Goal: Task Accomplishment & Management: Use online tool/utility

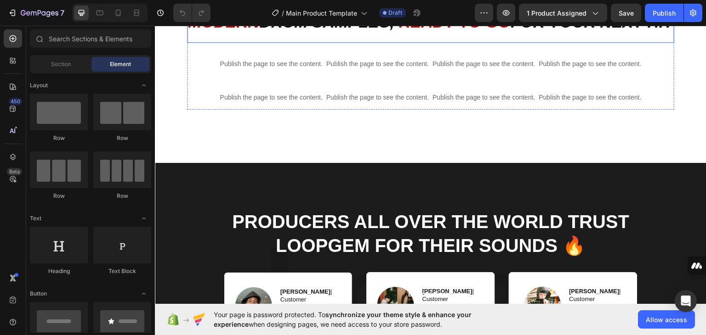
scroll to position [425, 0]
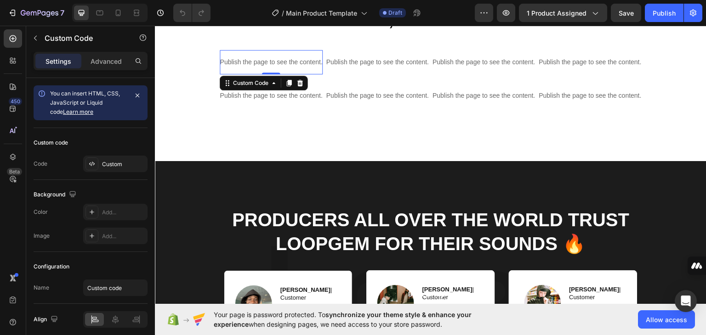
click at [267, 60] on p "Publish the page to see the content." at bounding box center [271, 62] width 102 height 10
click at [259, 86] on div "Modern DRUM Samples, READY TO GO FOR YOUR NEXT HIT Heading Publish the page to …" at bounding box center [431, 57] width 488 height 99
click at [259, 86] on div "Custom Code" at bounding box center [250, 82] width 57 height 11
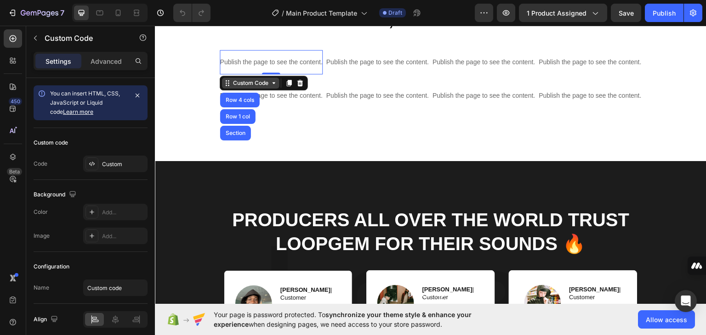
click at [259, 86] on div "Modern DRUM Samples, READY TO GO FOR YOUR NEXT HIT Heading Publish the page to …" at bounding box center [431, 57] width 488 height 99
click at [259, 86] on div "Custom Code" at bounding box center [250, 82] width 57 height 11
click at [259, 86] on div "Modern DRUM Samples, READY TO GO FOR YOUR NEXT HIT Heading Publish the page to …" at bounding box center [431, 57] width 488 height 99
click at [259, 86] on div "Custom Code" at bounding box center [250, 82] width 57 height 11
click at [250, 70] on div "Publish the page to see the content." at bounding box center [271, 62] width 102 height 24
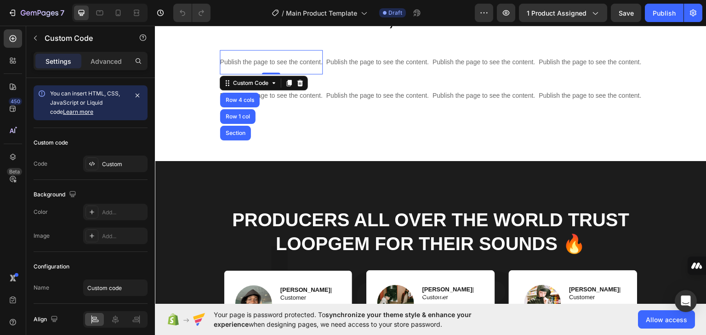
click at [275, 58] on p "Publish the page to see the content." at bounding box center [271, 62] width 102 height 10
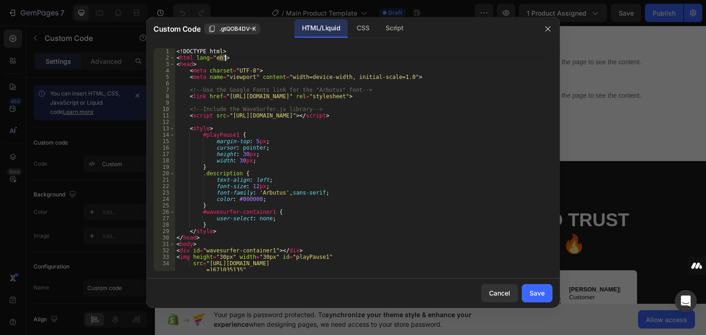
click at [275, 59] on div "<! DOCTYPE html > < html lang = "en" > < head > < meta charset = "UTF-8" > < me…" at bounding box center [360, 166] width 371 height 236
click at [378, 32] on div "CSS" at bounding box center [394, 28] width 32 height 18
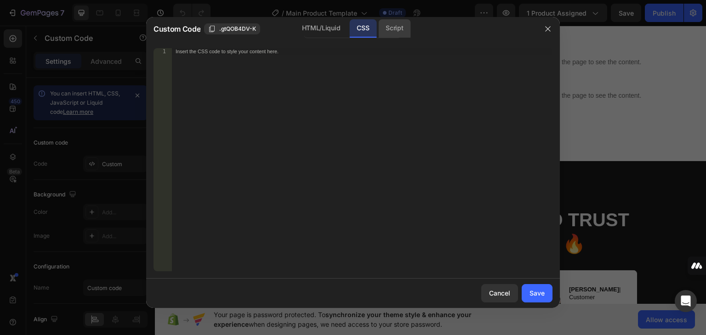
click at [397, 30] on div "Script" at bounding box center [394, 28] width 32 height 18
click at [349, 24] on div "HTML/Liquid" at bounding box center [362, 28] width 27 height 18
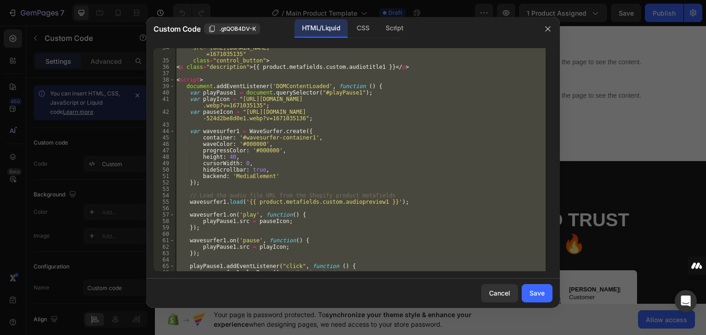
scroll to position [221, 0]
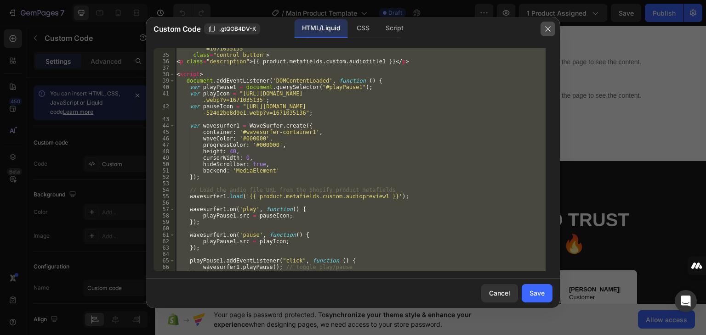
click at [546, 27] on icon "button" at bounding box center [547, 28] width 7 height 7
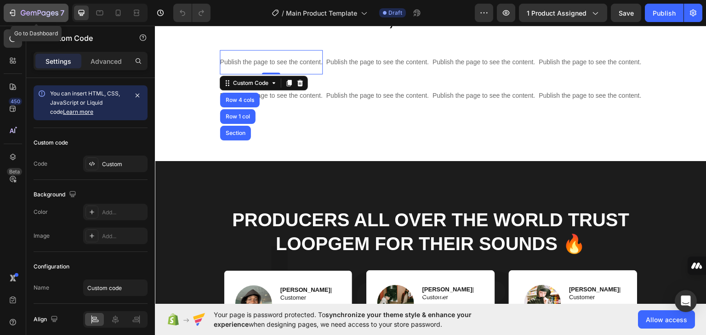
click at [25, 12] on icon "button" at bounding box center [40, 14] width 38 height 8
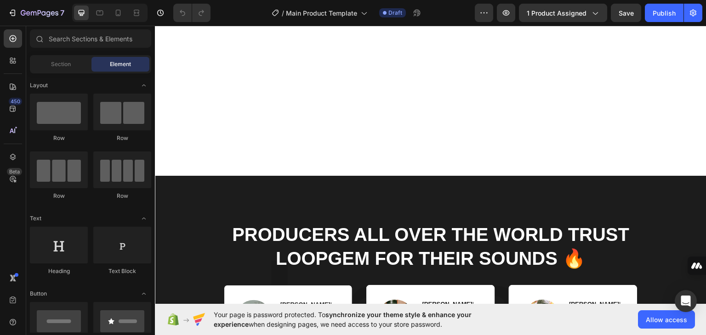
scroll to position [409, 0]
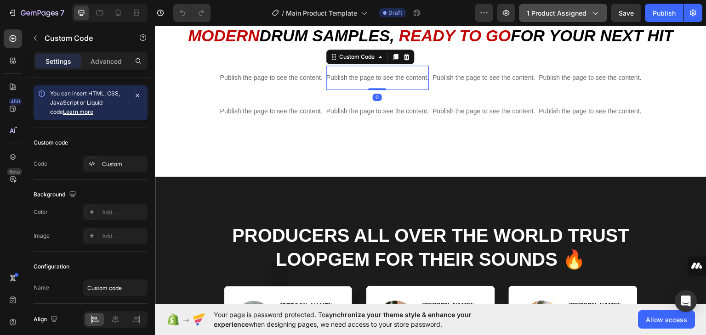
click at [561, 10] on span "1 product assigned" at bounding box center [557, 13] width 60 height 10
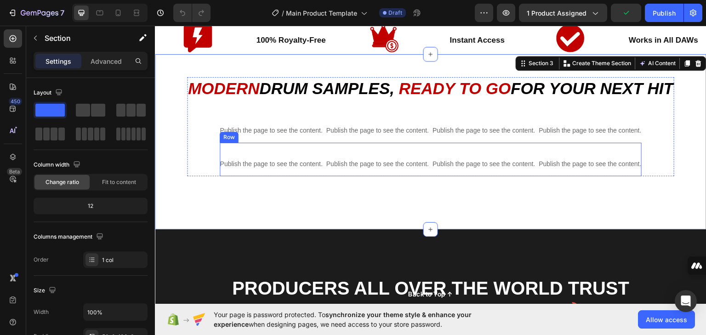
scroll to position [355, 0]
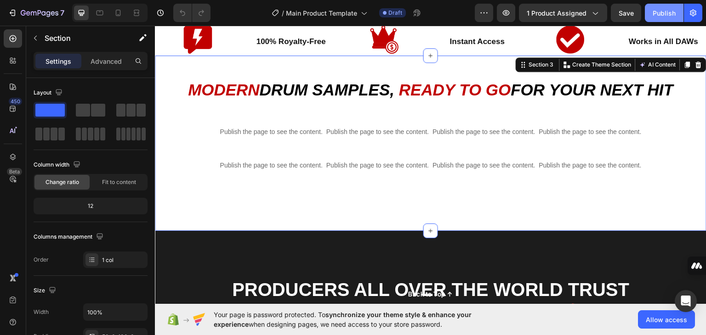
click at [672, 15] on div "Publish" at bounding box center [664, 13] width 23 height 10
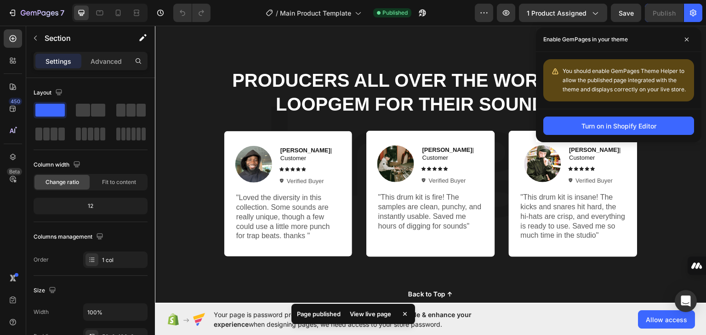
scroll to position [599, 0]
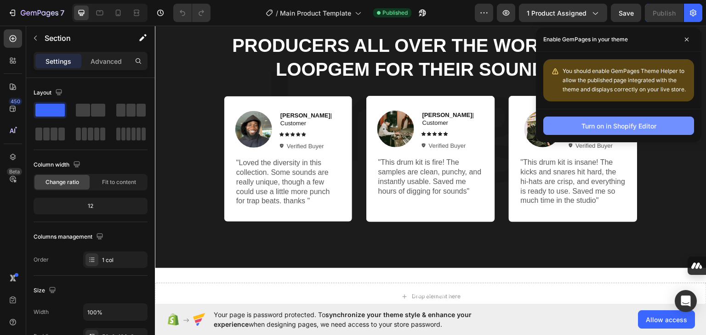
click at [599, 127] on div "Turn on in Shopify Editor" at bounding box center [618, 126] width 75 height 10
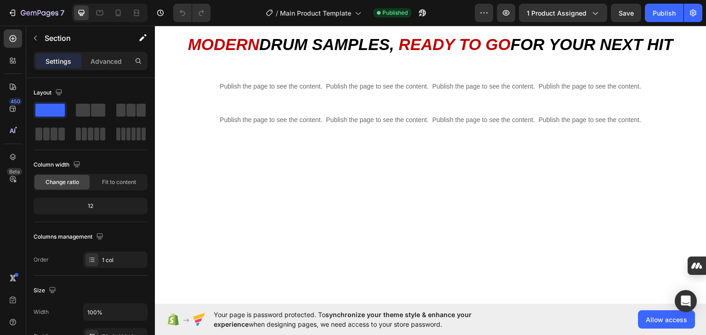
scroll to position [262, 0]
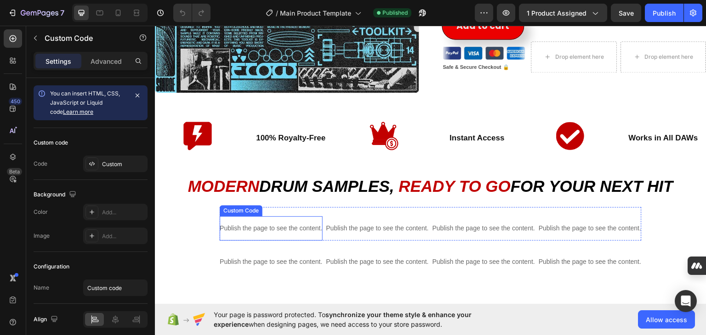
click at [253, 223] on p "Publish the page to see the content." at bounding box center [271, 228] width 102 height 10
click at [270, 223] on p "Publish the page to see the content." at bounding box center [271, 228] width 102 height 10
click at [262, 203] on div "Custom Code" at bounding box center [250, 207] width 39 height 8
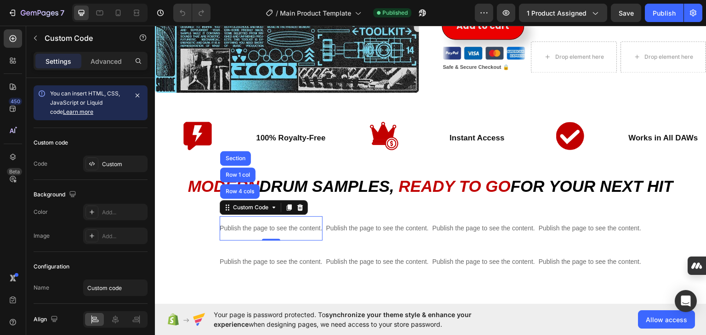
click at [247, 228] on p "Publish the page to see the content." at bounding box center [271, 228] width 102 height 10
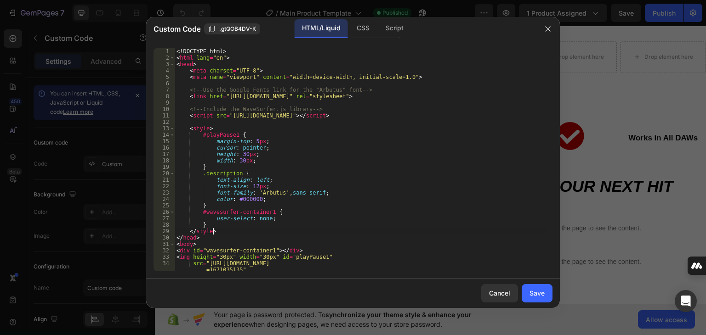
click at [247, 228] on div "<! DOCTYPE html > < html lang = "en" > < head > < meta charset = "UTF-8" > < me…" at bounding box center [360, 166] width 371 height 236
drag, startPoint x: 92, startPoint y: 203, endPoint x: 247, endPoint y: 228, distance: 156.9
click at [247, 228] on div "<! DOCTYPE html > < html lang = "en" > < head > < meta charset = "UTF-8" > < me…" at bounding box center [360, 166] width 371 height 236
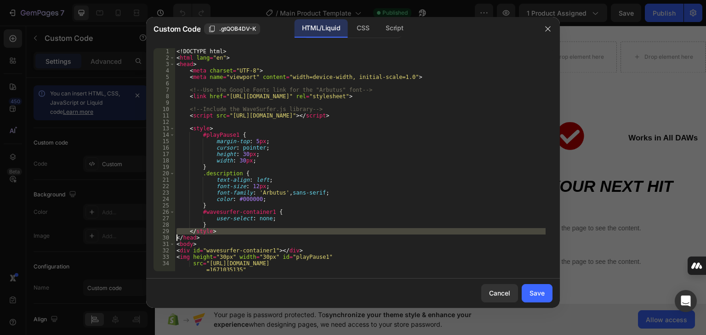
click at [247, 228] on div "<! DOCTYPE html > < html lang = "en" > < head > < meta charset = "UTF-8" > < me…" at bounding box center [360, 166] width 371 height 236
type textarea "</style> </head>"
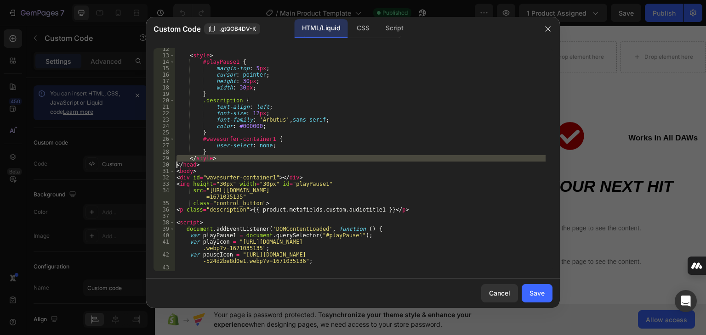
scroll to position [0, 0]
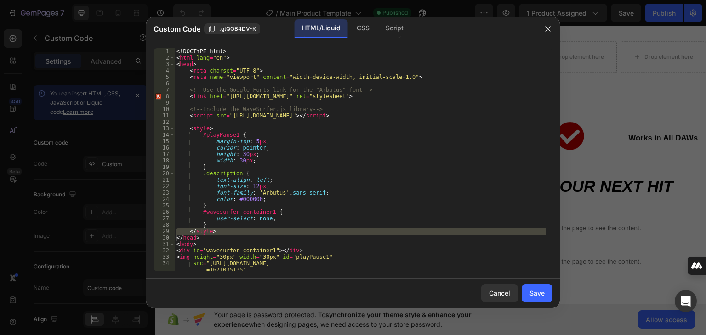
click at [122, 41] on div at bounding box center [353, 167] width 706 height 335
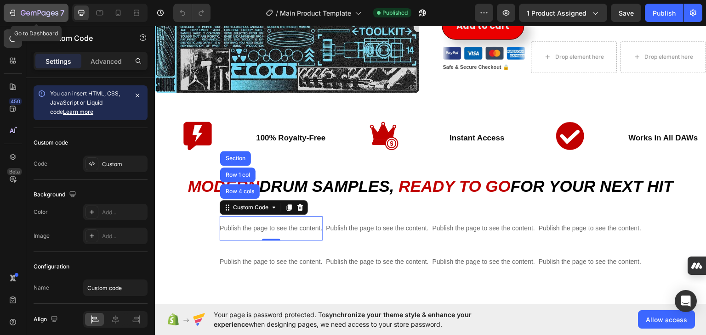
click at [37, 13] on icon "button" at bounding box center [40, 14] width 38 height 8
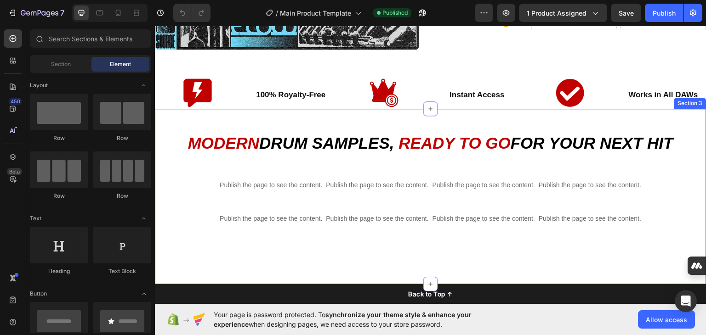
scroll to position [305, 0]
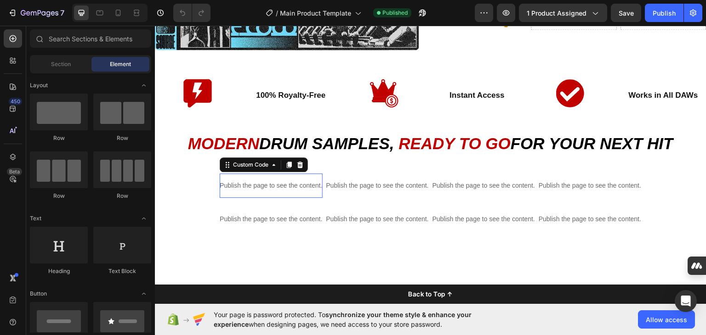
click at [265, 182] on p "Publish the page to see the content." at bounding box center [271, 186] width 102 height 10
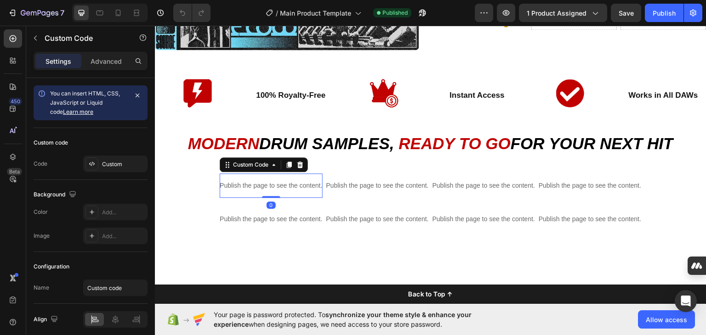
click at [265, 182] on p "Publish the page to see the content." at bounding box center [271, 186] width 102 height 10
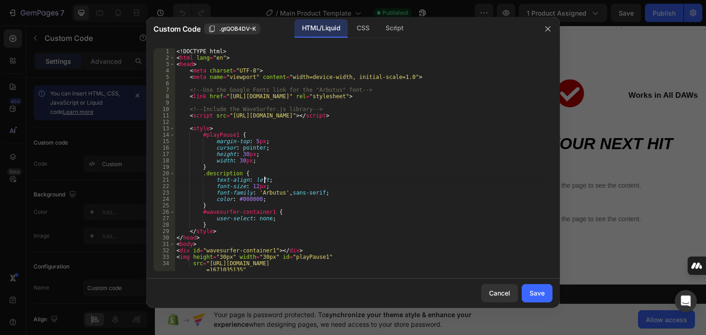
click at [265, 182] on div "<! DOCTYPE html > < html lang = "en" > < head > < meta charset = "UTF-8" > < me…" at bounding box center [360, 166] width 371 height 236
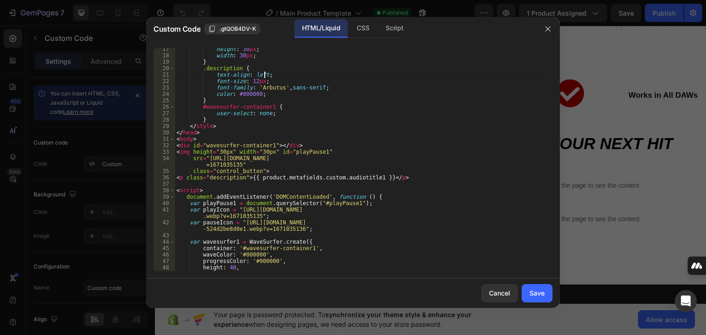
scroll to position [106, 0]
click at [549, 29] on icon "button" at bounding box center [547, 28] width 7 height 7
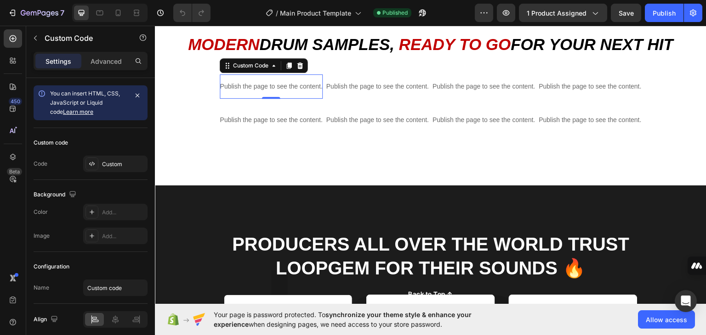
scroll to position [401, 0]
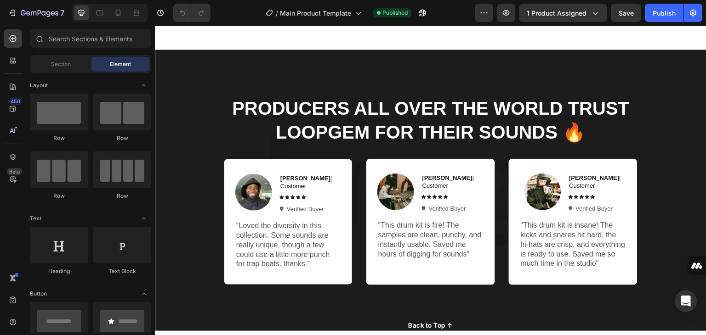
scroll to position [537, 0]
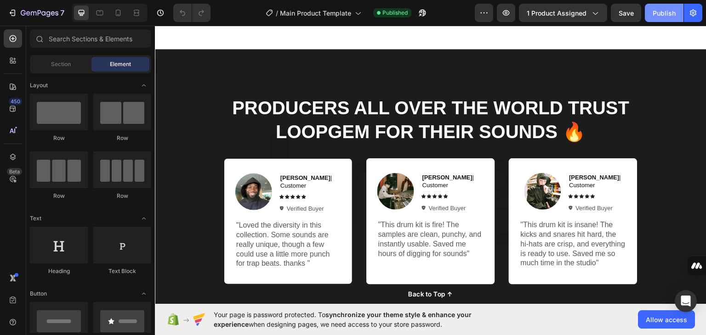
click at [665, 13] on div "Publish" at bounding box center [664, 13] width 23 height 10
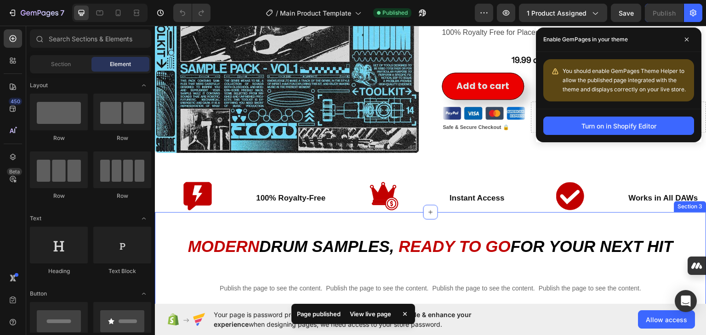
scroll to position [351, 0]
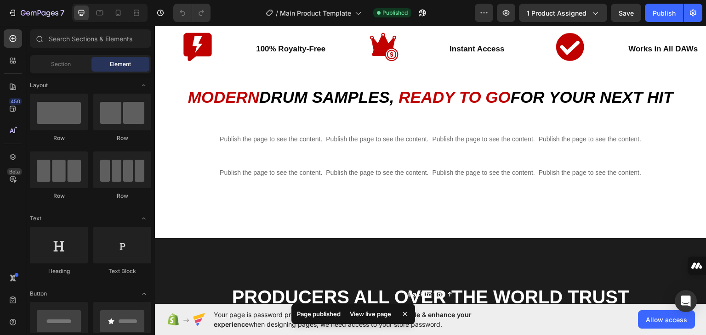
click at [369, 313] on div "View live page" at bounding box center [370, 314] width 52 height 13
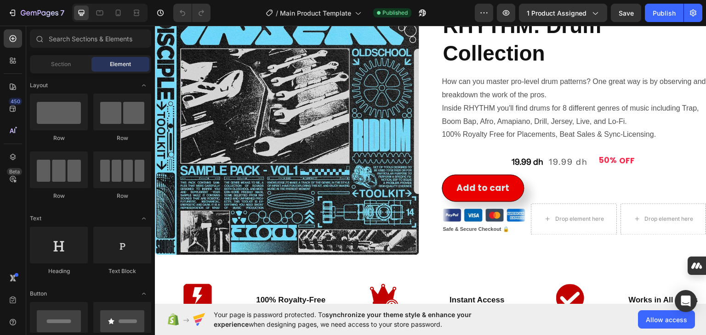
scroll to position [88, 0]
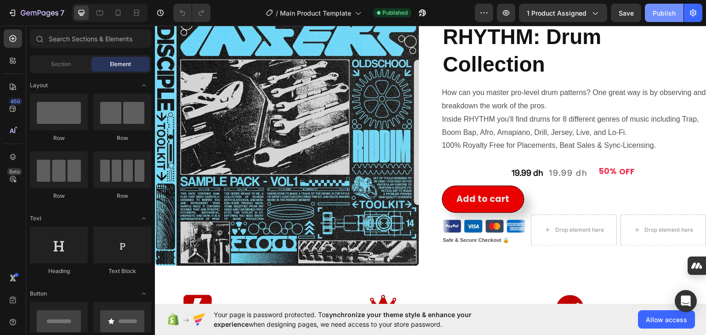
click at [666, 17] on div "Publish" at bounding box center [664, 13] width 23 height 10
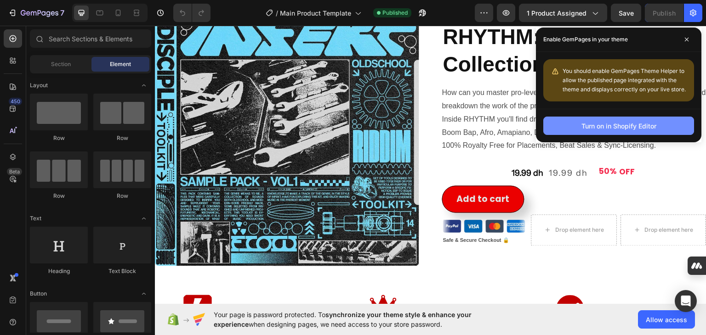
click at [614, 124] on div "Turn on in Shopify Editor" at bounding box center [618, 126] width 75 height 10
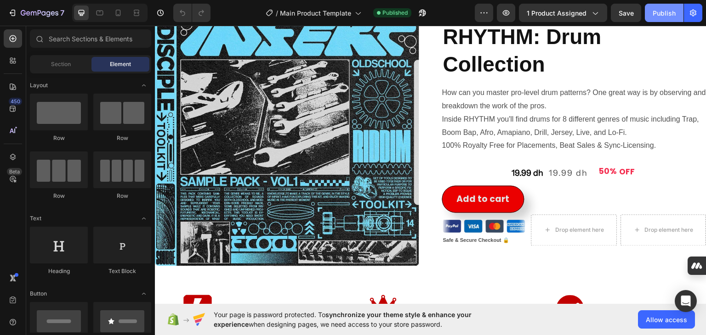
click at [668, 16] on div "Publish" at bounding box center [664, 13] width 23 height 10
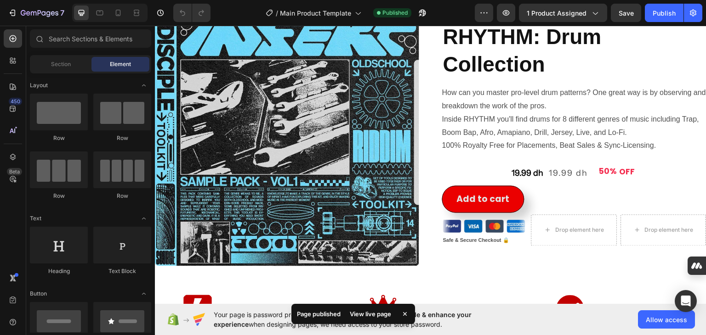
click at [367, 314] on div "View live page" at bounding box center [370, 314] width 52 height 13
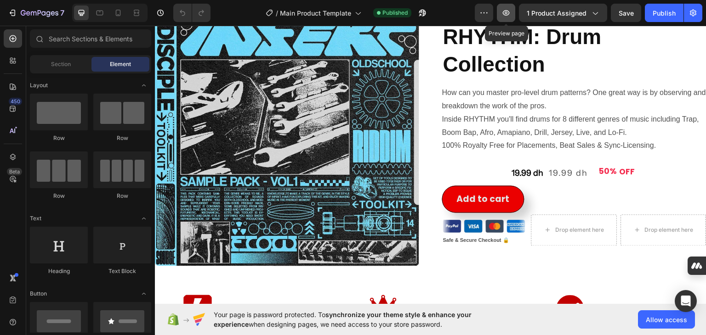
click at [504, 11] on icon "button" at bounding box center [505, 12] width 9 height 9
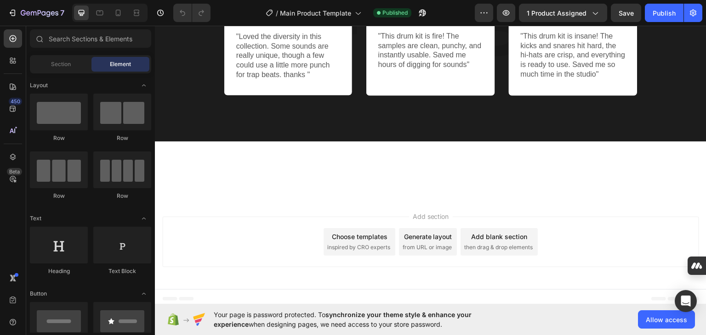
scroll to position [0, 0]
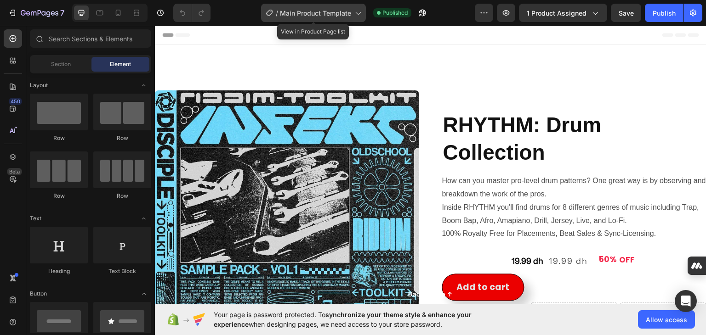
click at [329, 14] on span "Main Product Template" at bounding box center [315, 13] width 71 height 10
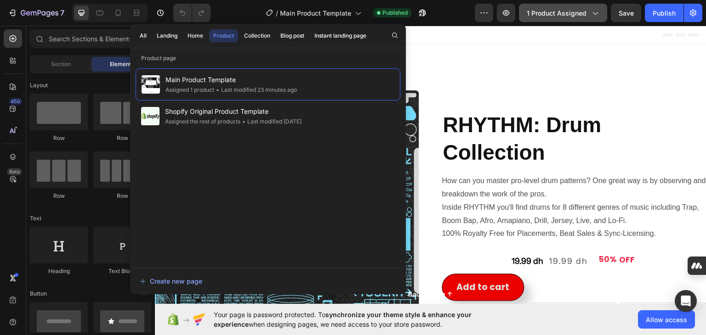
click at [574, 17] on button "1 product assigned" at bounding box center [563, 13] width 88 height 18
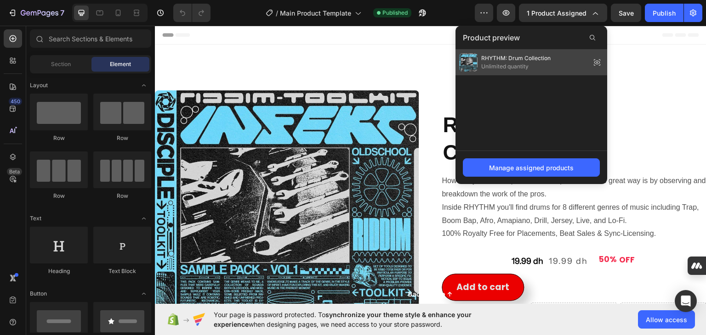
click at [511, 61] on span "RHYTHM: Drum Collection" at bounding box center [515, 58] width 69 height 8
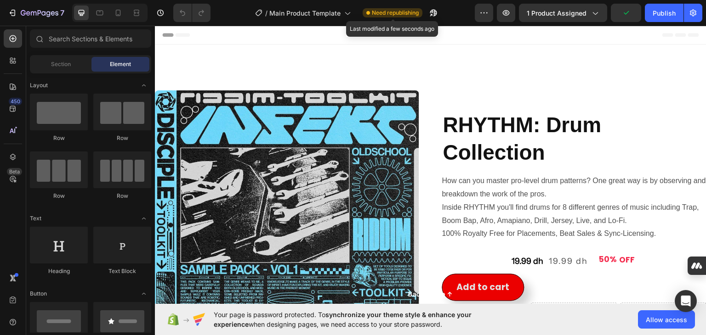
click at [383, 11] on span "Need republishing" at bounding box center [395, 13] width 47 height 8
click at [665, 12] on div "Publish" at bounding box center [664, 13] width 23 height 10
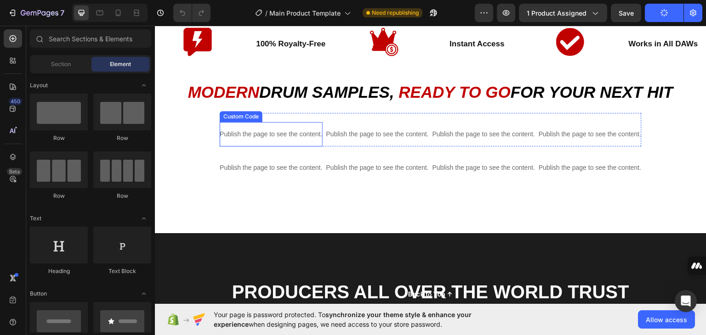
scroll to position [337, 0]
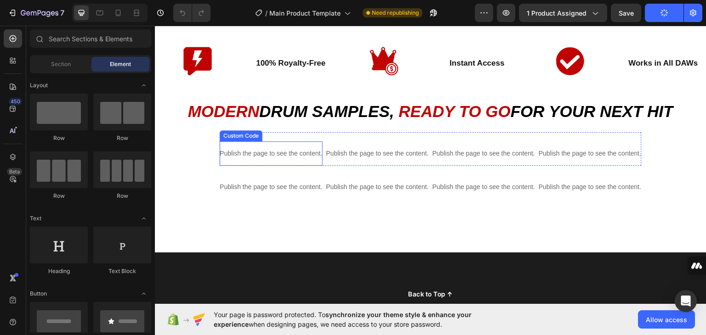
click at [283, 148] on p "Publish the page to see the content." at bounding box center [271, 153] width 102 height 10
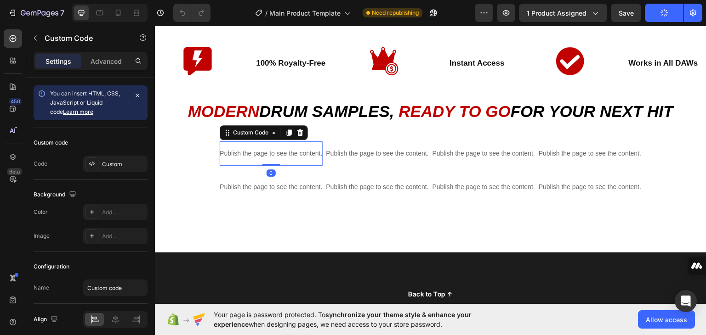
click at [283, 148] on p "Publish the page to see the content." at bounding box center [271, 153] width 102 height 10
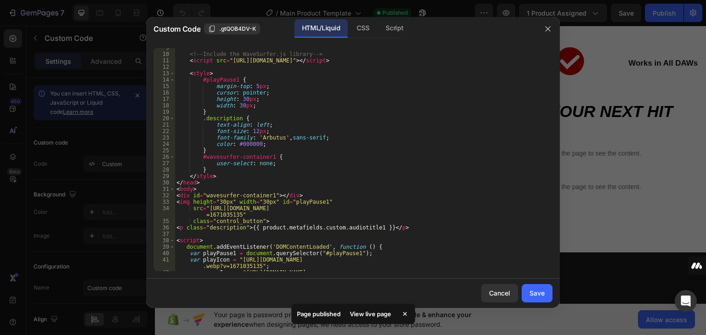
scroll to position [74, 0]
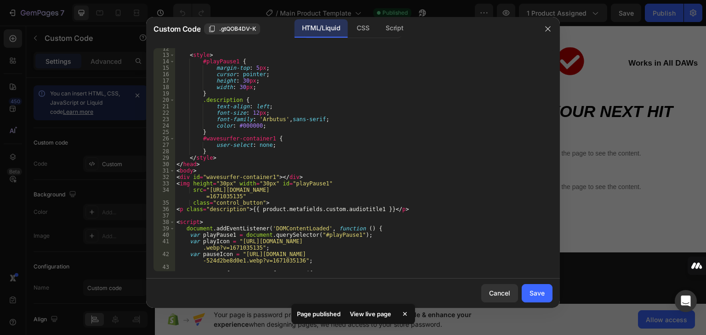
type textarea "<p class="description">{{ product.metafields.custom.audiotitle1 }}</p>"
click at [370, 212] on div "< style > #playPause1 { margin-top : 5 px ; cursor : pointer ; height : 30 px ;…" at bounding box center [360, 163] width 371 height 236
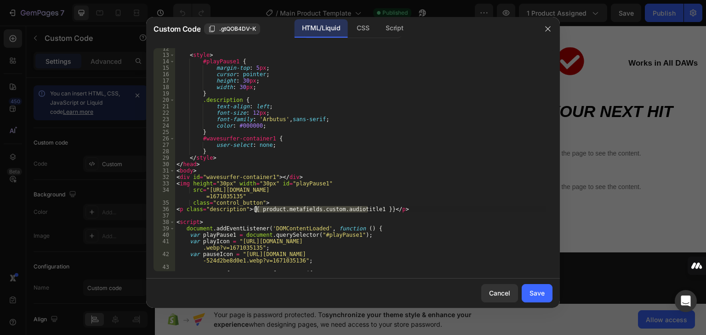
drag, startPoint x: 369, startPoint y: 211, endPoint x: 256, endPoint y: 206, distance: 113.2
click at [256, 206] on div "< style > #playPause1 { margin-top : 5 px ; cursor : pointer ; height : 30 px ;…" at bounding box center [360, 163] width 371 height 236
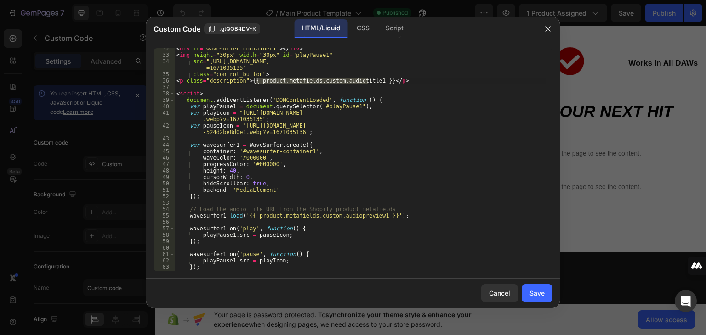
scroll to position [202, 0]
click at [550, 26] on icon "button" at bounding box center [547, 28] width 7 height 7
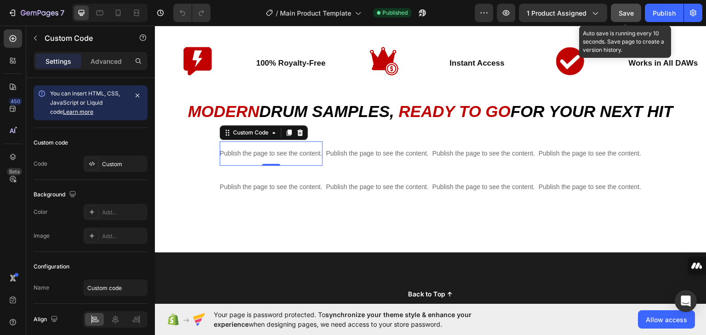
click at [628, 16] on span "Save" at bounding box center [626, 13] width 15 height 8
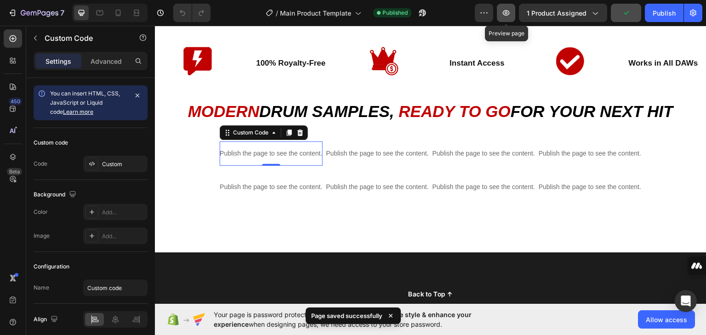
click at [511, 10] on icon "button" at bounding box center [505, 12] width 9 height 9
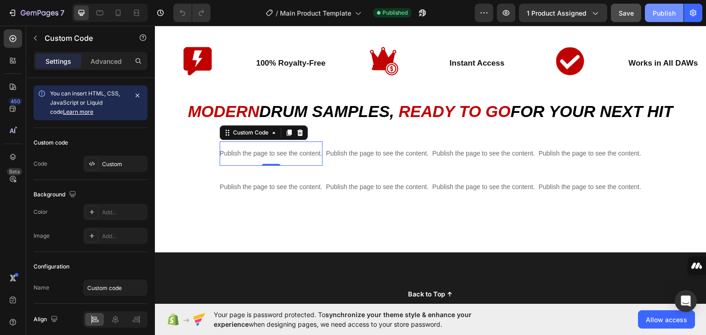
click at [668, 14] on div "Publish" at bounding box center [664, 13] width 23 height 10
click at [267, 153] on p "Publish the page to see the content." at bounding box center [271, 153] width 102 height 10
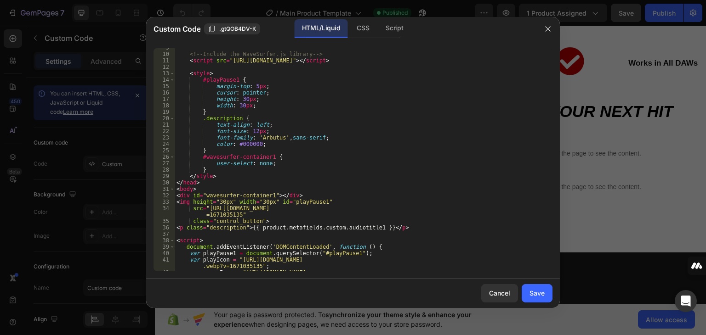
scroll to position [74, 0]
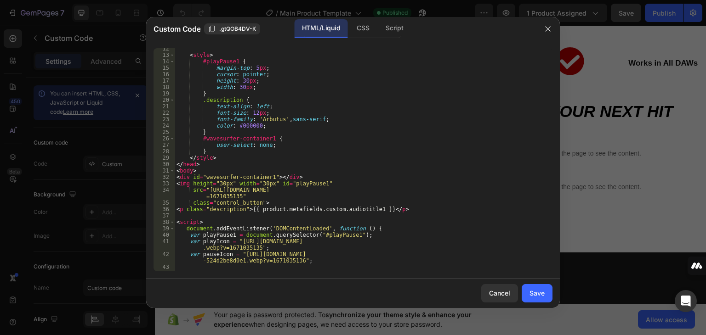
type textarea "<p class="description">{{ product.metafields.custom.audiotitle1 }}</p>"
drag, startPoint x: 369, startPoint y: 209, endPoint x: 256, endPoint y: 208, distance: 113.5
click at [256, 208] on div "< style > #playPause1 { margin-top : 5 px ; cursor : pointer ; height : 30 px ;…" at bounding box center [360, 163] width 371 height 236
click at [370, 213] on div "< style > #playPause1 { margin-top : 5 px ; cursor : pointer ; height : 30 px ;…" at bounding box center [360, 163] width 371 height 236
drag, startPoint x: 368, startPoint y: 208, endPoint x: 335, endPoint y: 211, distance: 33.3
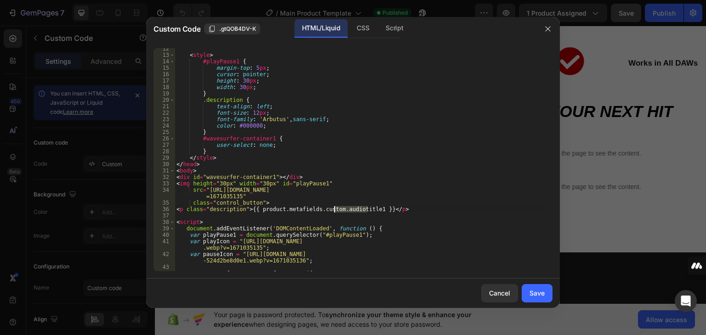
click at [335, 211] on div "< style > #playPause1 { margin-top : 5 px ; cursor : pointer ; height : 30 px ;…" at bounding box center [360, 163] width 371 height 236
type textarea "<p class="description">{{ product.metafields.custom.audiotitle1 }}</p>"
click at [545, 25] on icon "button" at bounding box center [547, 28] width 7 height 7
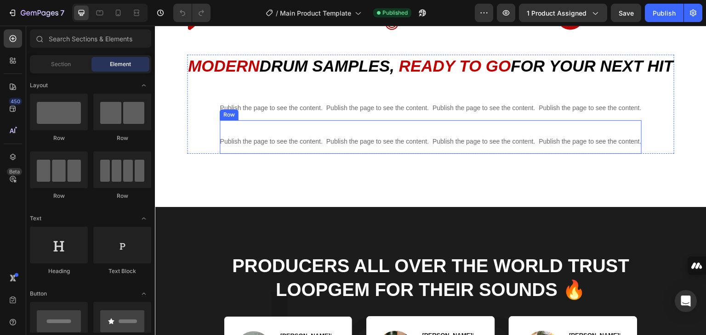
scroll to position [368, 0]
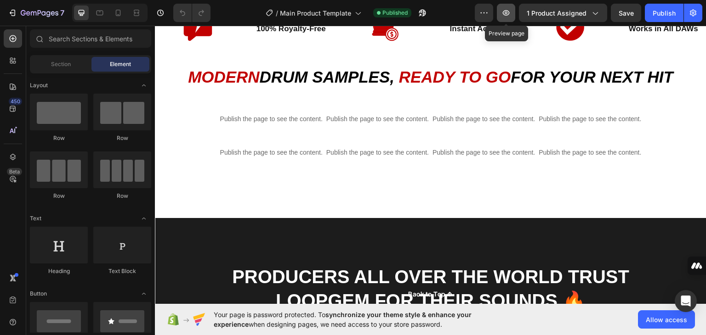
click at [515, 18] on button "button" at bounding box center [506, 13] width 18 height 18
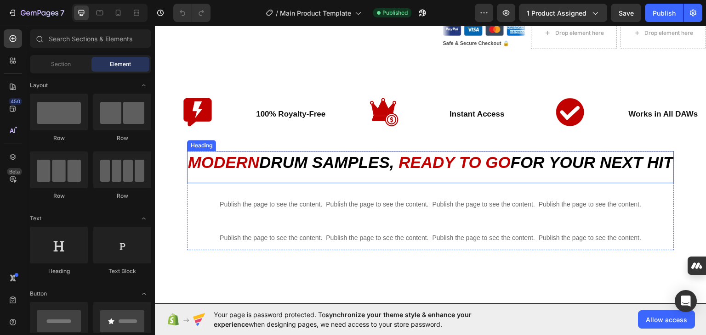
scroll to position [398, 0]
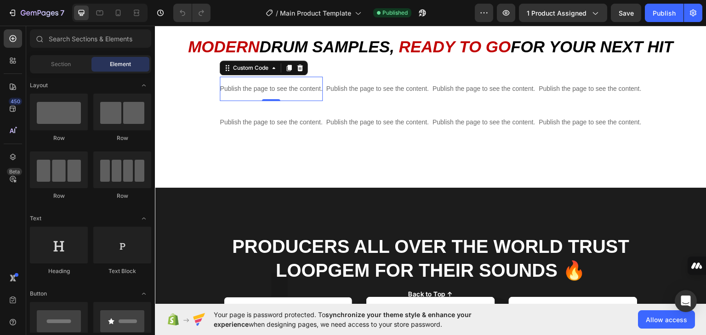
click at [270, 87] on p "Publish the page to see the content." at bounding box center [271, 89] width 102 height 10
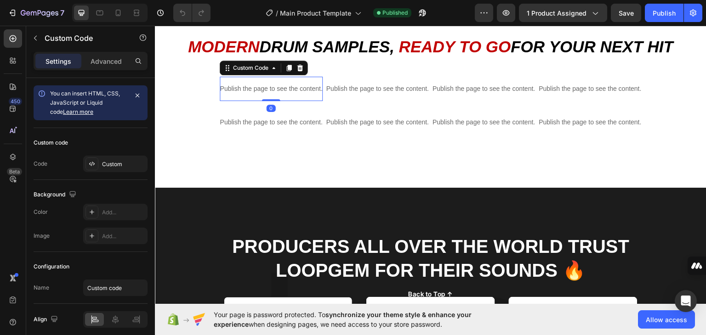
click at [270, 87] on p "Publish the page to see the content." at bounding box center [271, 89] width 102 height 10
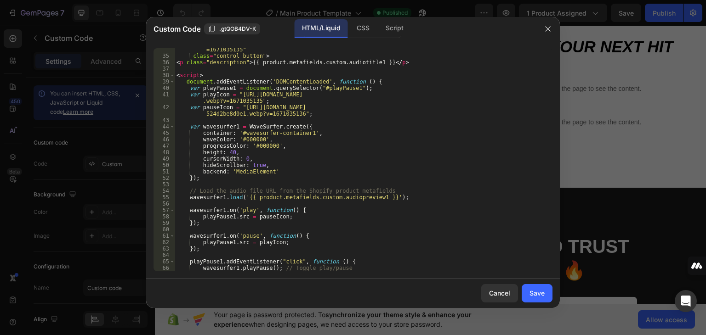
scroll to position [257, 0]
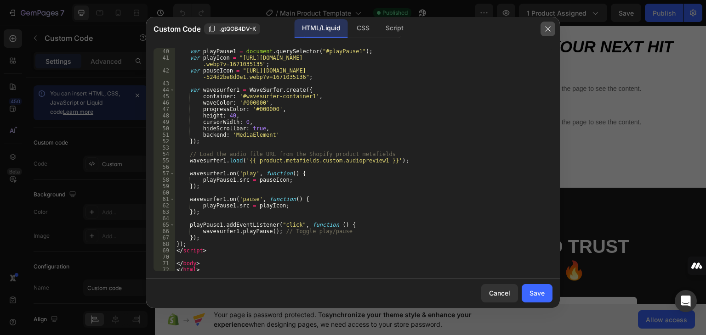
click at [550, 23] on button "button" at bounding box center [547, 29] width 15 height 15
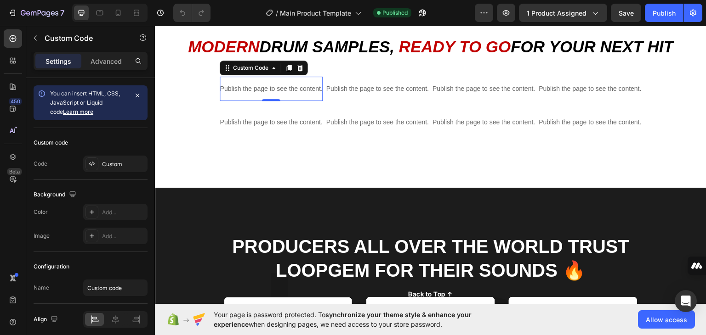
click at [259, 85] on p "Publish the page to see the content." at bounding box center [271, 89] width 102 height 10
click at [270, 68] on icon at bounding box center [273, 67] width 7 height 7
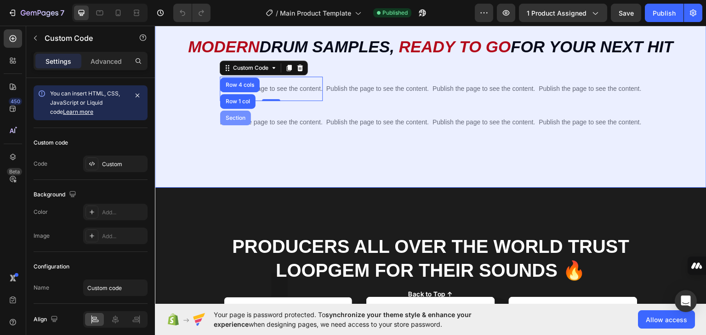
click at [233, 121] on div "Section" at bounding box center [235, 117] width 31 height 15
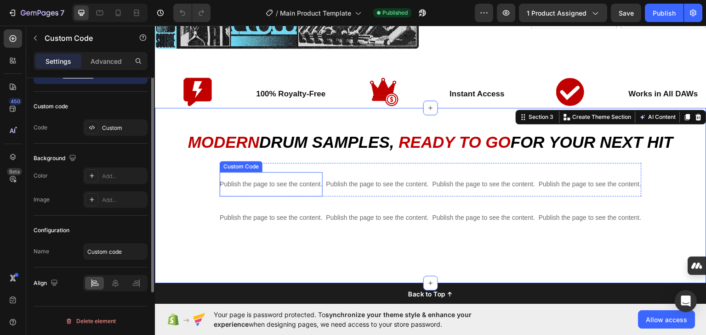
scroll to position [0, 0]
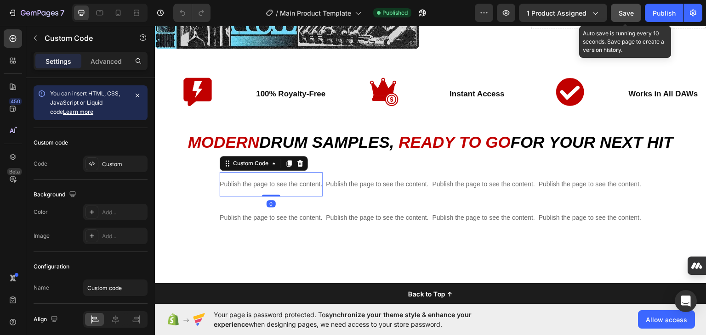
click at [625, 11] on span "Save" at bounding box center [626, 13] width 15 height 8
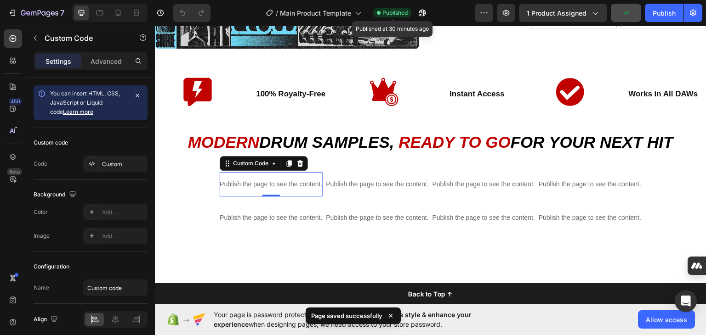
click at [394, 9] on span "Published" at bounding box center [394, 13] width 25 height 8
click at [504, 11] on icon "button" at bounding box center [505, 12] width 9 height 9
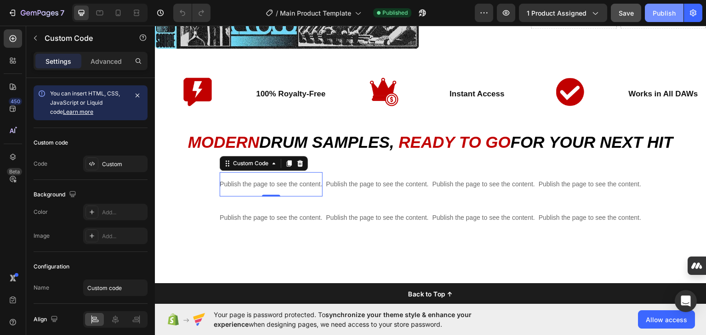
click at [673, 5] on button "Publish" at bounding box center [664, 13] width 39 height 18
click at [653, 11] on div "Publish" at bounding box center [664, 13] width 23 height 10
click at [663, 11] on div "Publish" at bounding box center [664, 13] width 23 height 10
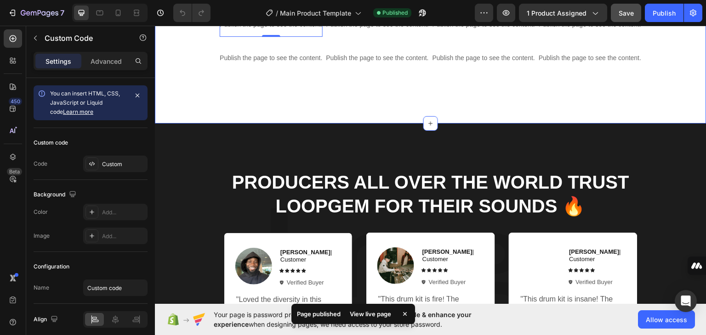
scroll to position [521, 0]
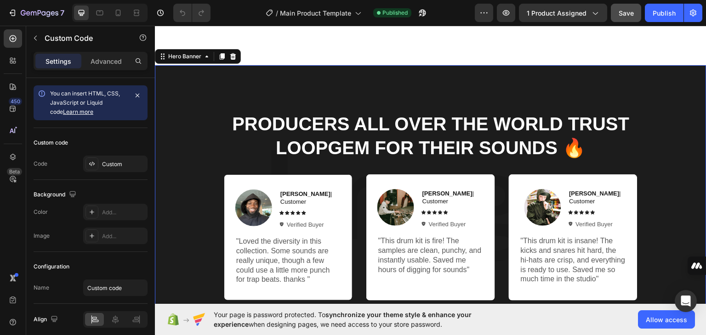
click at [176, 154] on div "Producers All Over The World Trust loopgem For Their Sounds 🔥 Heading Image [PE…" at bounding box center [430, 206] width 551 height 282
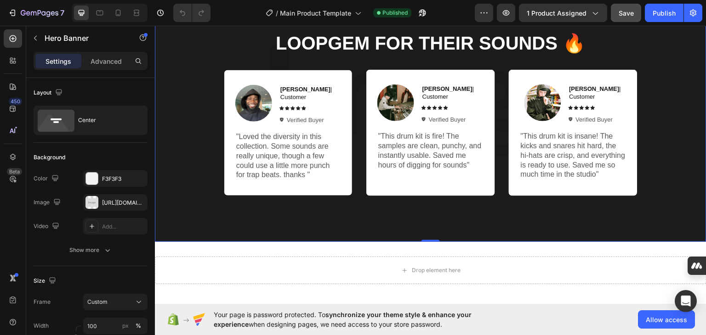
scroll to position [643, 0]
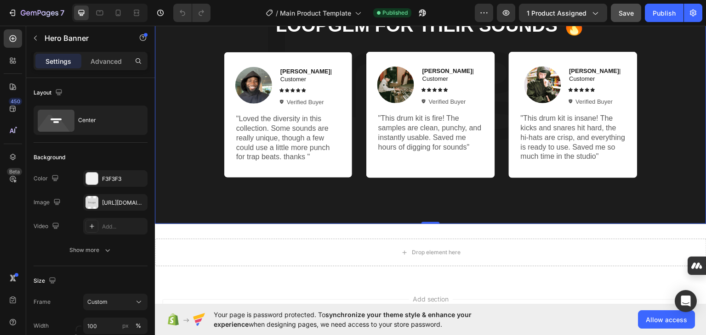
click at [176, 213] on div "Producers All Over The World Trust loopgem For Their Sounds 🔥 Heading Image [PE…" at bounding box center [430, 83] width 551 height 282
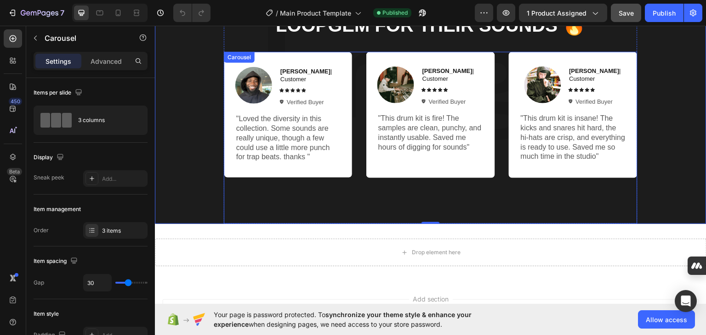
click at [278, 213] on div "Image Derek Carter | Customer Text Block Icon Icon Icon Icon Icon Icon List Ver…" at bounding box center [431, 137] width 414 height 172
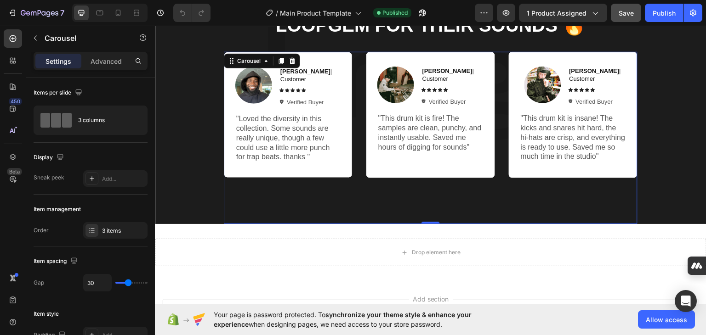
click at [278, 213] on div "Image Derek Carter | Customer Text Block Icon Icon Icon Icon Icon Icon List Ver…" at bounding box center [431, 137] width 414 height 172
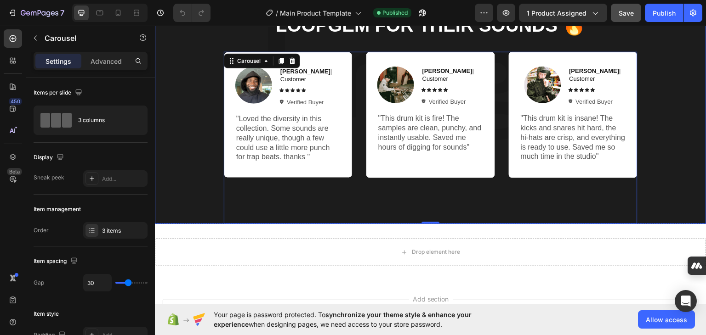
click at [178, 213] on div "Producers All Over The World Trust loopgem For Their Sounds 🔥 Heading Image Der…" at bounding box center [430, 83] width 551 height 282
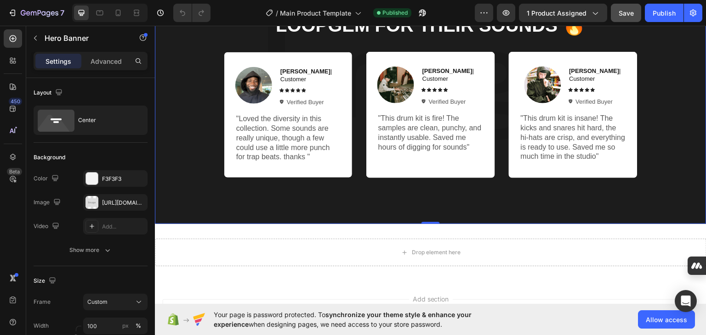
click at [178, 213] on div "Producers All Over The World Trust loopgem For Their Sounds 🔥 Heading Image [PE…" at bounding box center [430, 83] width 551 height 282
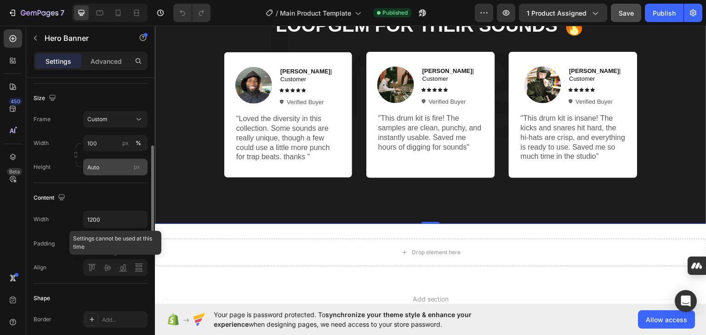
scroll to position [0, 0]
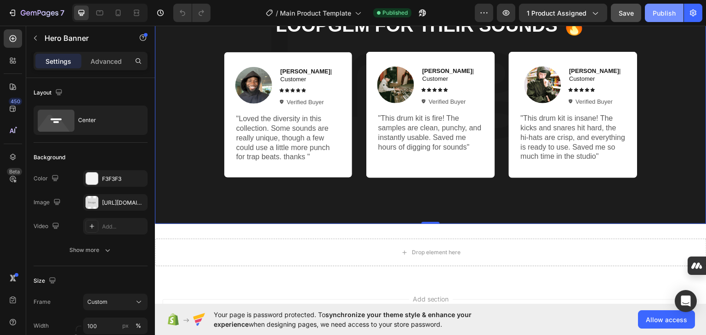
click at [662, 17] on button "Publish" at bounding box center [664, 13] width 39 height 18
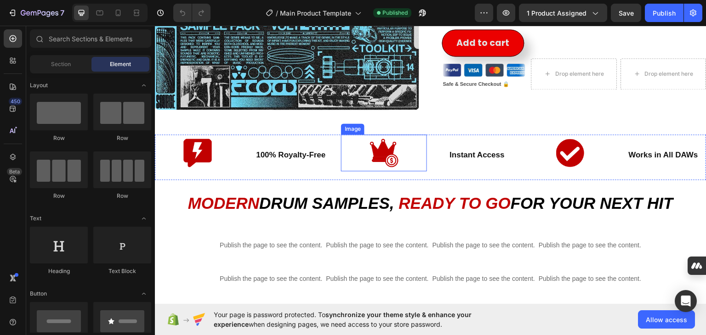
scroll to position [398, 0]
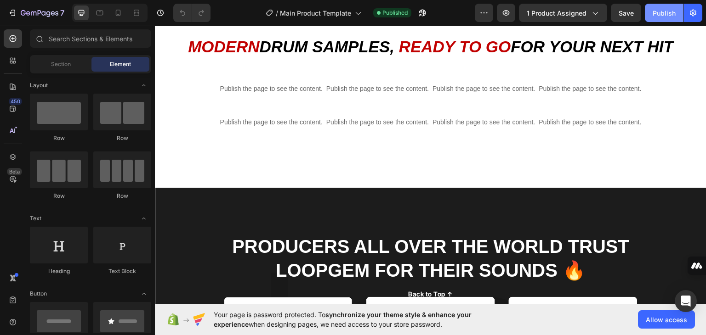
click at [665, 7] on button "Publish" at bounding box center [664, 13] width 39 height 18
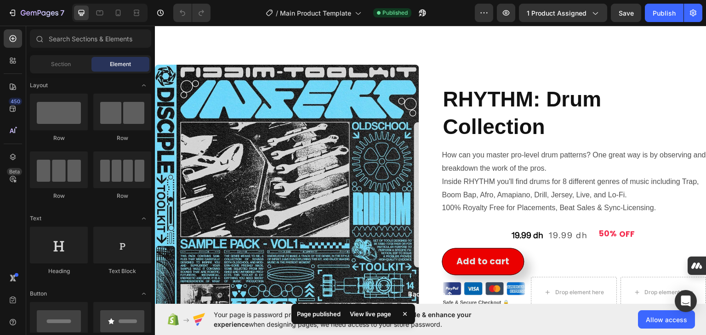
scroll to position [0, 0]
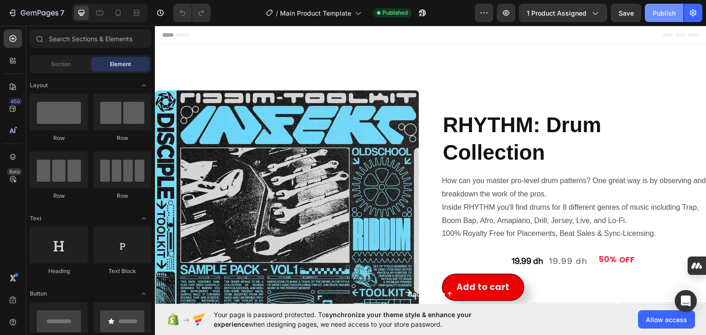
click at [659, 20] on button "Publish" at bounding box center [664, 13] width 39 height 18
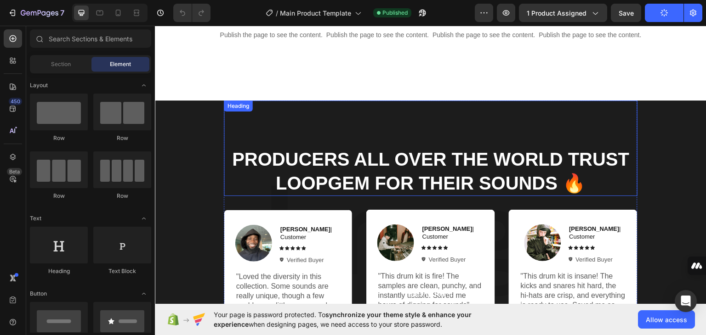
scroll to position [337, 0]
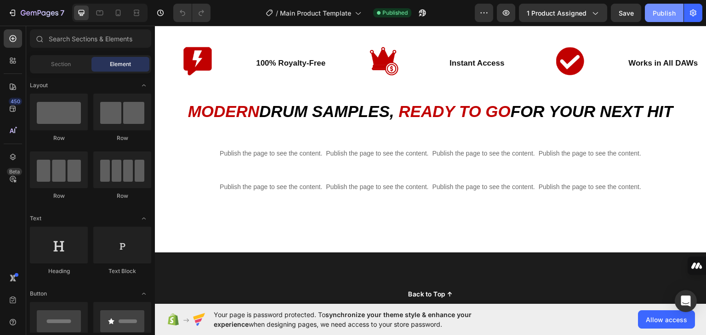
click at [672, 19] on button "Publish" at bounding box center [664, 13] width 39 height 18
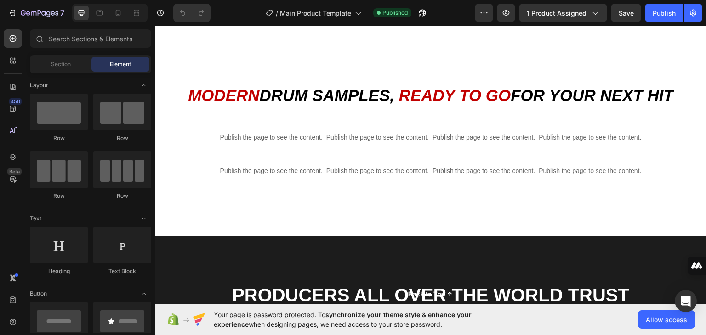
scroll to position [331, 0]
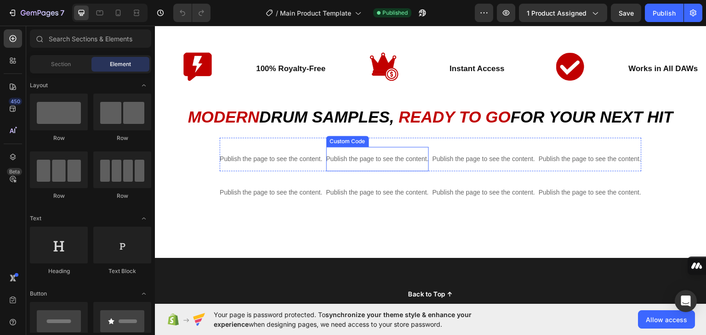
click at [370, 154] on p "Publish the page to see the content." at bounding box center [377, 159] width 102 height 10
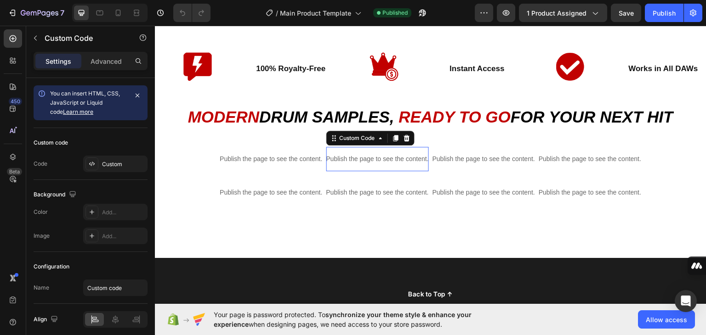
click at [370, 154] on p "Publish the page to see the content." at bounding box center [377, 159] width 102 height 10
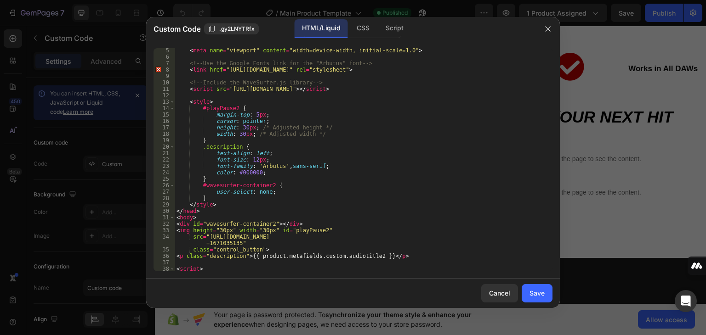
scroll to position [0, 0]
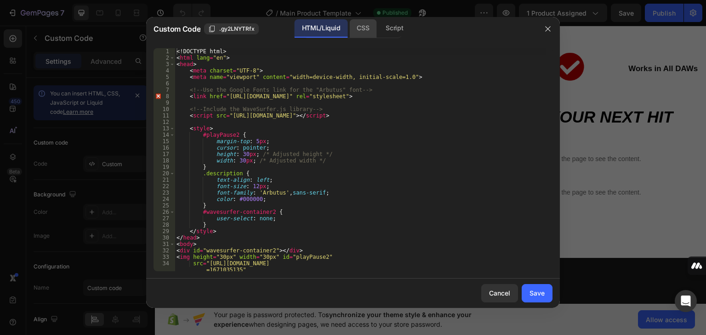
click at [378, 26] on div "CSS" at bounding box center [394, 28] width 32 height 18
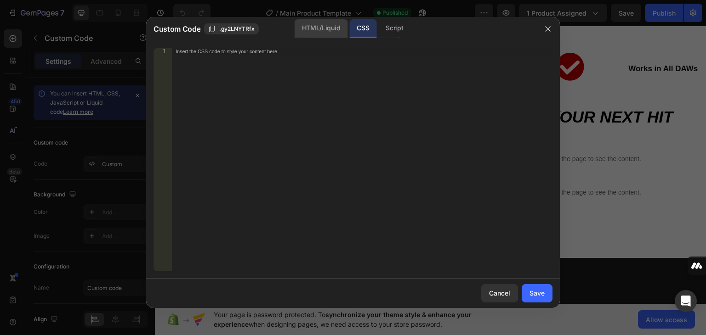
click at [330, 26] on div "HTML/Liquid" at bounding box center [321, 28] width 53 height 18
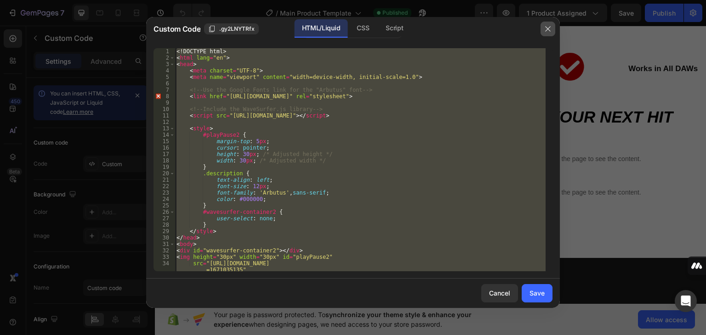
click at [548, 26] on icon "button" at bounding box center [547, 28] width 7 height 7
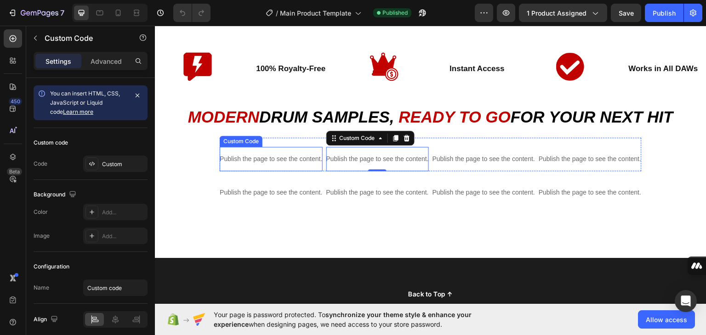
click at [274, 155] on p "Publish the page to see the content." at bounding box center [271, 159] width 102 height 10
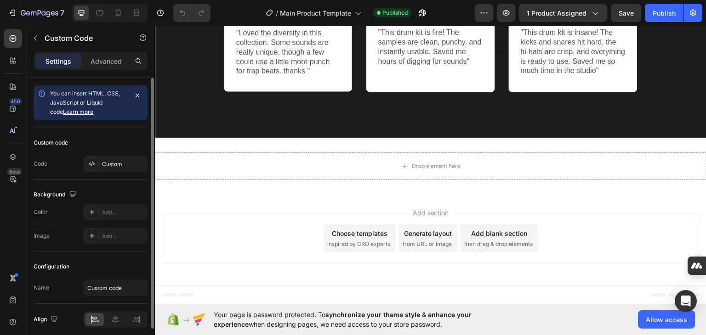
scroll to position [36, 0]
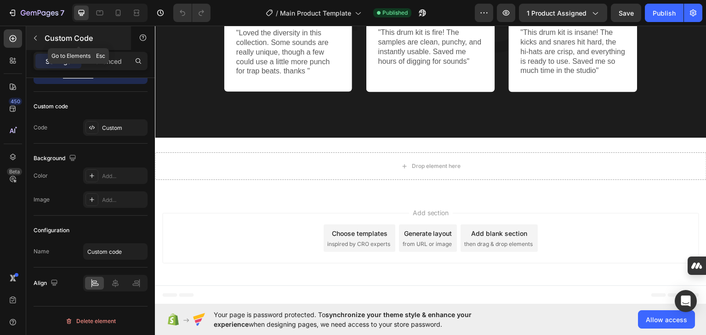
click at [42, 40] on button "button" at bounding box center [35, 38] width 15 height 15
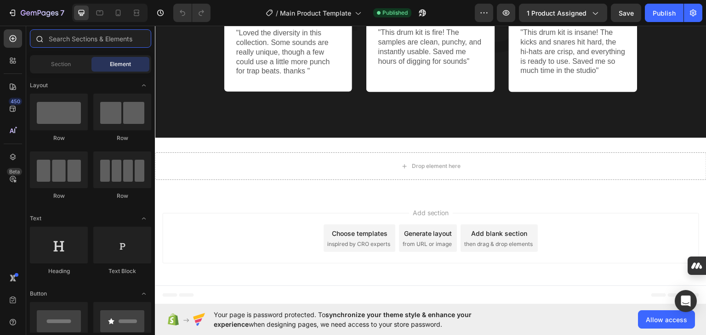
click at [78, 41] on input "text" at bounding box center [90, 38] width 121 height 18
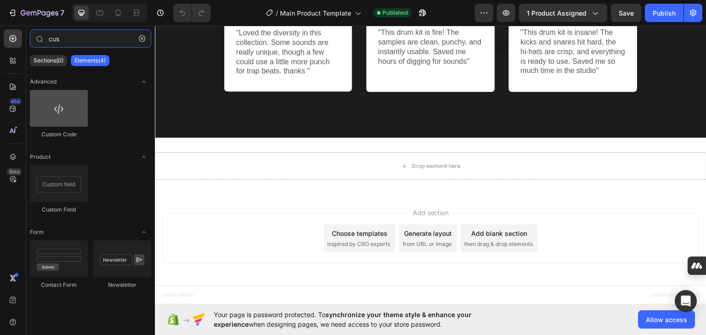
type input "cus"
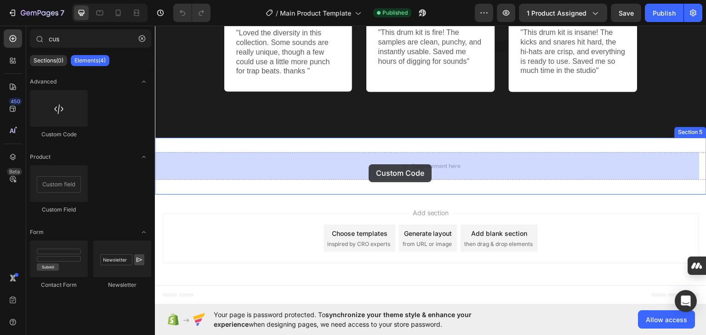
drag, startPoint x: 201, startPoint y: 142, endPoint x: 369, endPoint y: 164, distance: 169.2
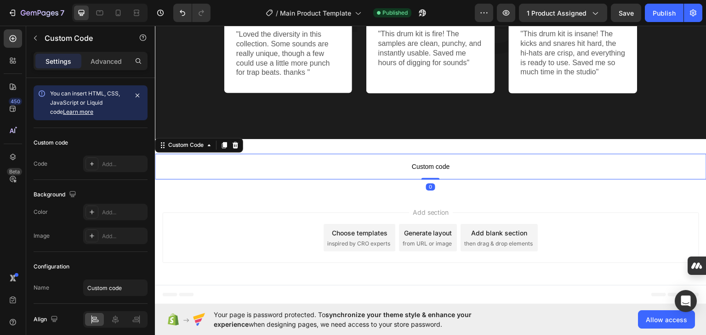
scroll to position [728, 0]
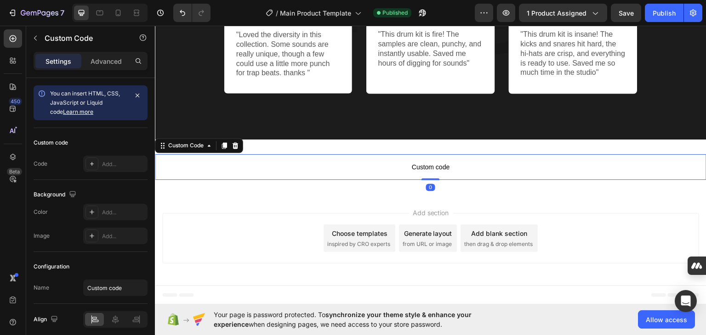
click at [409, 164] on span "Custom code" at bounding box center [430, 166] width 551 height 11
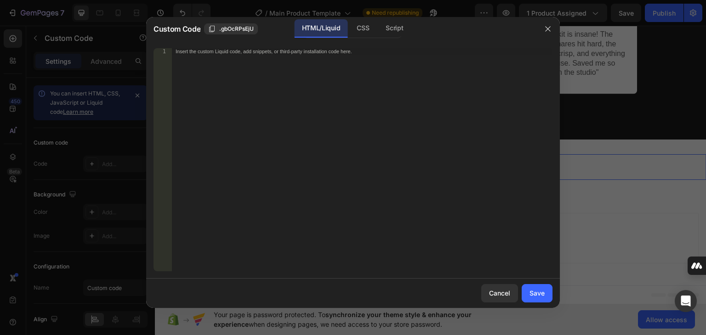
click at [181, 53] on div "Insert the custom Liquid code, add snippets, or third-party installation code h…" at bounding box center [343, 51] width 335 height 6
paste textarea "wavesurfer.load('YOUR_AUDIO_FILE_URL_HERE');"
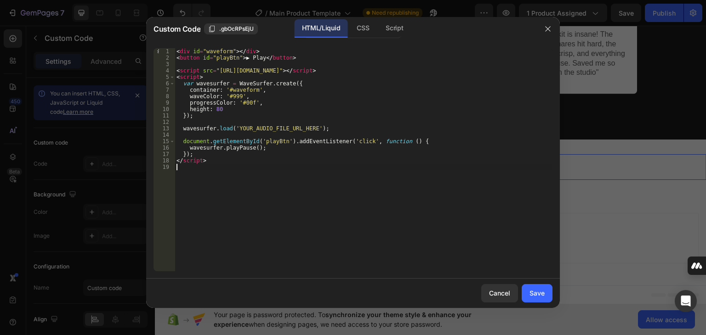
click at [307, 127] on div "< div id = "waveform" > </ div > < button id = "playBtn" > ▶ Play </ button > <…" at bounding box center [364, 166] width 378 height 236
paste textarea "[URL][DOMAIN_NAME]"
type textarea "wavesurfer.load('[URL][DOMAIN_NAME]);"
click at [540, 294] on div "Save" at bounding box center [536, 294] width 15 height 10
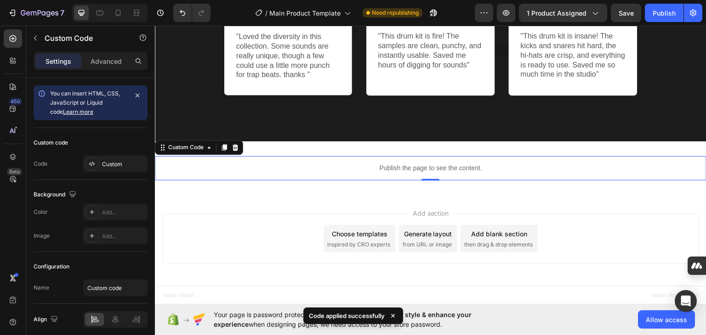
click at [431, 163] on p "Publish the page to see the content." at bounding box center [430, 168] width 551 height 10
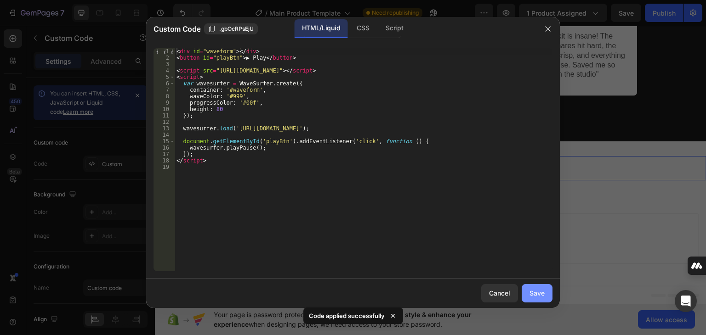
click at [539, 292] on div "Save" at bounding box center [536, 294] width 15 height 10
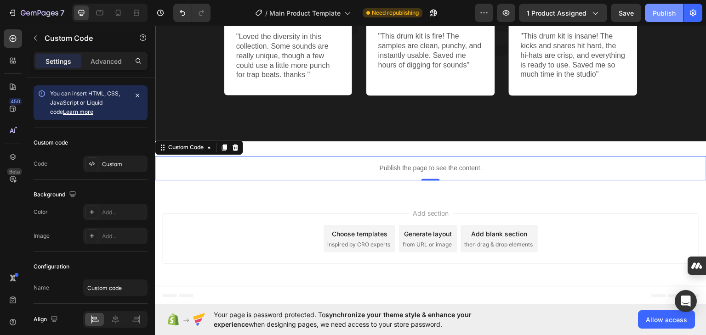
click at [663, 15] on div "Publish" at bounding box center [664, 13] width 23 height 10
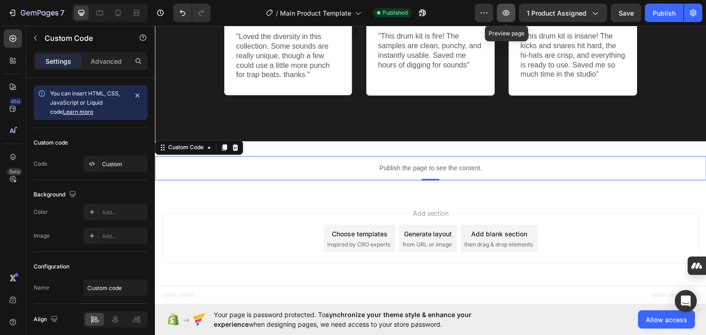
click at [504, 15] on icon "button" at bounding box center [505, 12] width 9 height 9
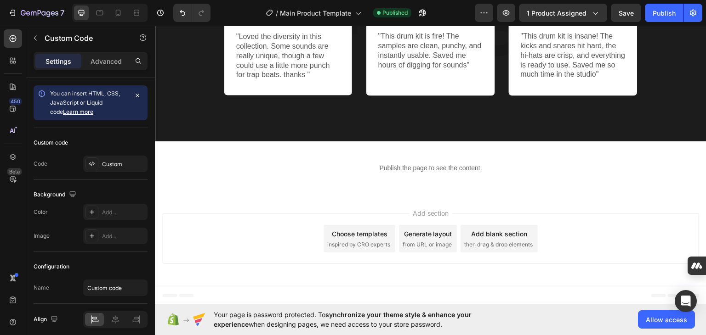
click at [424, 165] on p "Publish the page to see the content." at bounding box center [430, 168] width 551 height 10
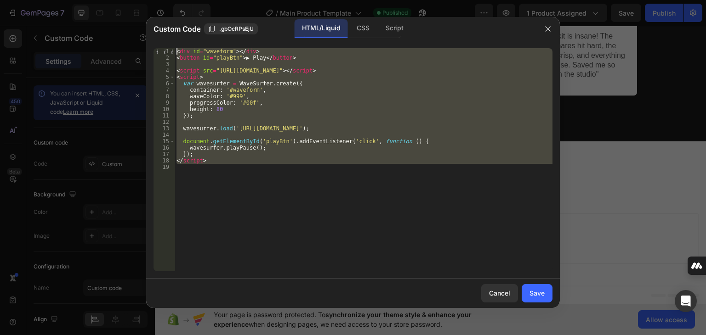
drag, startPoint x: 229, startPoint y: 165, endPoint x: 155, endPoint y: 39, distance: 146.8
click at [155, 39] on div "Custom Code .gbOcRPsEjU HTML/Liquid CSS Script 1 2 3 4 5 6 7 8 9 10 11 12 13 14…" at bounding box center [353, 162] width 414 height 291
type textarea "<div id="waveform"></div> <button id="playBtn">▶ Play</button>"
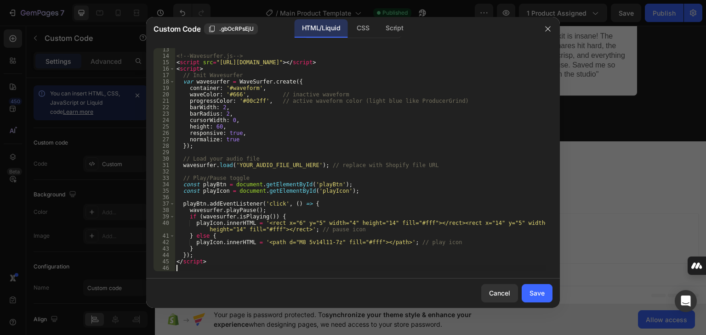
scroll to position [85, 0]
click at [354, 167] on div "<!-- Wavesurfer.js --> < script src = "[URL][DOMAIN_NAME]" > </ script > < scri…" at bounding box center [360, 164] width 371 height 236
click at [307, 165] on div "<!-- Wavesurfer.js --> < script src = "[URL][DOMAIN_NAME]" > </ script > < scri…" at bounding box center [360, 164] width 371 height 236
paste textarea "[URL][DOMAIN_NAME]"
type textarea "wavesurfer.load('[URL][DOMAIN_NAME]); // replace with Shopify file URL"
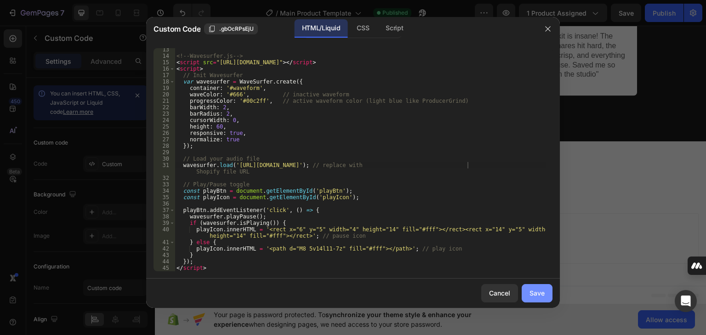
click at [534, 293] on div "Save" at bounding box center [536, 294] width 15 height 10
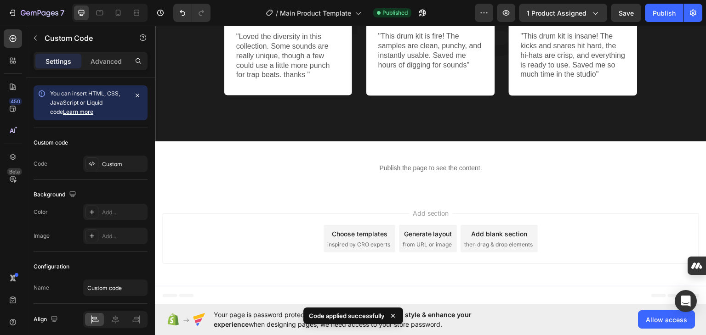
click at [411, 168] on p "Publish the page to see the content." at bounding box center [430, 168] width 551 height 10
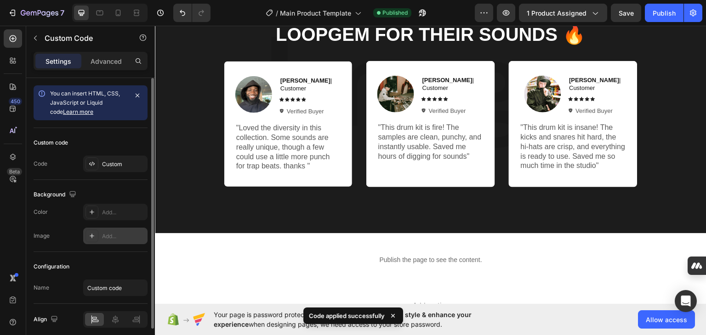
scroll to position [36, 0]
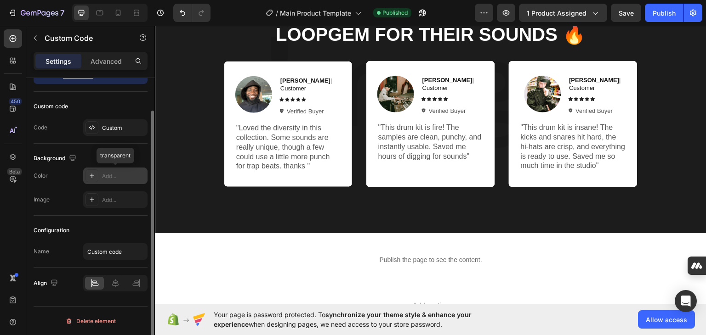
click at [109, 175] on div "Add..." at bounding box center [123, 176] width 43 height 8
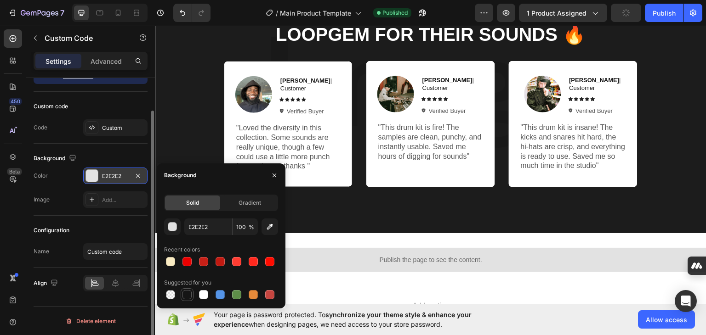
click at [186, 292] on div at bounding box center [186, 294] width 9 height 9
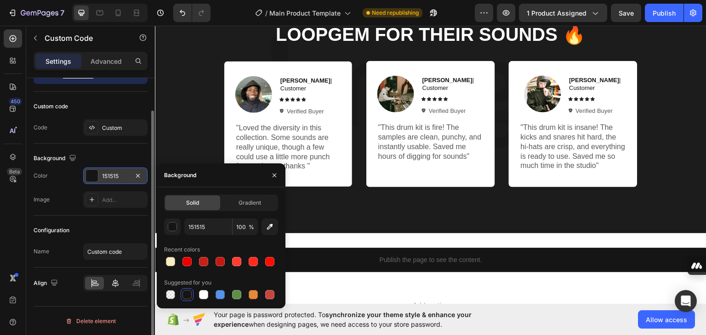
click at [116, 284] on icon at bounding box center [115, 283] width 6 height 8
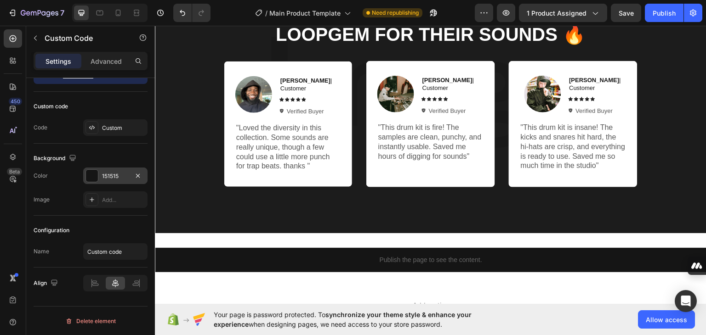
click at [424, 262] on p "Publish the page to see the content." at bounding box center [430, 260] width 551 height 10
click at [429, 261] on p "Publish the page to see the content." at bounding box center [430, 260] width 551 height 10
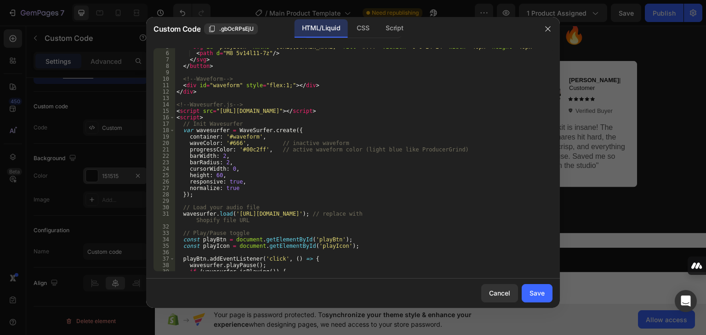
scroll to position [92, 0]
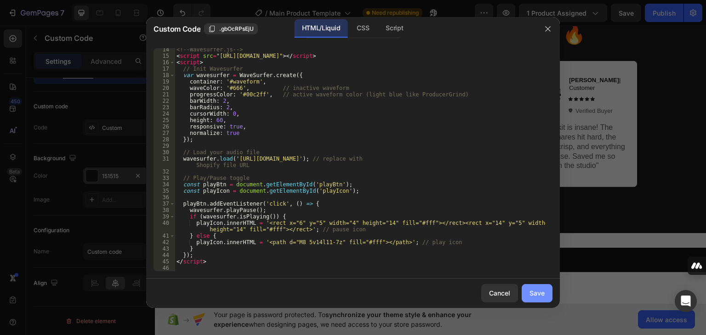
click at [543, 296] on div "Save" at bounding box center [536, 294] width 15 height 10
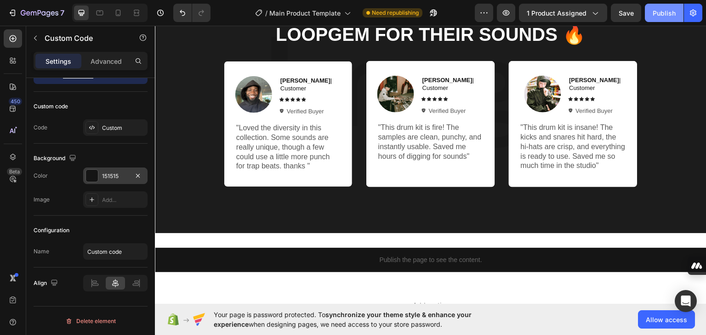
click at [662, 17] on div "Publish" at bounding box center [664, 13] width 23 height 10
click at [426, 263] on p "Publish the page to see the content." at bounding box center [430, 260] width 551 height 10
click at [108, 176] on div "151515" at bounding box center [115, 176] width 27 height 8
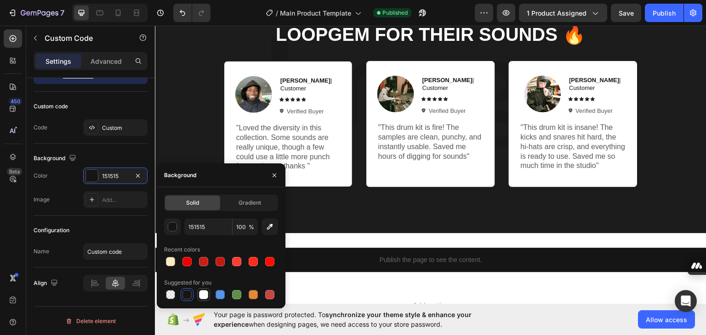
click at [198, 296] on div at bounding box center [203, 295] width 11 height 11
type input "FFFFFF"
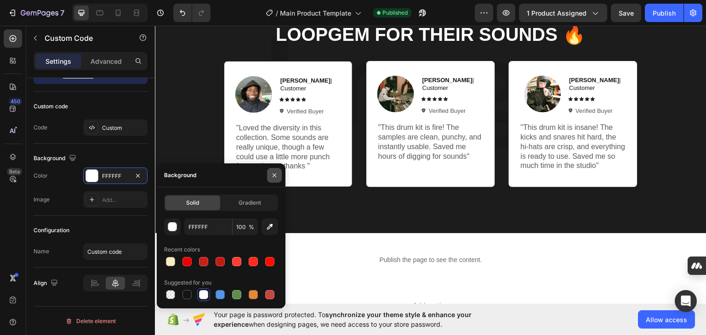
click at [277, 179] on button "button" at bounding box center [274, 175] width 15 height 15
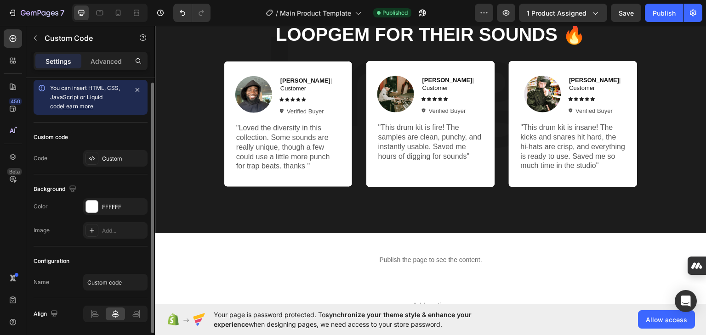
scroll to position [0, 0]
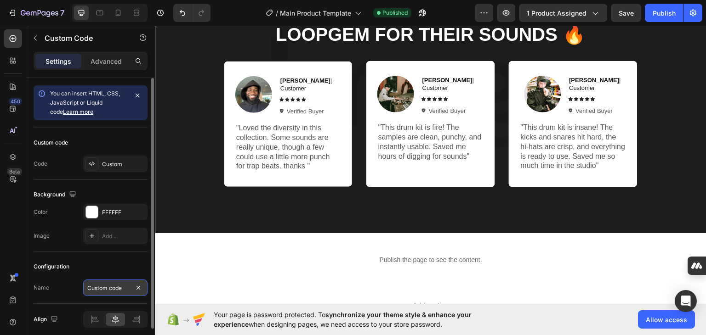
click at [109, 293] on input "Custom code" at bounding box center [115, 288] width 64 height 17
type input "Beat"
click at [119, 267] on div "Configuration" at bounding box center [91, 267] width 114 height 15
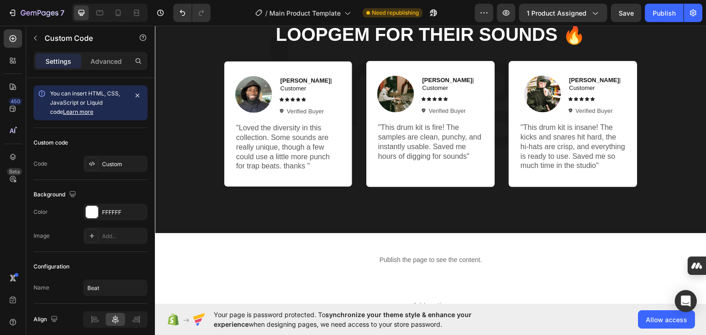
click at [416, 262] on p "Publish the page to see the content." at bounding box center [430, 260] width 551 height 10
click at [662, 13] on div "Publish" at bounding box center [664, 13] width 23 height 10
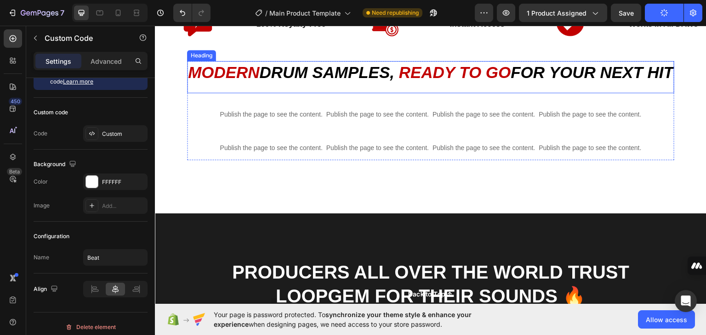
scroll to position [358, 0]
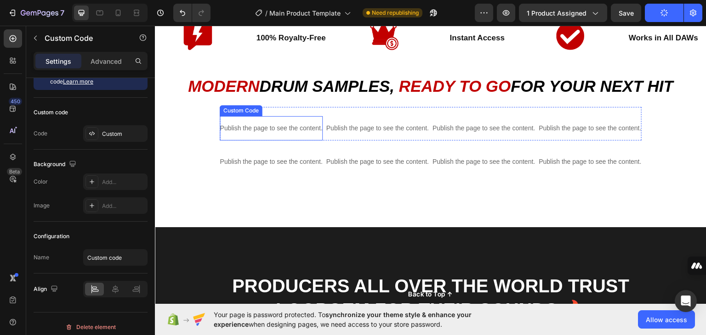
click at [261, 123] on p "Publish the page to see the content." at bounding box center [271, 128] width 102 height 10
click at [106, 63] on p "Advanced" at bounding box center [106, 62] width 31 height 10
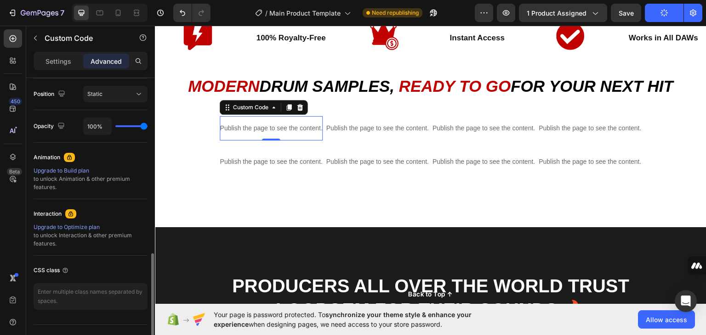
scroll to position [353, 0]
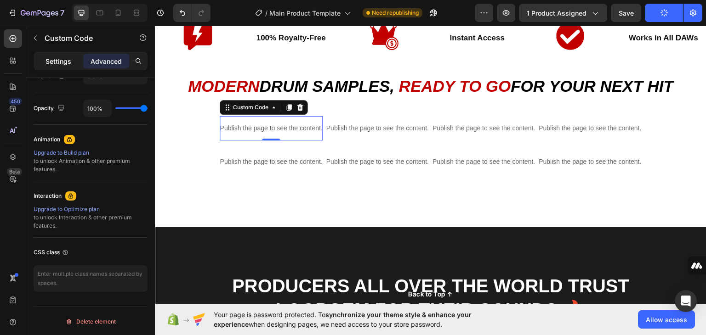
click at [62, 57] on p "Settings" at bounding box center [58, 62] width 26 height 10
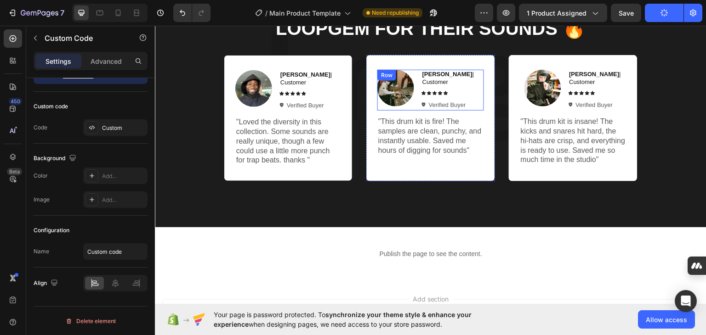
scroll to position [726, 0]
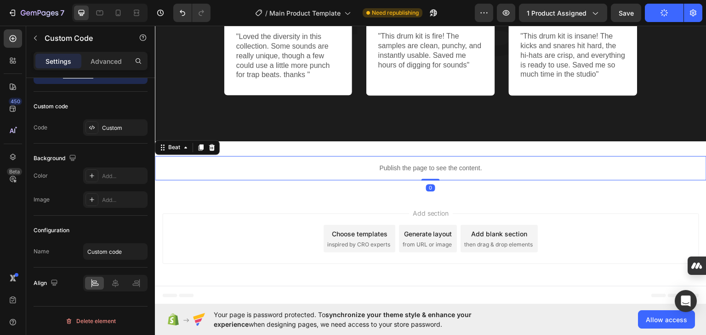
click at [433, 166] on p "Publish the page to see the content." at bounding box center [430, 168] width 551 height 10
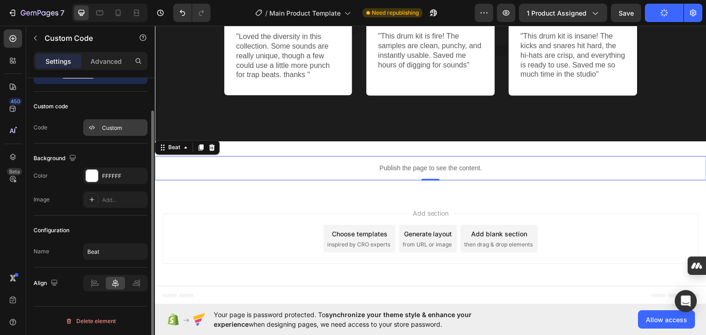
click at [115, 128] on div "Custom" at bounding box center [123, 128] width 43 height 8
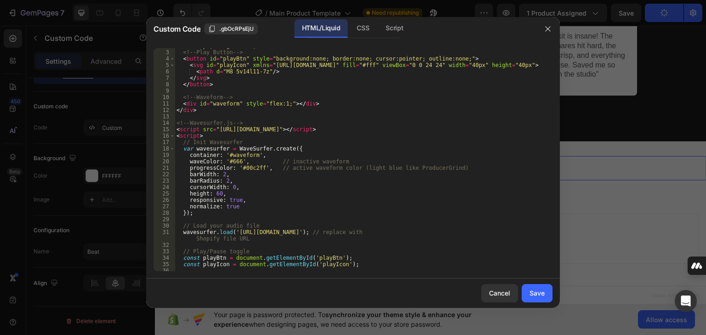
scroll to position [0, 0]
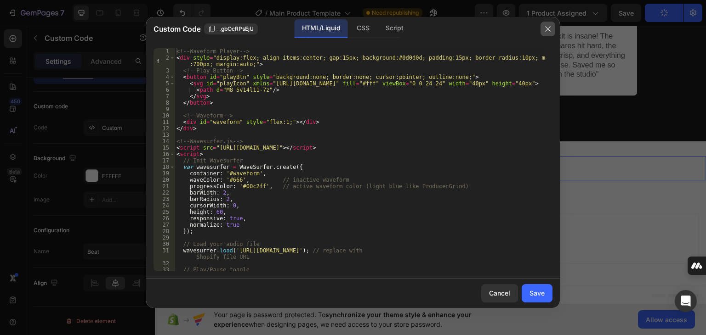
click at [547, 32] on icon "button" at bounding box center [547, 28] width 7 height 7
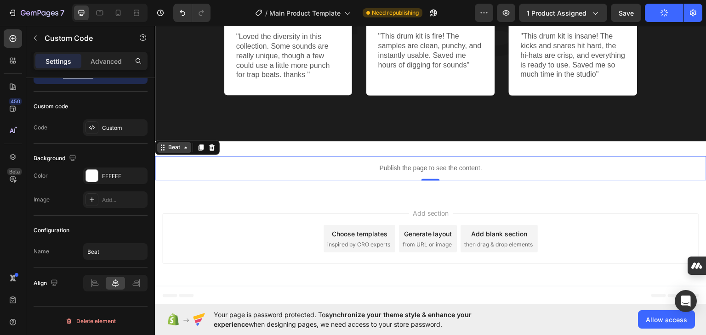
click at [178, 148] on div "Beat" at bounding box center [174, 147] width 16 height 8
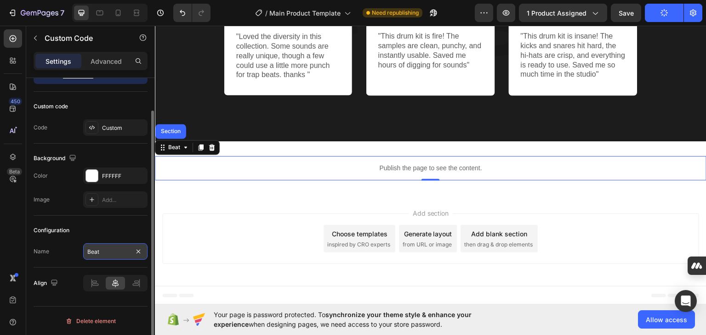
click at [107, 254] on input "Beat" at bounding box center [115, 252] width 64 height 17
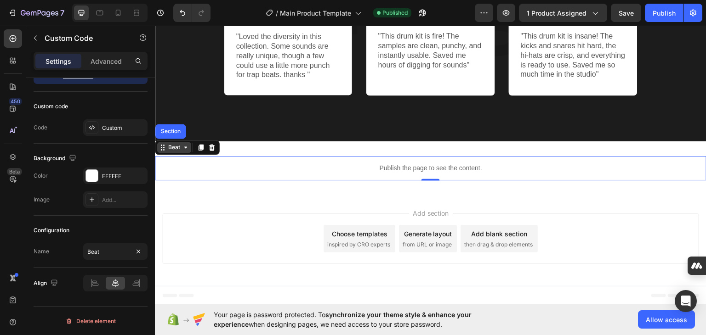
click at [182, 148] on icon at bounding box center [185, 146] width 7 height 7
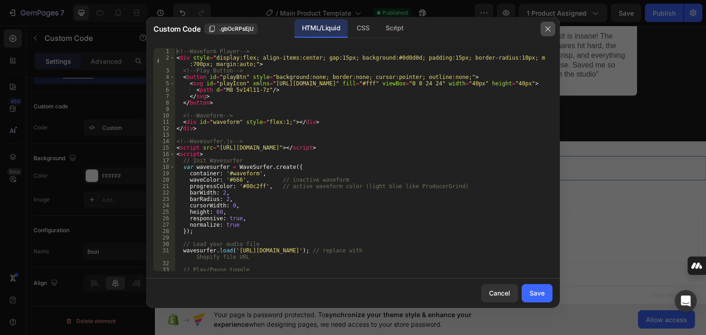
click at [551, 34] on button "button" at bounding box center [547, 29] width 15 height 15
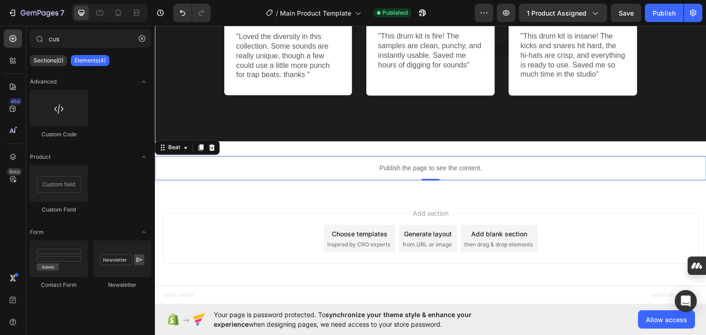
click at [244, 204] on div "Add section Choose templates inspired by CRO experts Generate layout from URL o…" at bounding box center [430, 240] width 551 height 91
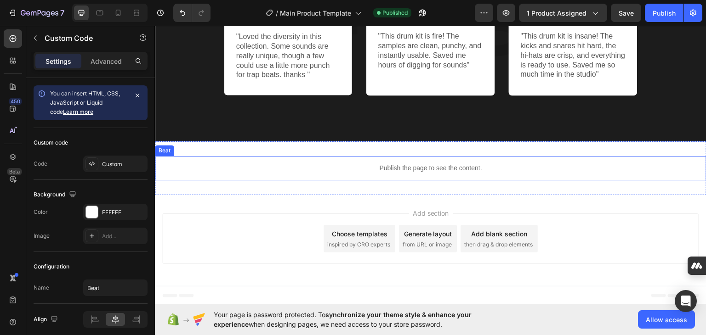
click at [409, 168] on p "Publish the page to see the content." at bounding box center [430, 168] width 551 height 10
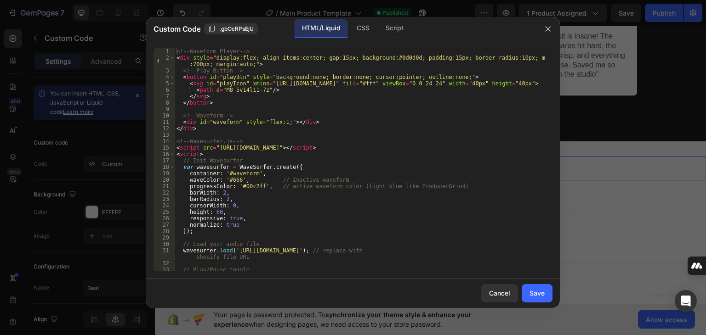
drag, startPoint x: 542, startPoint y: 27, endPoint x: 535, endPoint y: 29, distance: 7.4
click at [543, 27] on button "button" at bounding box center [547, 29] width 15 height 15
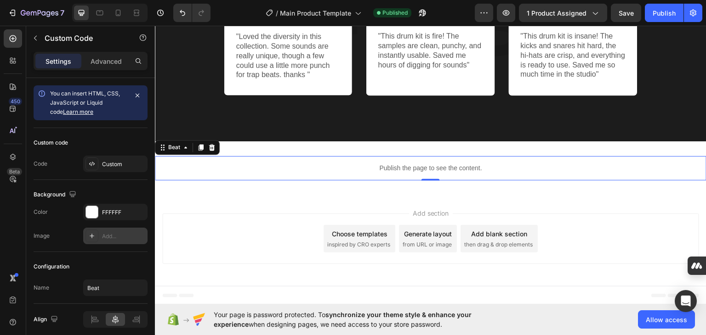
click at [115, 237] on div "Add..." at bounding box center [123, 237] width 43 height 8
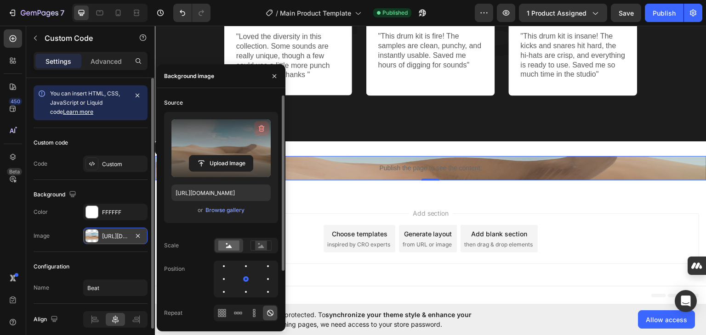
click at [260, 127] on icon "button" at bounding box center [261, 128] width 9 height 9
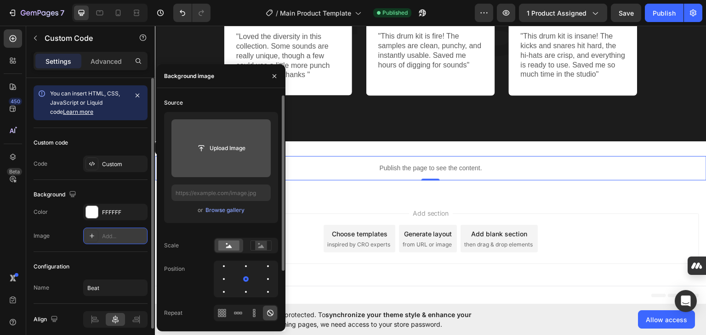
click at [102, 193] on div "Background" at bounding box center [91, 195] width 114 height 15
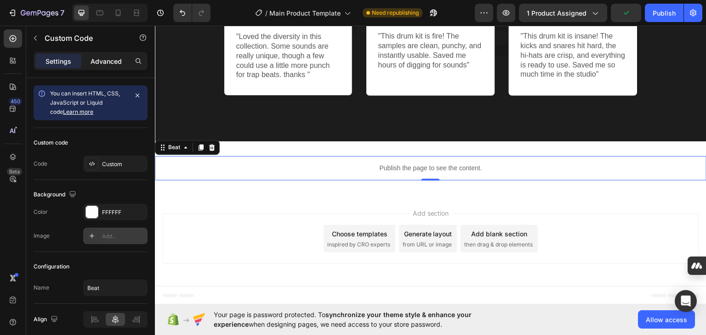
click at [108, 66] on div "Advanced" at bounding box center [106, 61] width 46 height 15
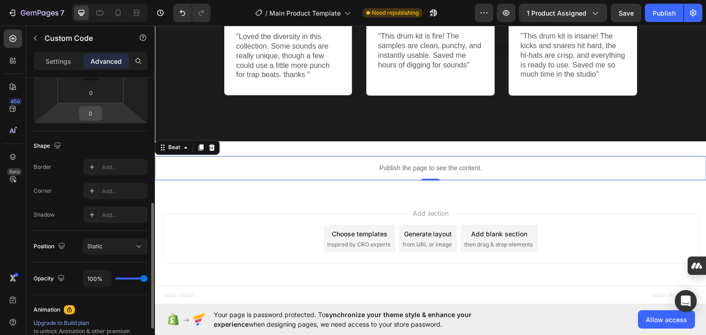
scroll to position [244, 0]
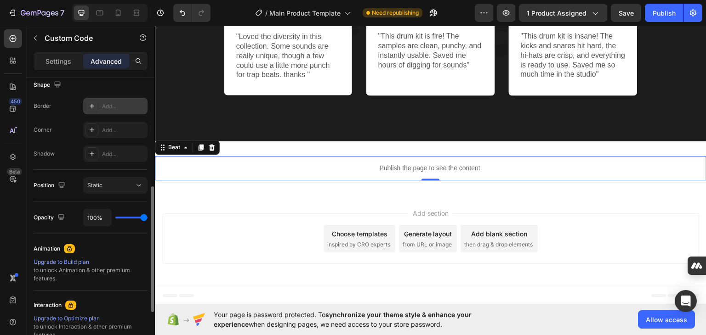
click at [121, 103] on div "Add..." at bounding box center [123, 106] width 43 height 8
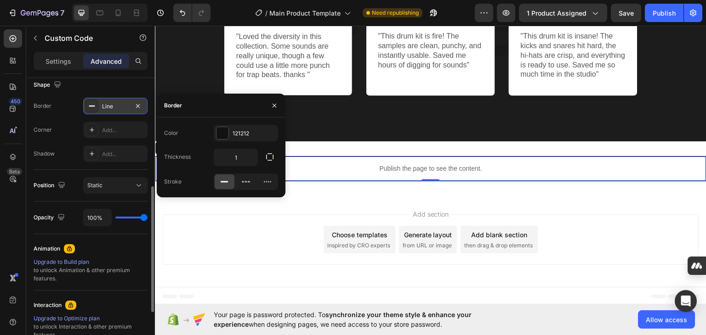
click at [223, 184] on icon at bounding box center [224, 181] width 9 height 9
click at [270, 153] on icon "button" at bounding box center [269, 156] width 7 height 7
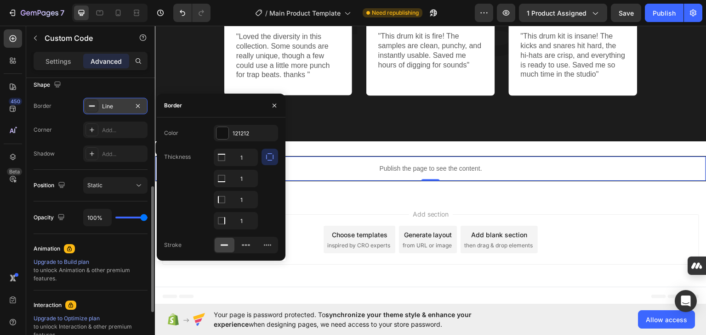
click at [271, 156] on icon "button" at bounding box center [269, 157] width 9 height 9
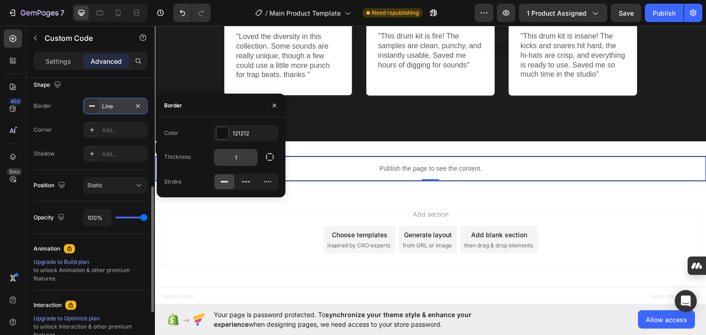
click at [236, 157] on input "1" at bounding box center [235, 157] width 43 height 17
click at [117, 127] on div "Add..." at bounding box center [123, 130] width 43 height 8
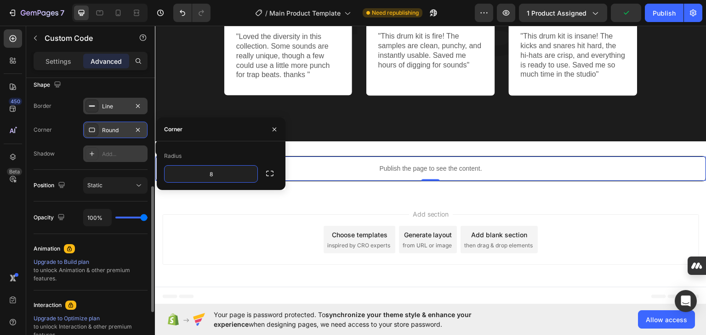
click at [119, 153] on div "Add..." at bounding box center [123, 154] width 43 height 8
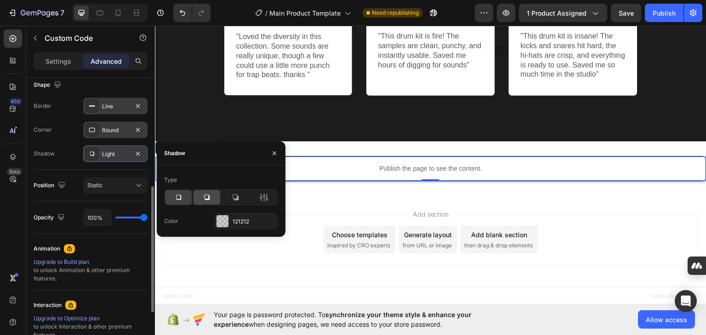
click at [200, 197] on div at bounding box center [206, 197] width 27 height 15
click at [181, 197] on icon at bounding box center [178, 197] width 5 height 5
click at [275, 153] on icon "button" at bounding box center [275, 153] width 4 height 4
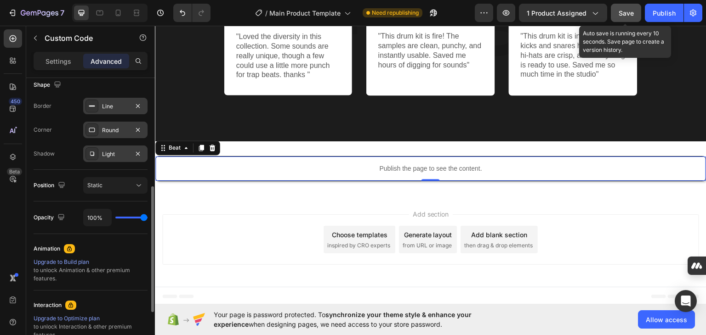
click at [627, 13] on span "Save" at bounding box center [626, 13] width 15 height 8
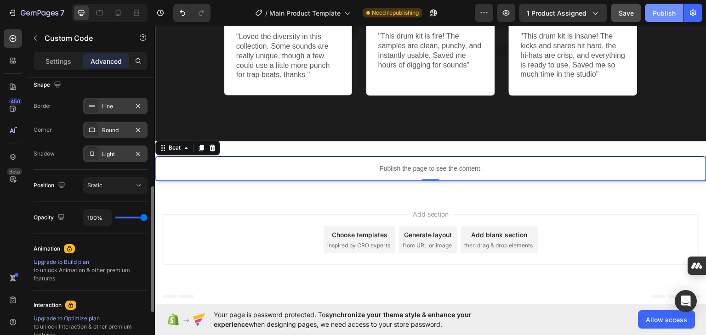
click at [664, 11] on div "Publish" at bounding box center [664, 13] width 23 height 10
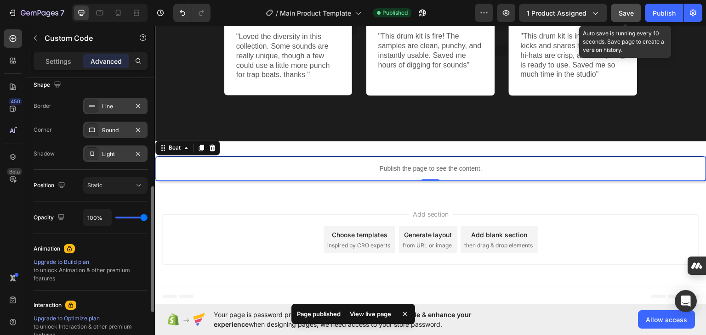
click at [628, 9] on span "Save" at bounding box center [626, 13] width 15 height 8
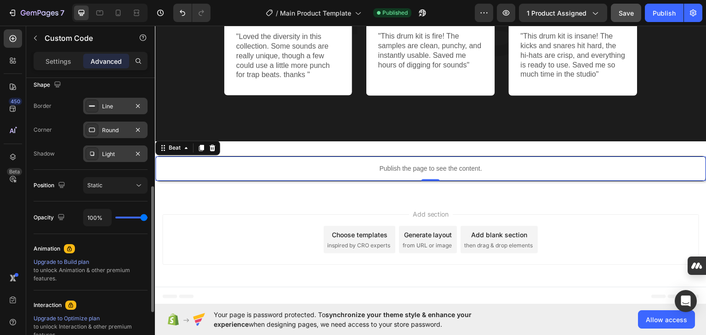
click at [330, 161] on div "Publish the page to see the content." at bounding box center [430, 168] width 551 height 24
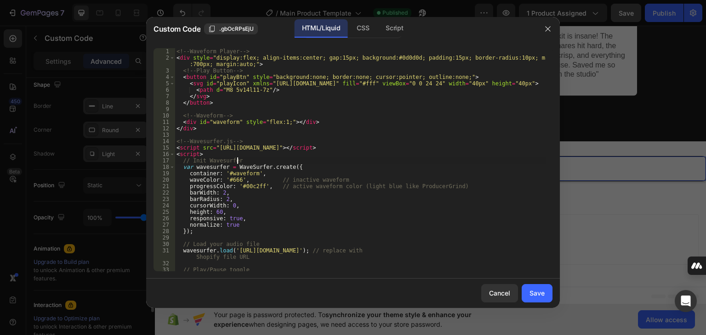
click at [330, 161] on div "<!-- Waveform Player --> < div style = "display:flex; align-items:center; gap:1…" at bounding box center [360, 166] width 371 height 236
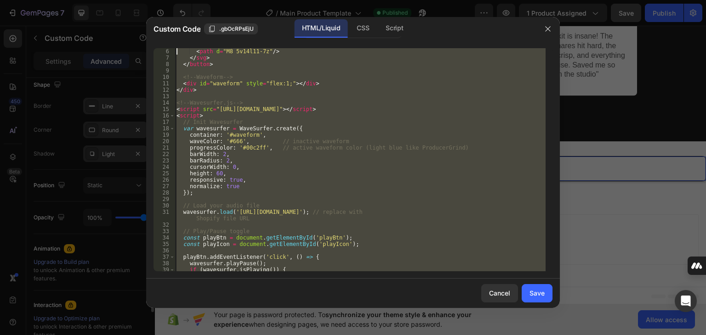
scroll to position [0, 0]
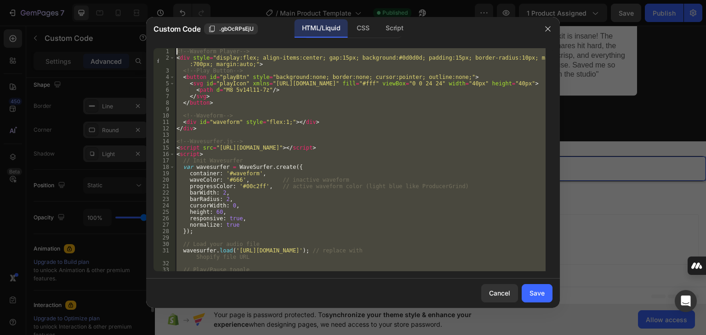
drag, startPoint x: 210, startPoint y: 265, endPoint x: 167, endPoint y: 4, distance: 264.5
click at [167, 4] on div "Custom Code .gbOcRPsEjU HTML/Liquid CSS Script // Init Wavesurfer 1 2 3 4 5 6 7…" at bounding box center [353, 167] width 706 height 335
type textarea "<!-- Waveform Player --> <div style="display:flex; align-items:center; gap:15px…"
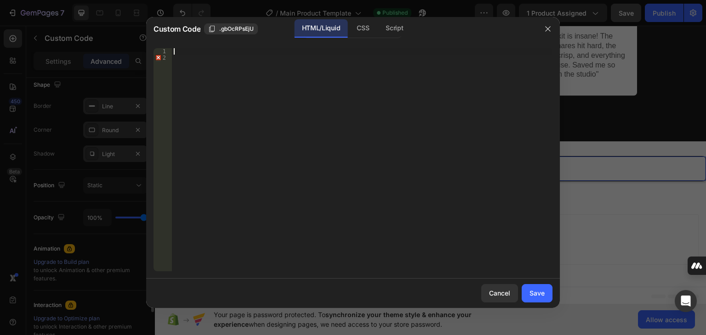
scroll to position [105, 0]
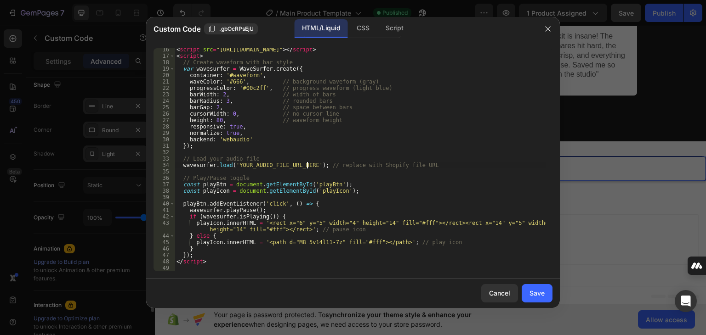
click at [307, 163] on div "< script src = "[URL][DOMAIN_NAME]" > </ script > < script > // Create waveform…" at bounding box center [360, 164] width 371 height 236
paste textarea "[URL][DOMAIN_NAME]"
type textarea "wavesurfer.load('[URL][DOMAIN_NAME]); // replace with Shopify file URL"
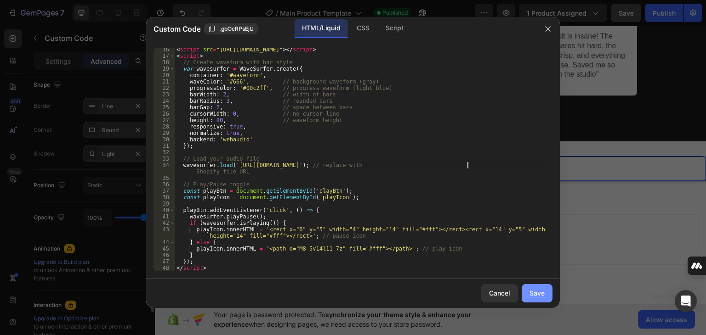
click at [543, 294] on div "Save" at bounding box center [536, 294] width 15 height 10
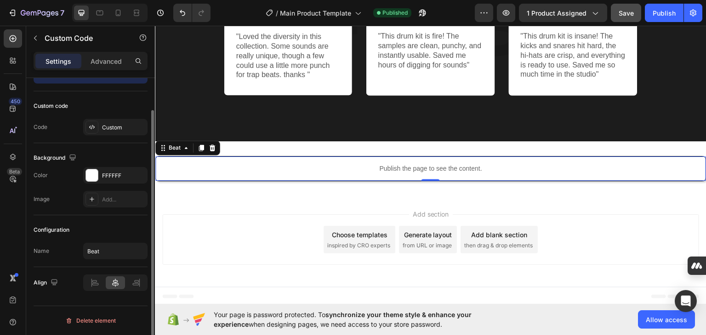
scroll to position [36, 0]
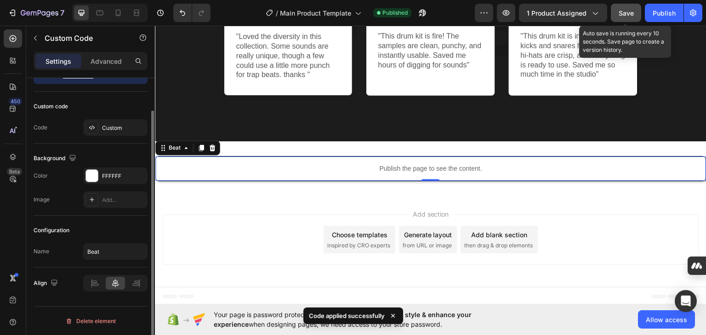
click at [623, 12] on span "Save" at bounding box center [626, 13] width 15 height 8
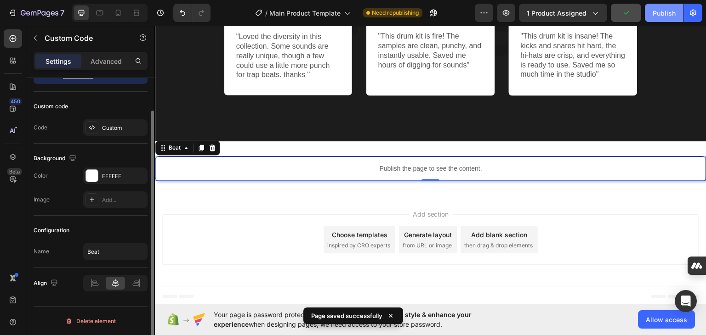
click at [668, 14] on div "Publish" at bounding box center [664, 13] width 23 height 10
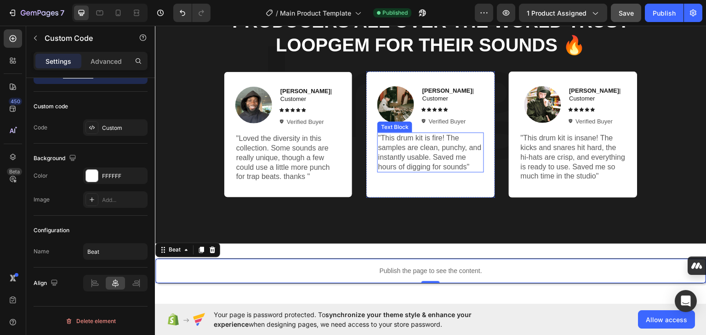
scroll to position [727, 0]
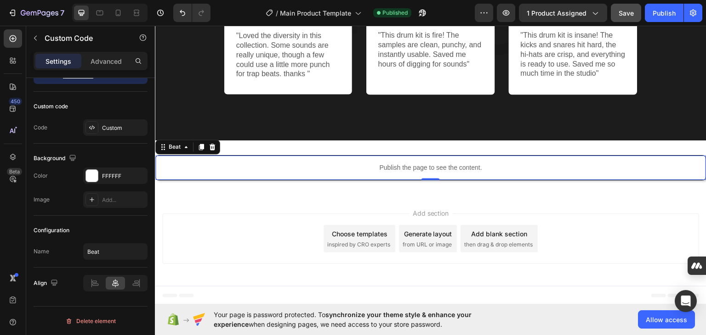
click at [291, 160] on div "Publish the page to see the content." at bounding box center [430, 167] width 551 height 24
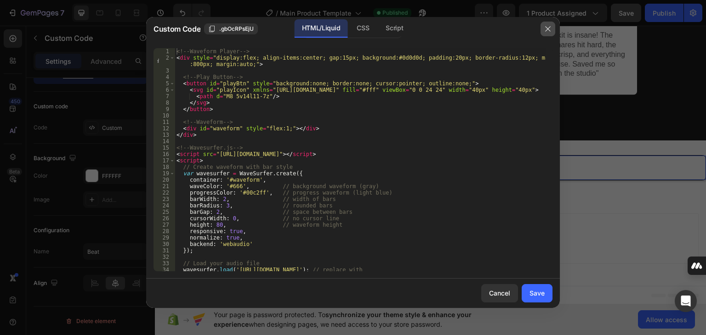
click at [548, 28] on icon "button" at bounding box center [547, 28] width 5 height 5
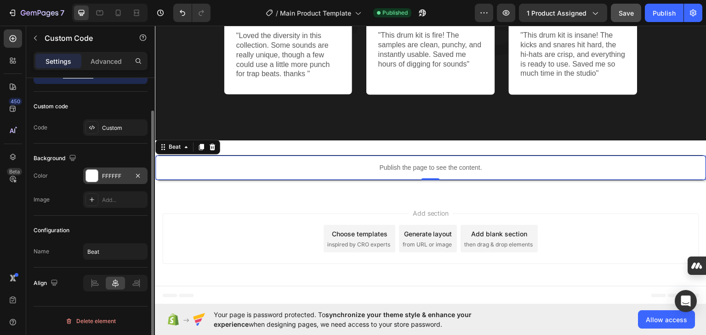
click at [94, 181] on div at bounding box center [92, 176] width 12 height 12
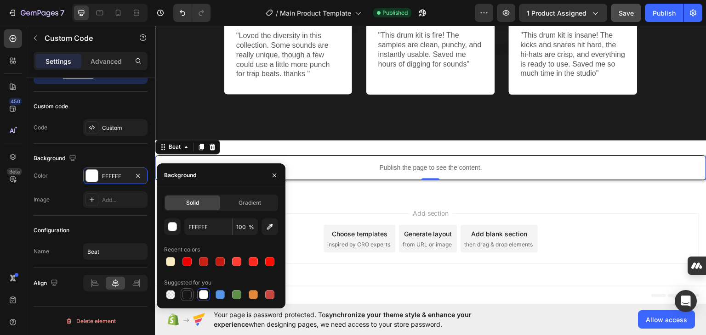
click at [191, 296] on div at bounding box center [186, 294] width 9 height 9
type input "151515"
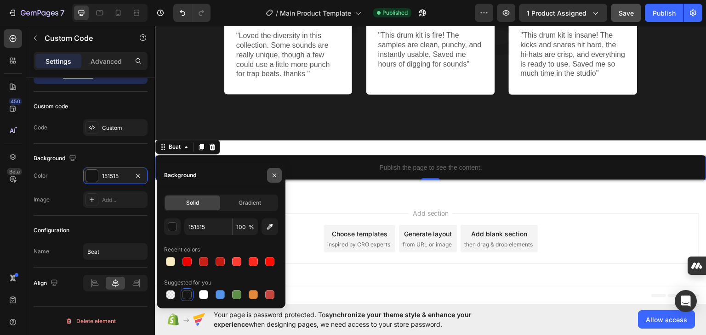
click at [274, 170] on button "button" at bounding box center [274, 175] width 15 height 15
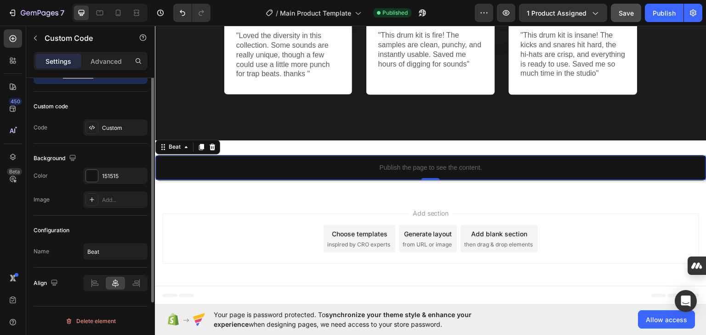
scroll to position [0, 0]
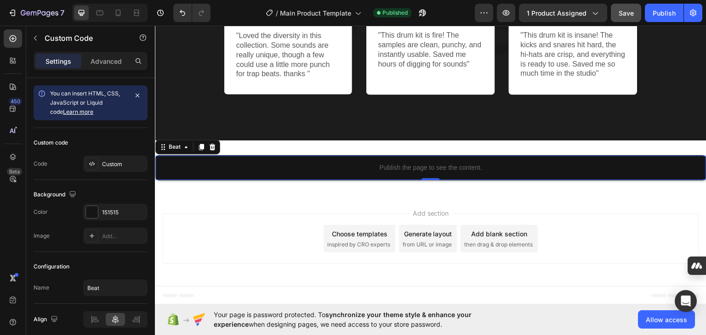
click at [62, 59] on p "Settings" at bounding box center [58, 62] width 26 height 10
click at [95, 58] on p "Advanced" at bounding box center [106, 62] width 31 height 10
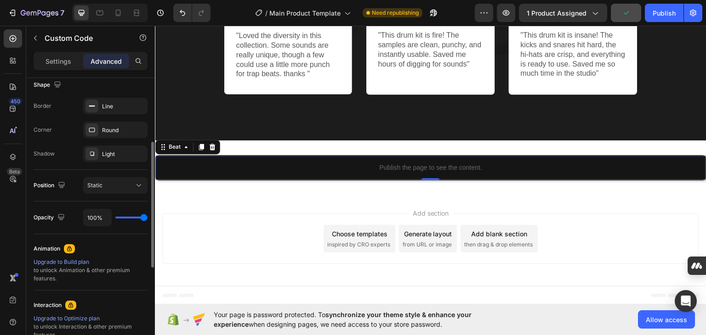
scroll to position [213, 0]
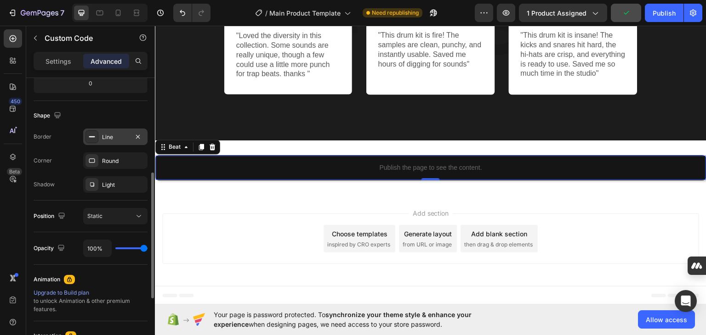
click at [114, 138] on div "Line" at bounding box center [115, 137] width 27 height 8
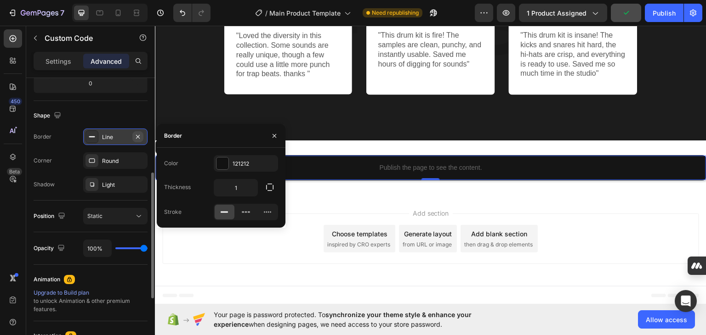
click at [136, 135] on icon "button" at bounding box center [137, 136] width 7 height 7
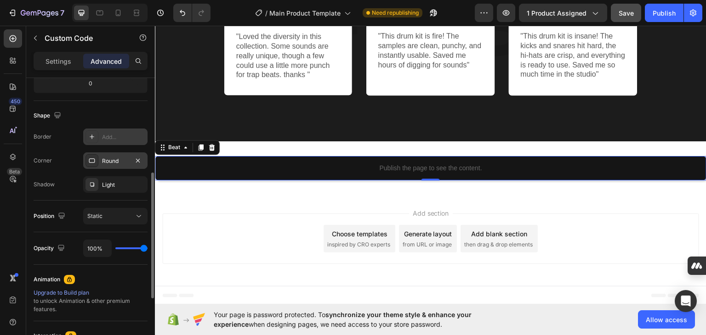
click at [130, 160] on div "Round" at bounding box center [115, 161] width 64 height 17
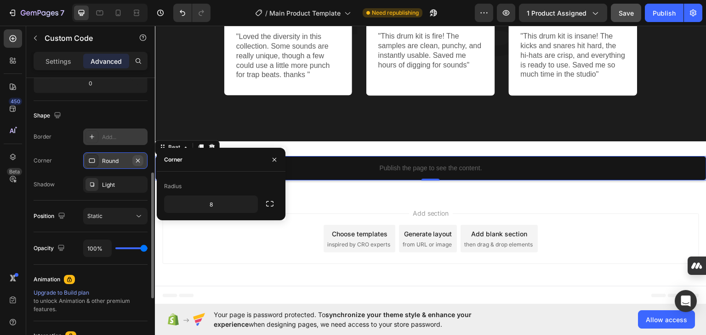
click at [136, 162] on icon "button" at bounding box center [137, 160] width 7 height 7
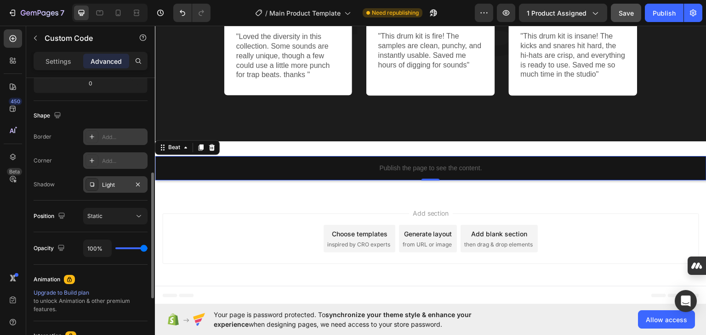
click at [122, 182] on div "Light" at bounding box center [115, 185] width 27 height 8
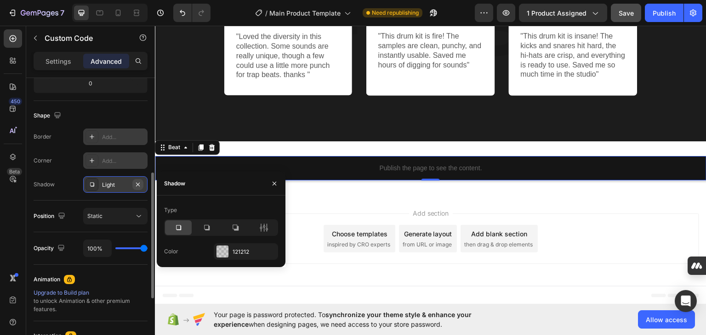
click at [136, 182] on icon "button" at bounding box center [138, 184] width 4 height 4
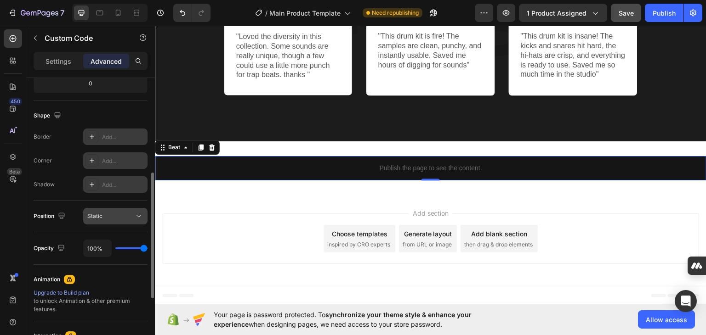
click at [135, 219] on icon at bounding box center [138, 216] width 9 height 9
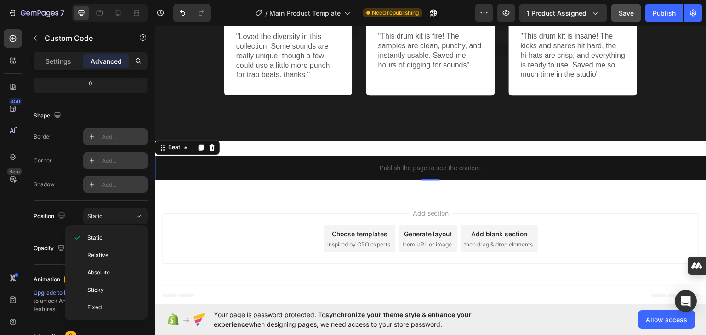
click at [65, 193] on div "Shape Border Add... Corner Add... Shadow Add..." at bounding box center [91, 151] width 114 height 100
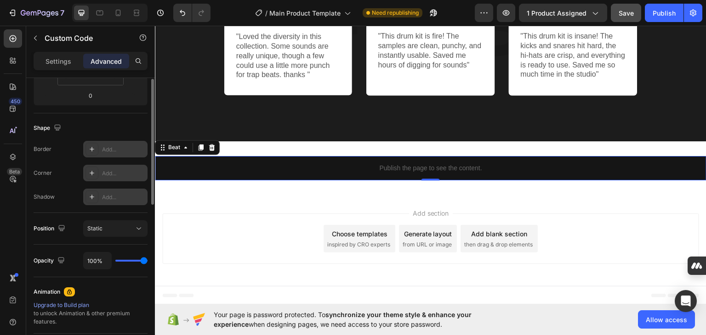
scroll to position [48, 0]
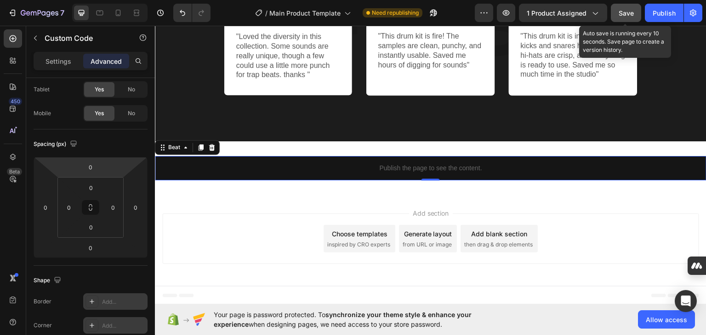
click at [625, 11] on span "Save" at bounding box center [626, 13] width 15 height 8
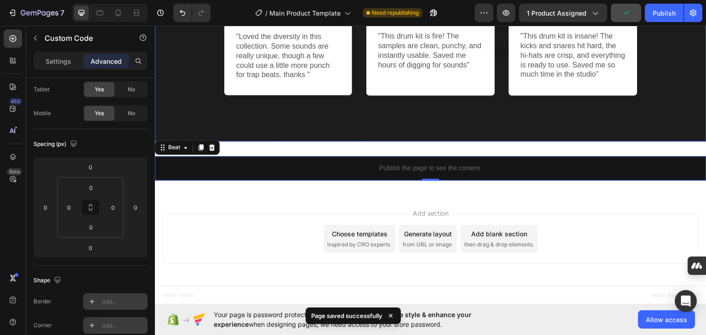
drag, startPoint x: 842, startPoint y: 38, endPoint x: 685, endPoint y: 86, distance: 164.1
click at [665, 10] on div "Publish" at bounding box center [664, 13] width 23 height 10
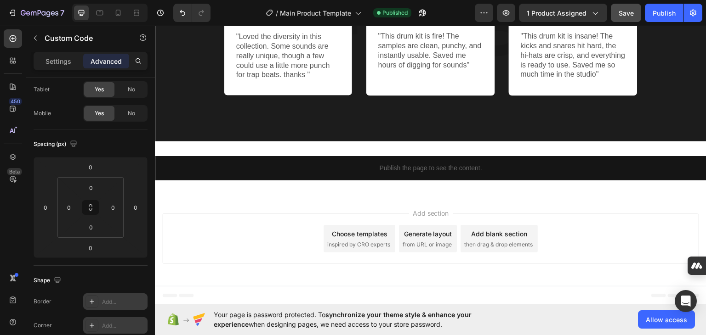
click at [640, 203] on div "Add section Choose templates inspired by CRO experts Generate layout from URL o…" at bounding box center [430, 240] width 551 height 91
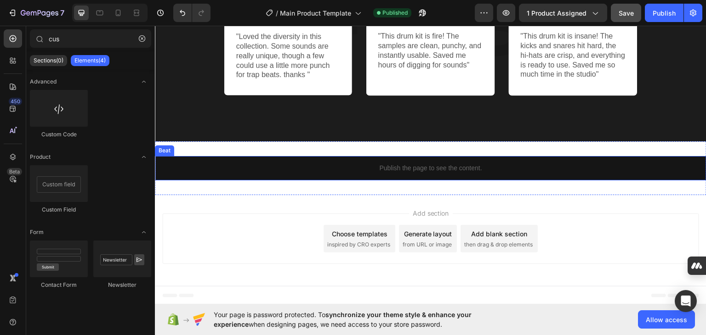
click at [418, 166] on p "Publish the page to see the content." at bounding box center [430, 168] width 551 height 10
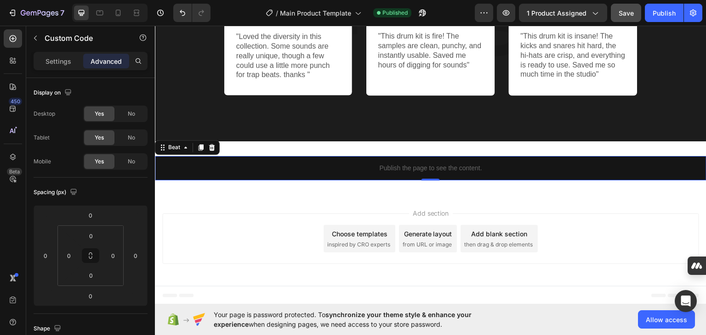
click at [418, 166] on p "Publish the page to see the content." at bounding box center [430, 168] width 551 height 10
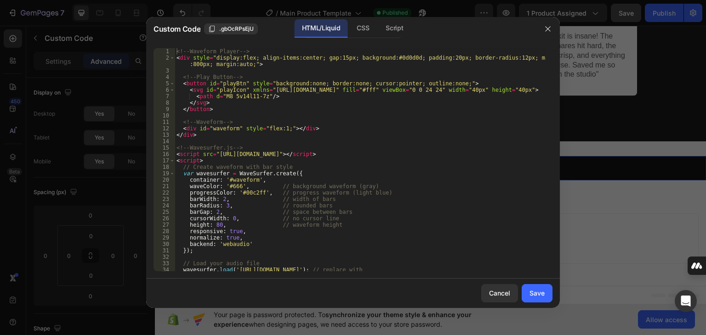
click at [418, 167] on div "<!-- Waveform Player --> < div style = "display:flex; align-items:center; gap:1…" at bounding box center [360, 169] width 371 height 243
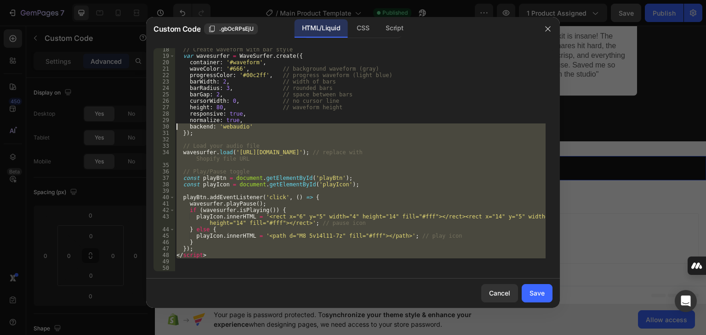
scroll to position [0, 0]
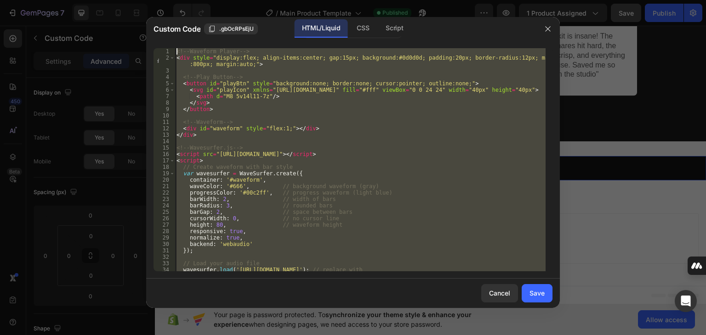
drag, startPoint x: 216, startPoint y: 260, endPoint x: 163, endPoint y: -28, distance: 292.5
click at [163, 0] on html "7 / Main Product Template Published Preview 1 product assigned Save Publish 450…" at bounding box center [353, 0] width 706 height 0
type textarea "<!-- Waveform Player --> <div style="display:flex; align-items:center; gap:15px…"
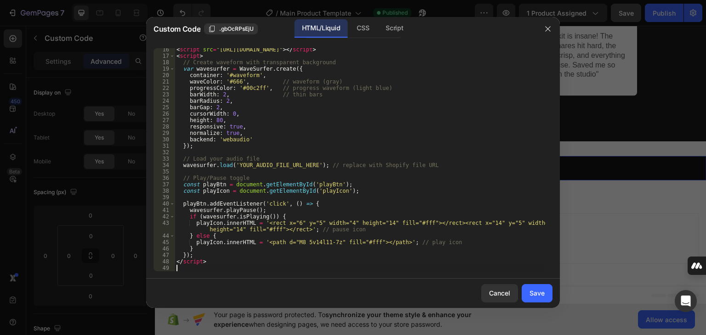
scroll to position [111, 0]
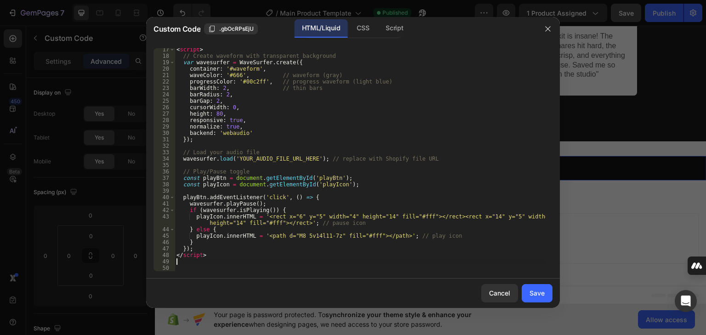
click at [306, 161] on div "< script > // Create waveform with transparent background var wavesurfer = Wave…" at bounding box center [360, 164] width 371 height 236
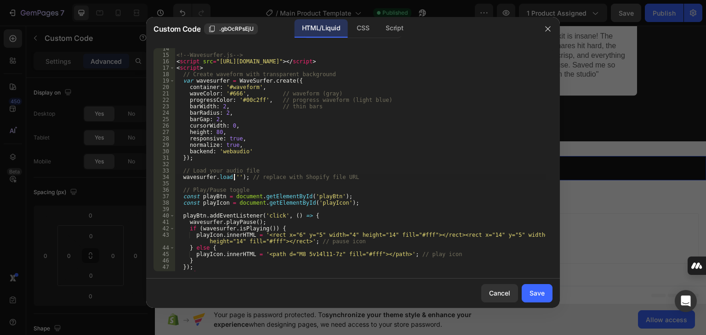
paste textarea "[URL][DOMAIN_NAME]"
type textarea "wavesurfer.load('[URL][DOMAIN_NAME]); // replace with Shopify file URL"
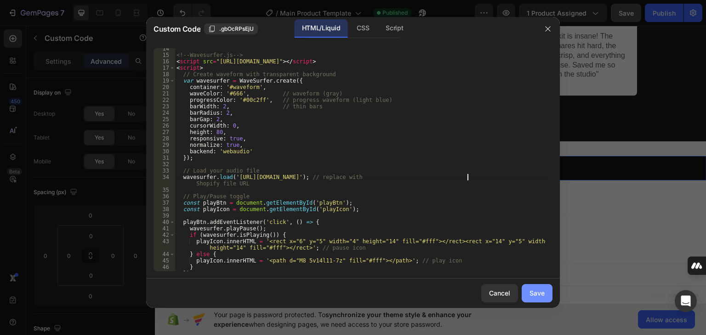
click at [539, 291] on div "Save" at bounding box center [536, 294] width 15 height 10
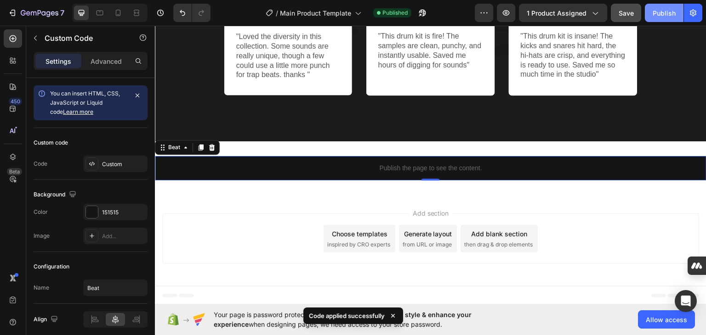
click at [670, 10] on div "Publish" at bounding box center [664, 13] width 23 height 10
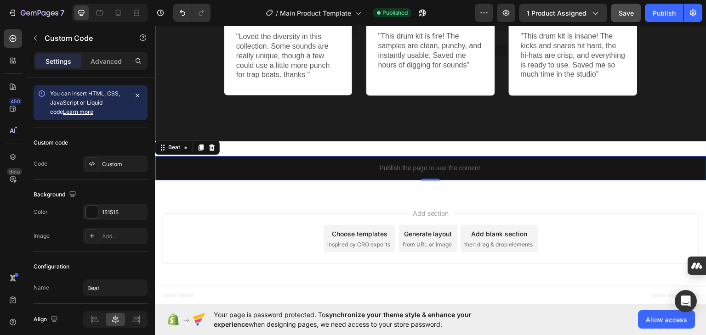
click at [279, 173] on div "Publish the page to see the content." at bounding box center [430, 168] width 551 height 24
click at [138, 207] on button "button" at bounding box center [137, 212] width 11 height 11
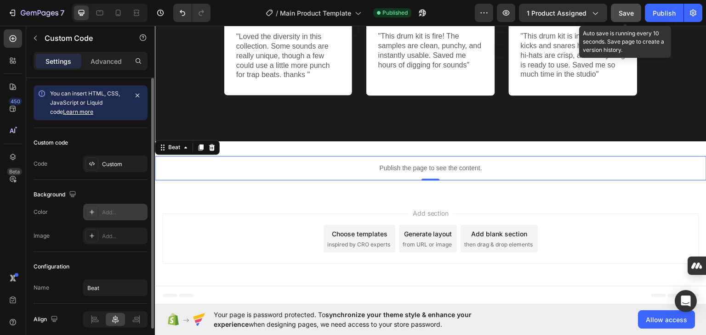
click at [632, 12] on span "Save" at bounding box center [626, 13] width 15 height 8
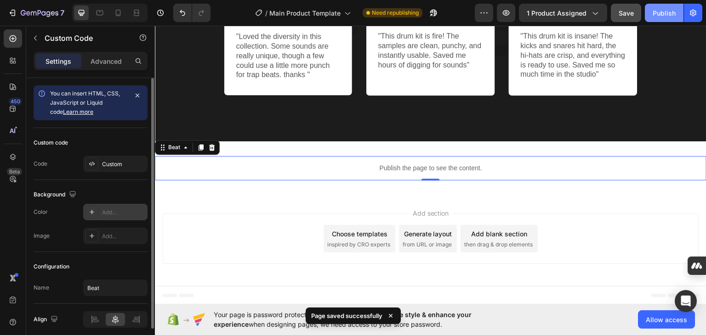
click at [666, 13] on div "Publish" at bounding box center [664, 13] width 23 height 10
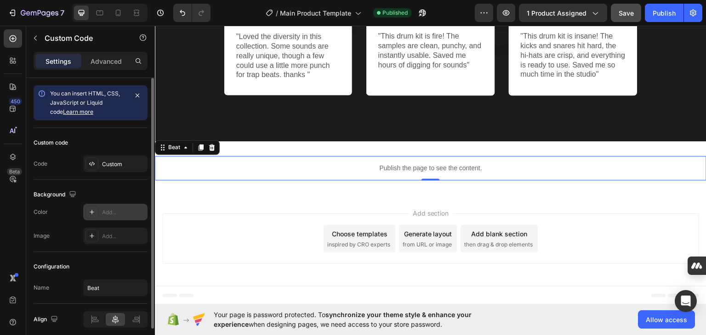
click at [404, 164] on p "Publish the page to see the content." at bounding box center [430, 168] width 551 height 10
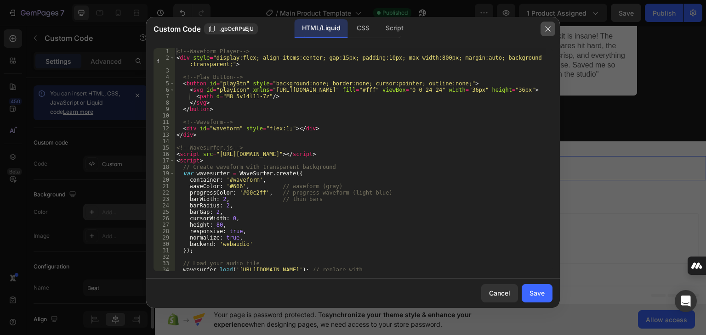
click at [544, 27] on icon "button" at bounding box center [547, 28] width 7 height 7
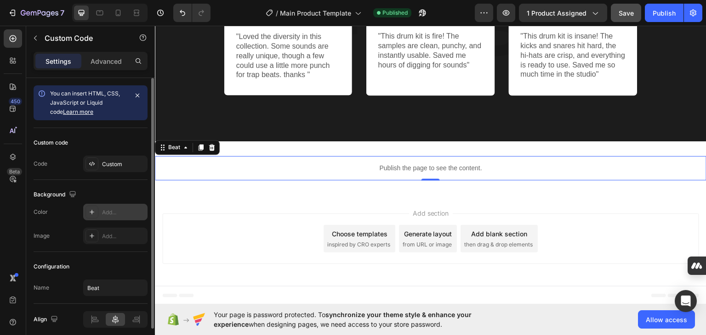
click at [248, 169] on p "Publish the page to see the content." at bounding box center [430, 168] width 551 height 10
click at [119, 166] on div "Custom" at bounding box center [123, 164] width 43 height 8
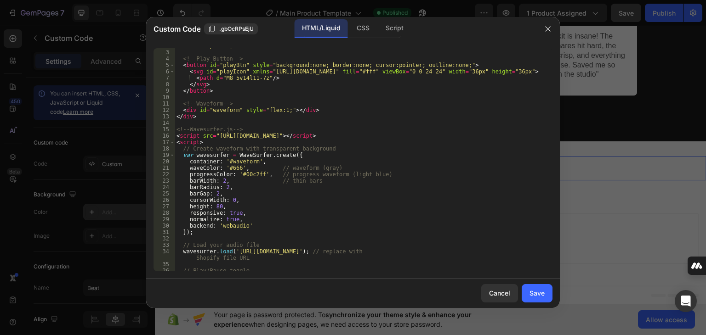
scroll to position [110, 0]
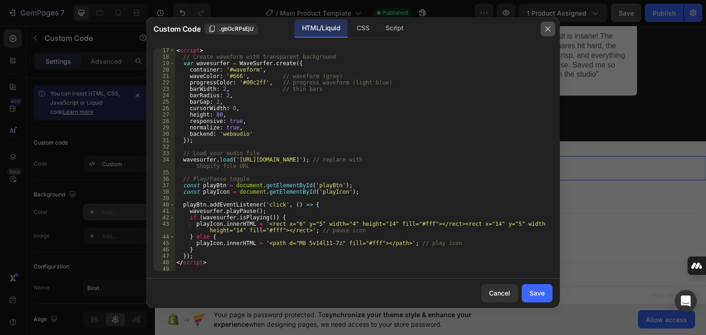
click at [550, 25] on icon "button" at bounding box center [547, 28] width 7 height 7
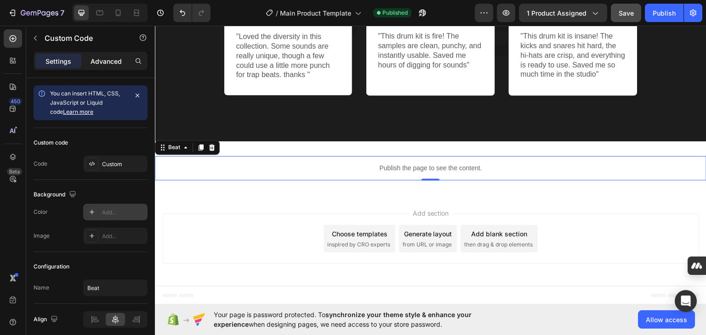
click at [108, 61] on p "Advanced" at bounding box center [106, 62] width 31 height 10
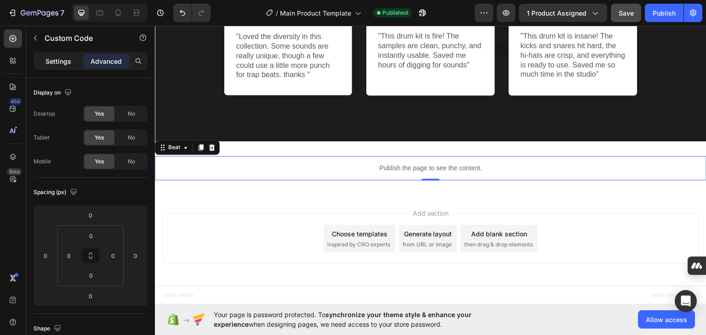
click at [52, 63] on p "Settings" at bounding box center [58, 62] width 26 height 10
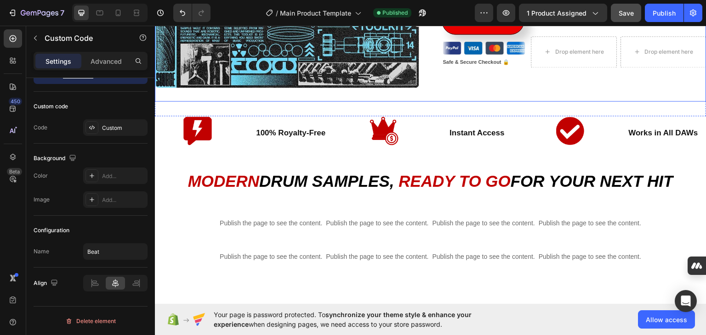
scroll to position [297, 0]
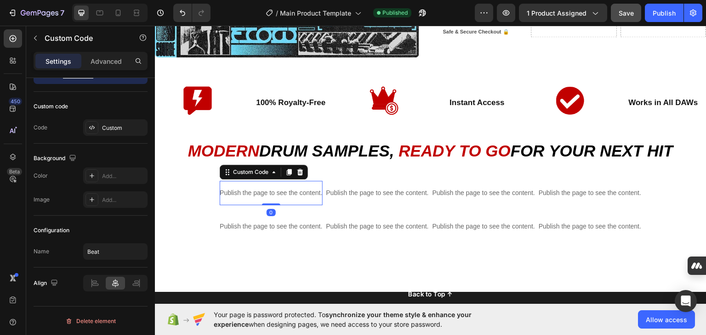
click at [273, 191] on p "Publish the page to see the content." at bounding box center [271, 193] width 102 height 10
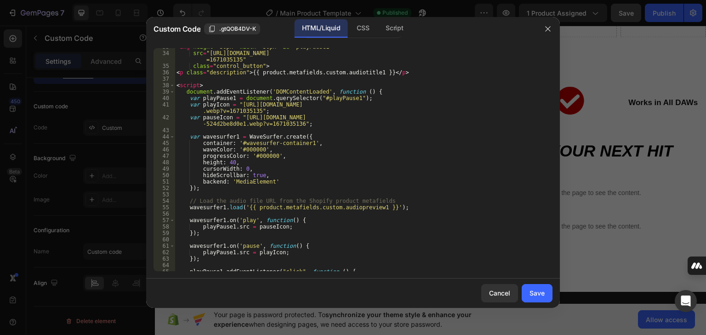
scroll to position [210, 0]
type textarea "wavesurfer1.load('{{ product.metafields.custom.audiopreview1 }}');"
click at [372, 209] on div "< img height = "30px" width = "30px" id = "playPause1" src = "[URL][DOMAIN_NAME…" at bounding box center [360, 162] width 371 height 236
click at [239, 31] on span ".gtQOB4DV-K" at bounding box center [237, 29] width 37 height 8
click at [548, 26] on icon "button" at bounding box center [547, 28] width 7 height 7
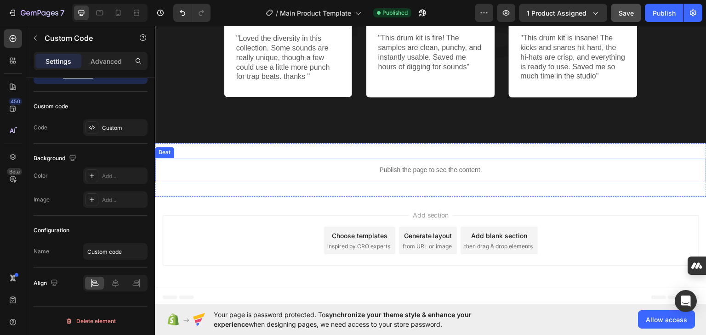
scroll to position [726, 0]
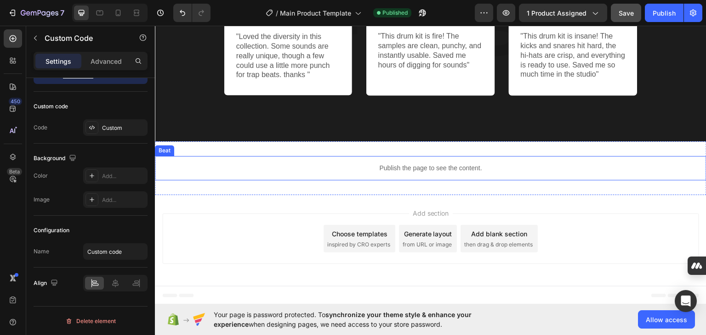
click at [383, 167] on p "Publish the page to see the content." at bounding box center [430, 168] width 551 height 10
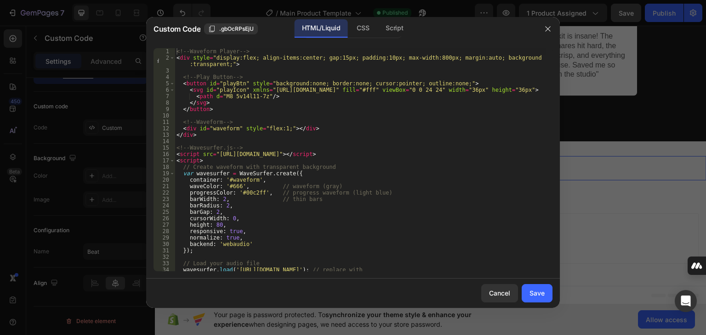
click at [253, 190] on div "<!-- Waveform Player --> < div style = "display:flex; align-items:center; gap:1…" at bounding box center [360, 169] width 371 height 243
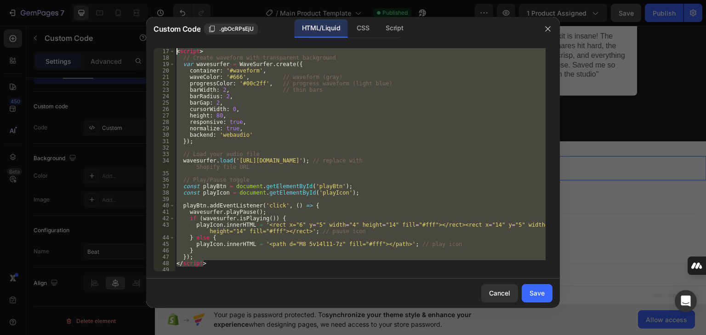
scroll to position [0, 0]
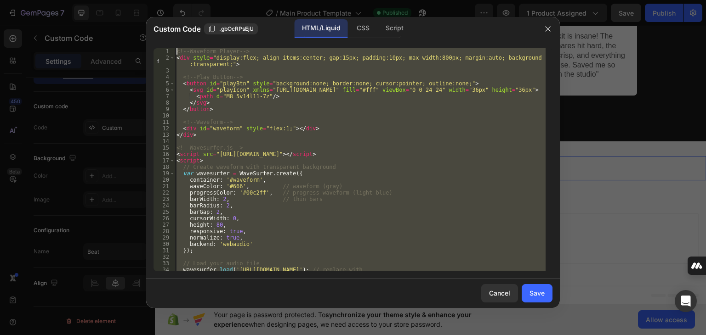
drag, startPoint x: 219, startPoint y: 254, endPoint x: 156, endPoint y: 3, distance: 258.7
click at [156, 3] on div "Custom Code .gbOcRPsEjU HTML/Liquid CSS Script progressColor: '#00c2ff', // pro…" at bounding box center [353, 167] width 706 height 335
type textarea "<!-- Waveform Player --> <div style="display:flex; align-items:center; gap:15px…"
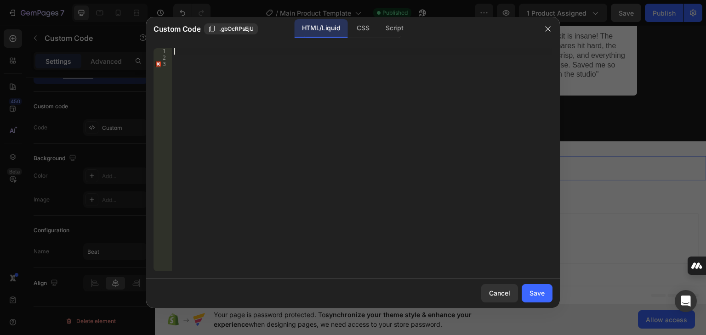
paste textarea ".gtQOB4DV-K"
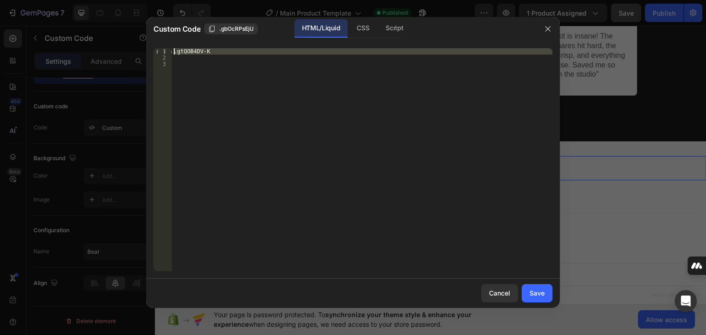
drag, startPoint x: 215, startPoint y: 51, endPoint x: 162, endPoint y: 42, distance: 53.5
click at [162, 42] on div ".gtQOB4DV-K 1 2 3 .gtQOB4DV-K ההההההההההההההההההההההההההההההההההההההההההההההההה…" at bounding box center [353, 160] width 414 height 238
type textarea "*"
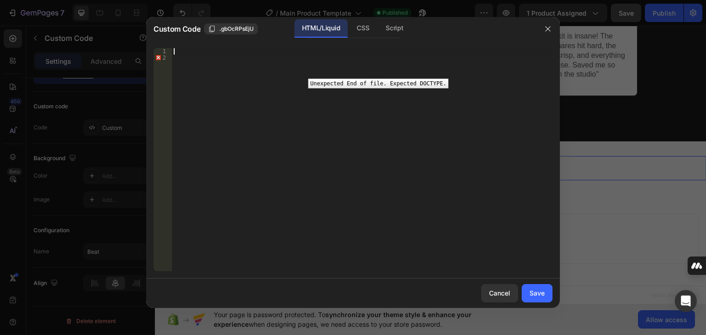
click at [155, 55] on div "2" at bounding box center [162, 58] width 18 height 6
click at [160, 57] on div "2" at bounding box center [162, 58] width 18 height 6
click at [164, 56] on div "2" at bounding box center [162, 58] width 18 height 6
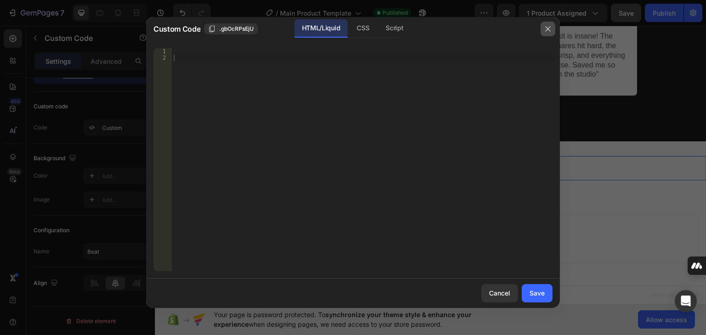
drag, startPoint x: 548, startPoint y: 31, endPoint x: 500, endPoint y: 90, distance: 75.8
click at [549, 31] on icon "button" at bounding box center [547, 28] width 7 height 7
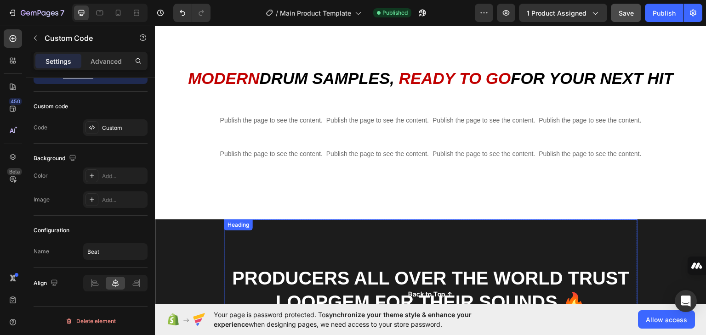
scroll to position [358, 0]
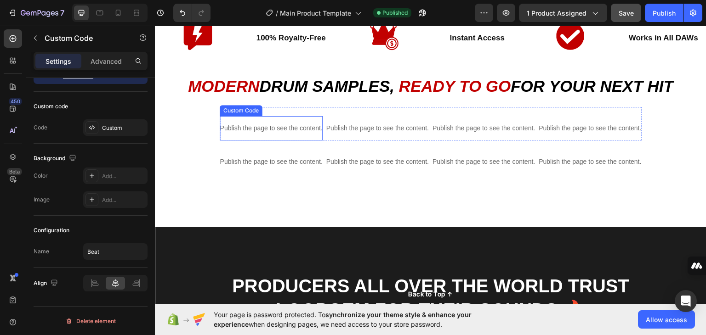
click at [257, 123] on p "Publish the page to see the content." at bounding box center [271, 128] width 102 height 10
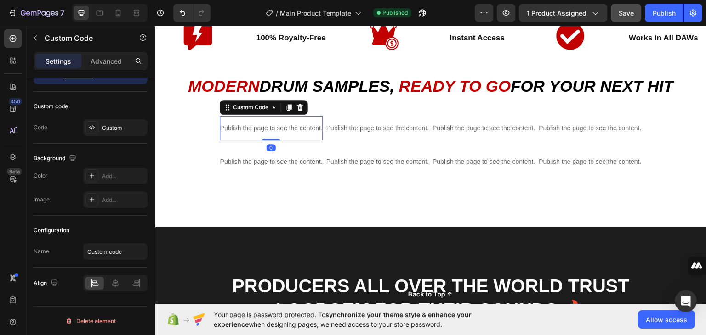
click at [257, 123] on p "Publish the page to see the content." at bounding box center [271, 128] width 102 height 10
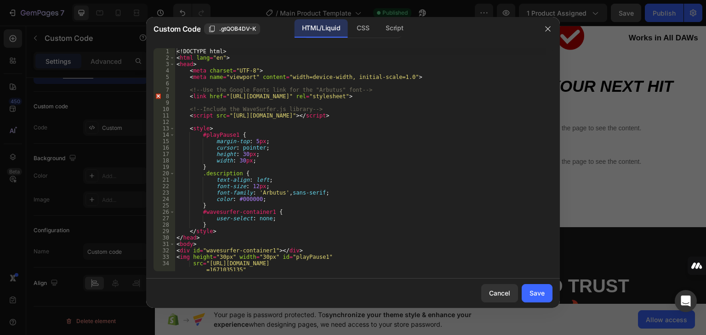
click at [226, 67] on div "<! DOCTYPE html > < html lang = "en" > < head > < meta charset = "UTF-8" > < me…" at bounding box center [360, 166] width 371 height 236
type textarea "</html>"
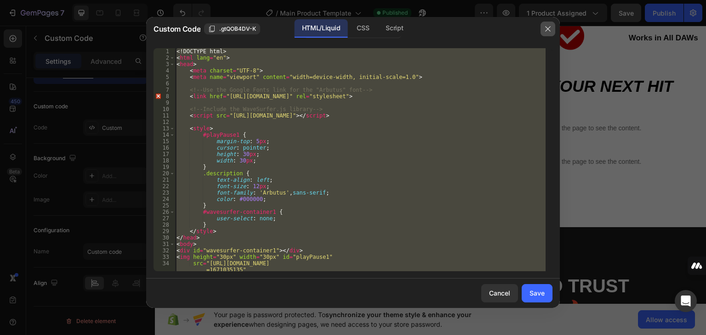
click at [548, 28] on icon "button" at bounding box center [547, 28] width 5 height 5
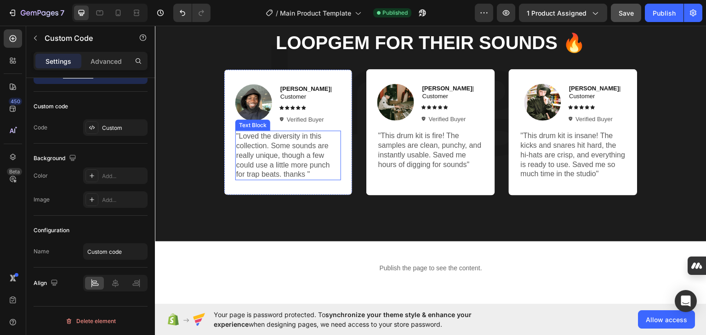
scroll to position [726, 0]
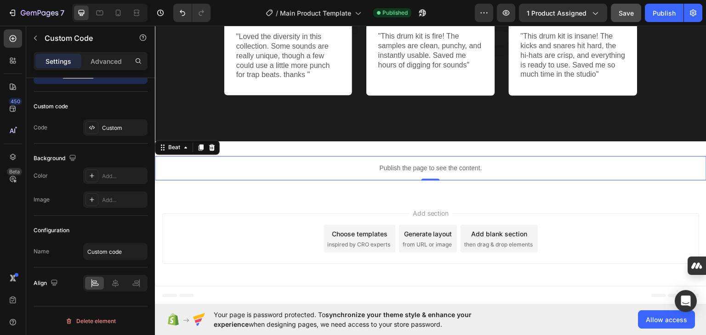
click at [363, 171] on p "Publish the page to see the content." at bounding box center [430, 168] width 551 height 10
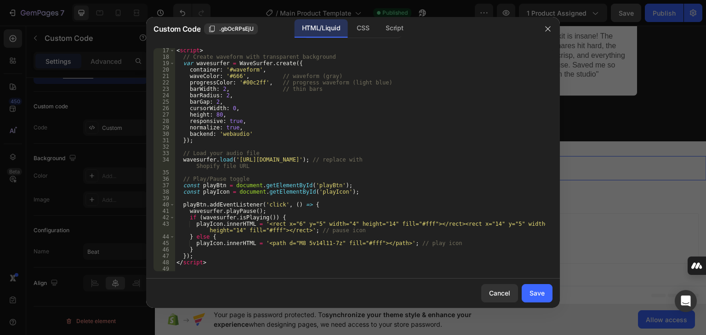
scroll to position [118, 0]
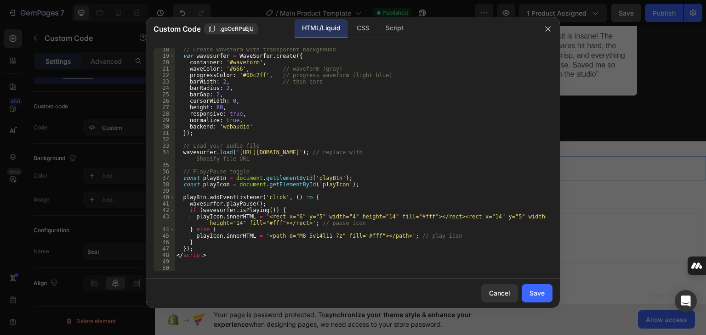
click at [222, 254] on div "// Create waveform with transparent background var wavesurfer = WaveSurfer . cr…" at bounding box center [360, 164] width 371 height 236
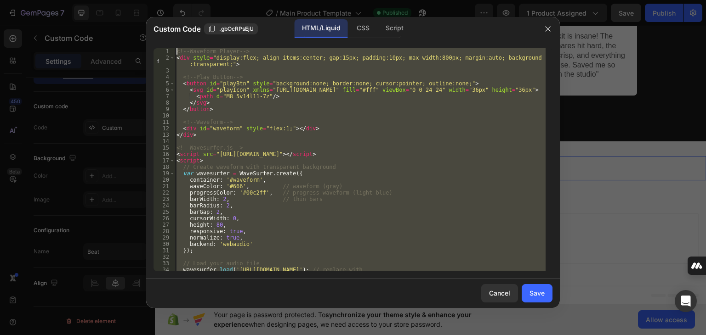
scroll to position [0, 0]
drag, startPoint x: 221, startPoint y: 254, endPoint x: 162, endPoint y: -23, distance: 282.4
click at [162, 0] on html "7 / Main Product Template Published Preview 1 product assigned Save Publish 450…" at bounding box center [353, 0] width 706 height 0
type textarea "<!-- Waveform Player --> <div style="display:flex; align-items:center; gap:15px…"
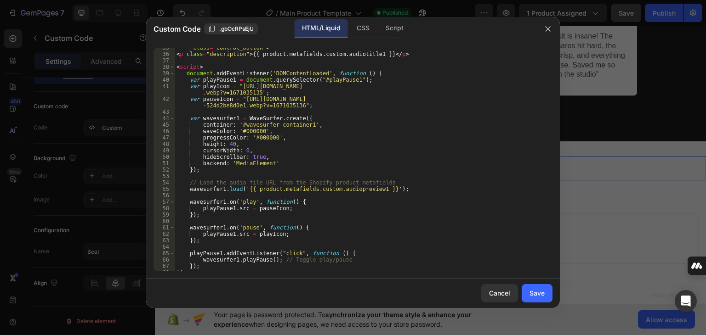
scroll to position [210, 0]
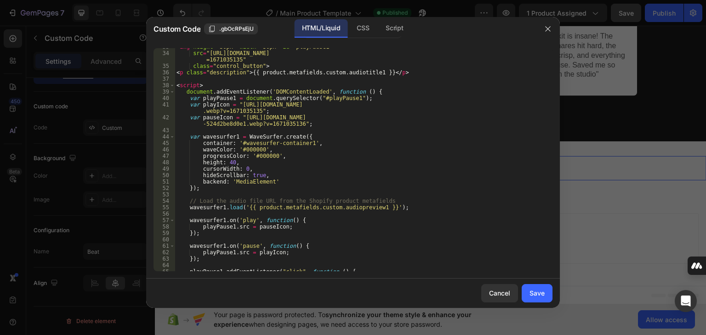
click at [370, 206] on div "< img height = "30px" width = "30px" id = "playPause1" src = "[URL][DOMAIN_NAME…" at bounding box center [360, 162] width 371 height 236
type textarea "wavesurfer1.load('{{ product.metafields.custom.audiopreview1 }}');"
click at [539, 297] on div "Save" at bounding box center [536, 294] width 15 height 10
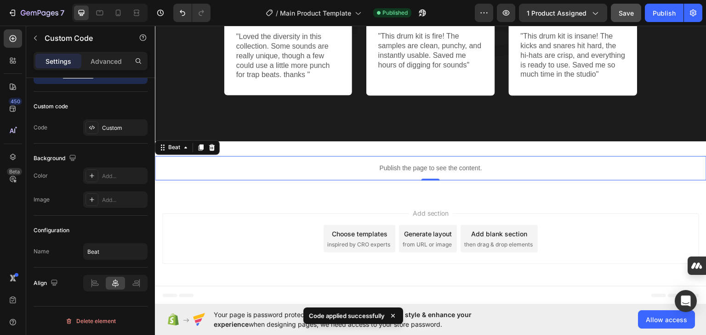
click at [423, 172] on div "Publish the page to see the content." at bounding box center [430, 168] width 551 height 24
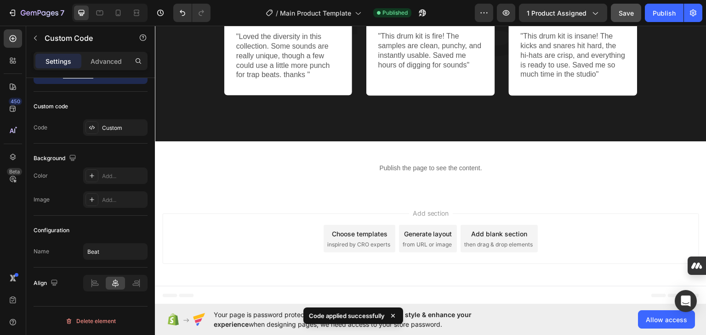
click at [259, 215] on div "Add section Choose templates inspired by CRO experts Generate layout from URL o…" at bounding box center [430, 238] width 537 height 51
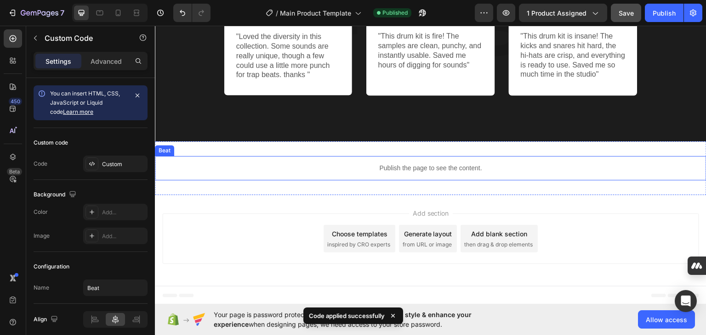
click at [389, 163] on p "Publish the page to see the content." at bounding box center [430, 168] width 551 height 10
click at [664, 15] on div "Publish" at bounding box center [664, 13] width 23 height 10
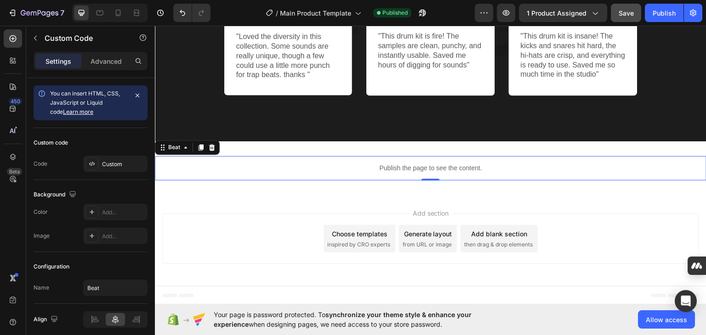
click at [352, 172] on div "Publish the page to see the content." at bounding box center [430, 168] width 551 height 24
click at [213, 148] on icon at bounding box center [212, 147] width 6 height 6
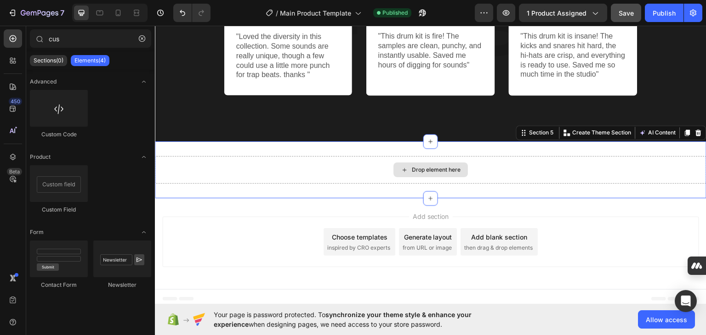
click at [339, 170] on div "Drop element here" at bounding box center [430, 170] width 551 height 28
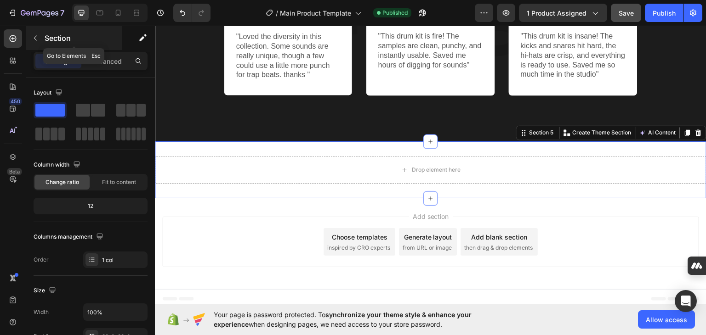
click at [42, 40] on button "button" at bounding box center [35, 38] width 15 height 15
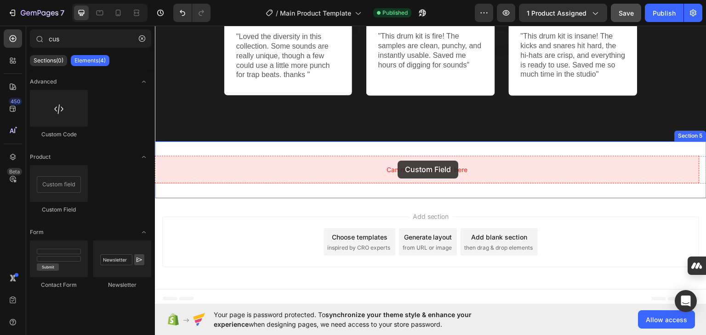
drag, startPoint x: 212, startPoint y: 219, endPoint x: 186, endPoint y: 171, distance: 54.3
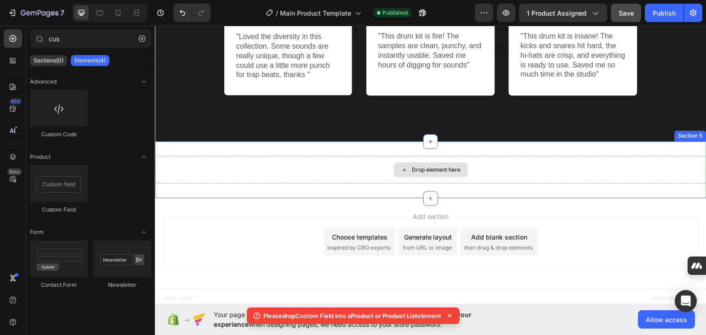
click at [421, 170] on div "Drop element here" at bounding box center [436, 169] width 49 height 7
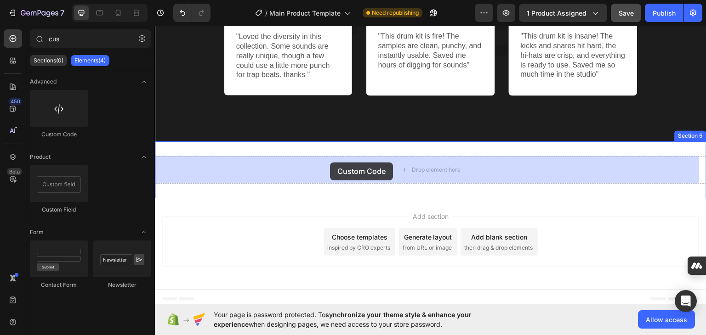
drag, startPoint x: 216, startPoint y: 138, endPoint x: 282, endPoint y: 154, distance: 67.7
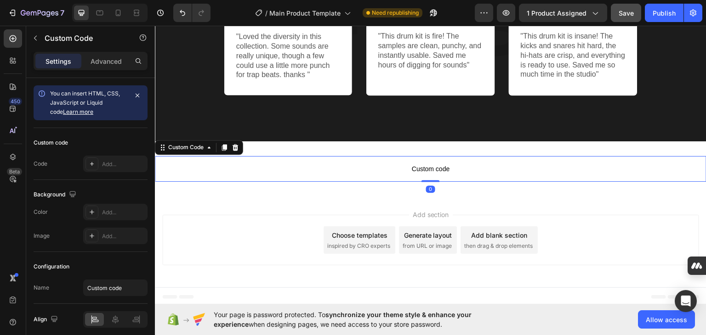
click at [409, 177] on p "Custom code" at bounding box center [430, 169] width 551 height 26
click at [409, 176] on p "Custom code" at bounding box center [430, 169] width 551 height 26
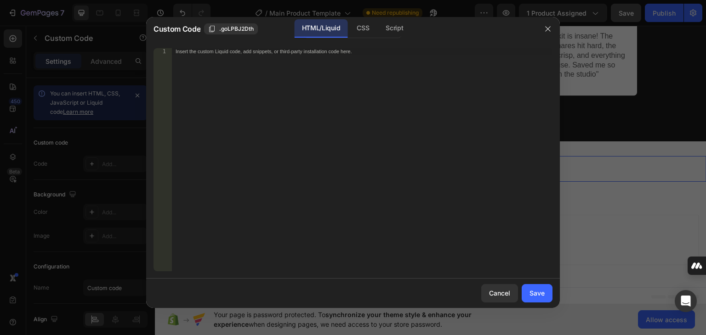
click at [274, 115] on div "Insert the custom Liquid code, add snippets, or third-party installation code h…" at bounding box center [362, 166] width 381 height 236
paste textarea "wavesurfer.load('YOUR_AUDIO_FILE_URL_HERE'); // replace with Shopify file URL"
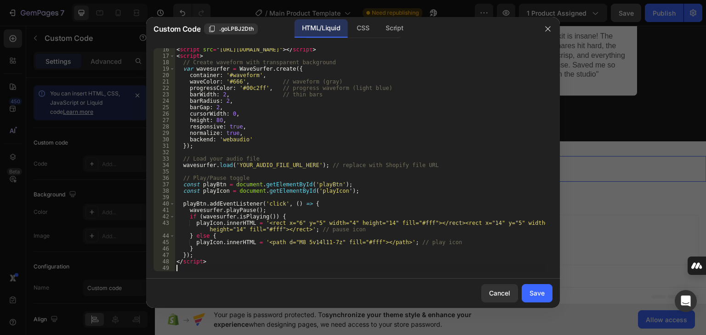
scroll to position [105, 0]
click at [306, 164] on div "< script src = "[URL][DOMAIN_NAME]" > </ script > < script > // Create waveform…" at bounding box center [360, 164] width 371 height 236
paste textarea "[URL][DOMAIN_NAME]"
type textarea "wavesurfer.load('[URL][DOMAIN_NAME]); // replace with Shopify file URL"
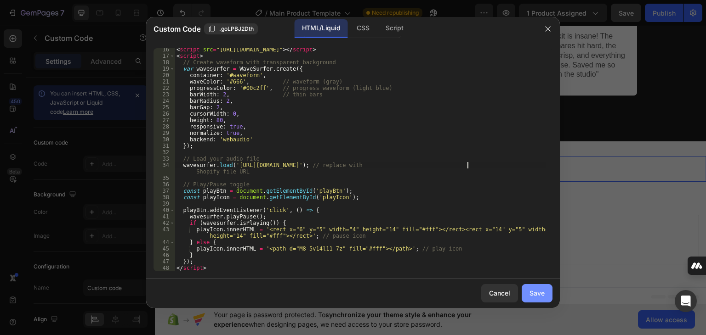
click at [535, 293] on div "Save" at bounding box center [536, 294] width 15 height 10
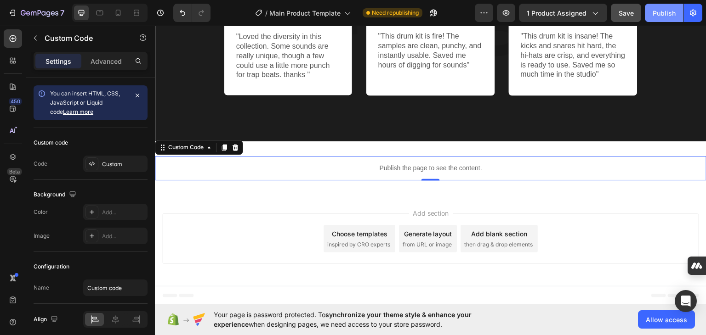
click at [656, 12] on div "Publish" at bounding box center [664, 13] width 23 height 10
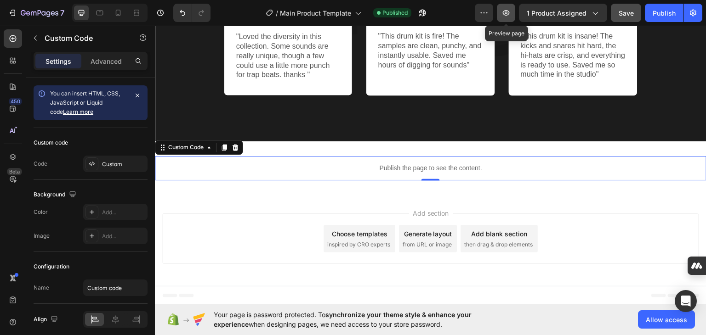
click at [505, 13] on icon "button" at bounding box center [506, 13] width 7 height 6
click at [386, 167] on p "Publish the page to see the content." at bounding box center [430, 168] width 551 height 10
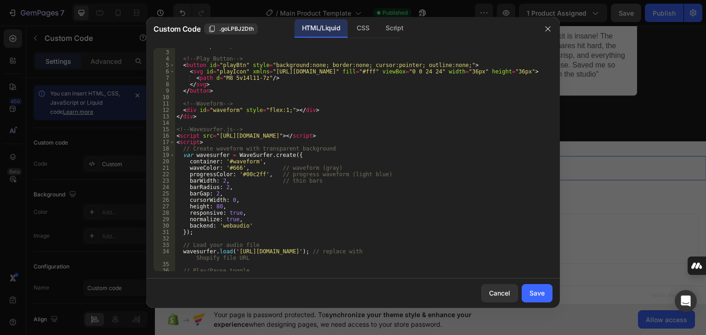
scroll to position [111, 0]
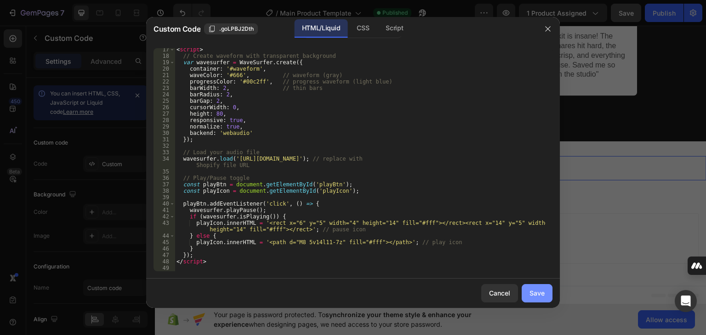
click at [542, 299] on button "Save" at bounding box center [537, 293] width 31 height 18
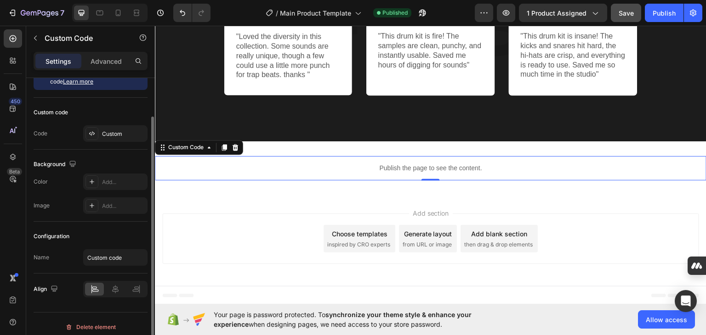
scroll to position [36, 0]
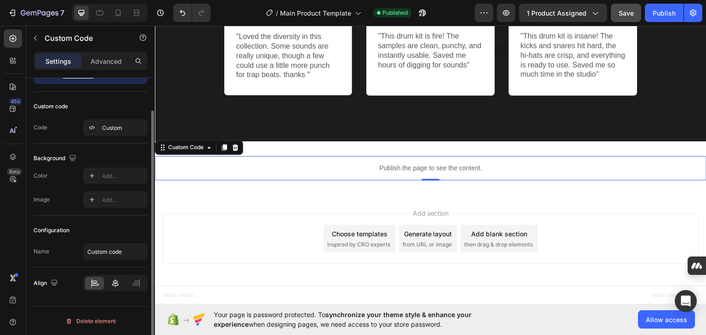
click at [117, 285] on icon at bounding box center [115, 283] width 6 height 8
click at [110, 182] on div "Add..." at bounding box center [115, 176] width 64 height 17
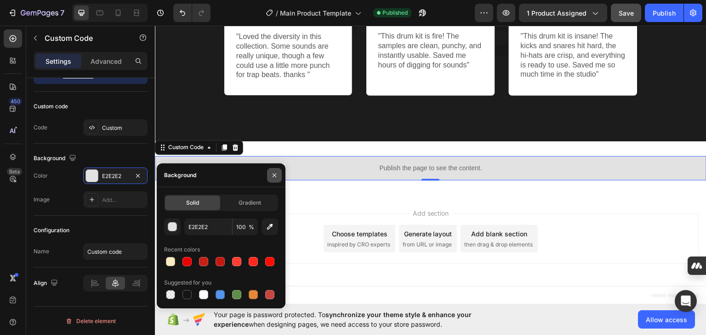
click at [270, 174] on button "button" at bounding box center [274, 175] width 15 height 15
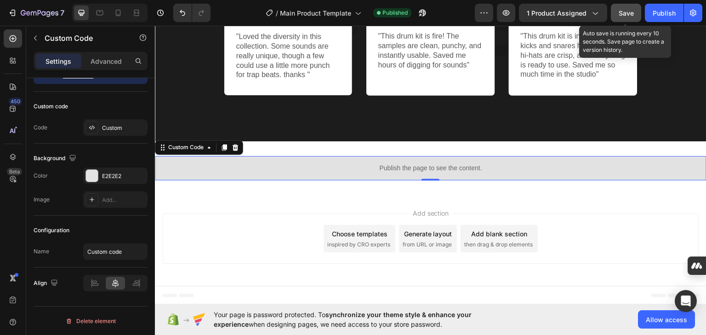
click at [632, 14] on span "Save" at bounding box center [626, 13] width 15 height 8
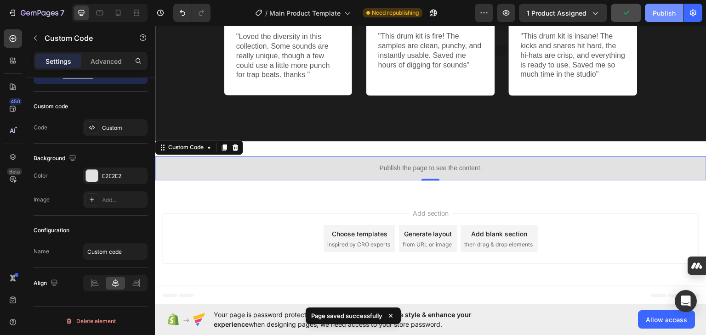
click at [669, 6] on button "Publish" at bounding box center [664, 13] width 39 height 18
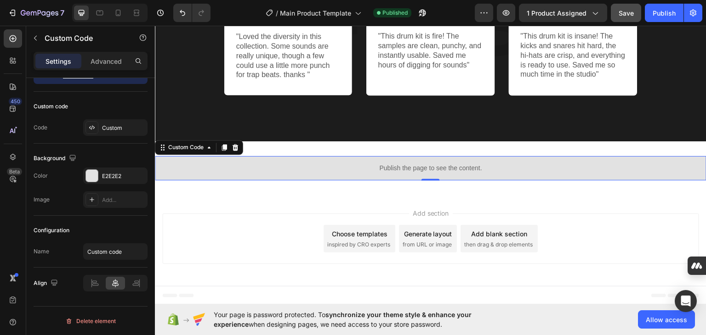
click at [296, 167] on p "Publish the page to see the content." at bounding box center [430, 168] width 551 height 10
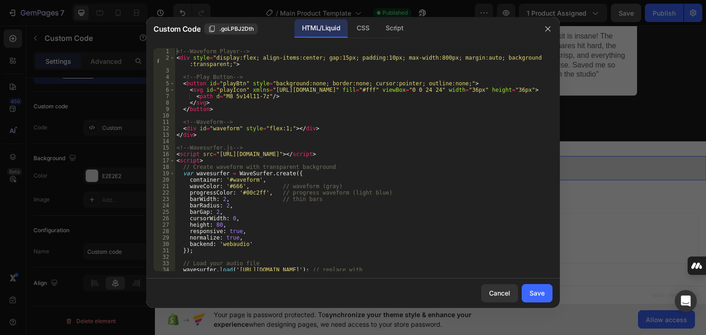
type textarea "waveColor: '#666', // waveform (gray)"
click at [238, 186] on div "<!-- Waveform Player --> < div style = "display:flex; align-items:center; gap:1…" at bounding box center [360, 169] width 371 height 243
click at [323, 187] on div "<!-- Waveform Player --> < div style = "display:flex; align-items:center; gap:1…" at bounding box center [360, 169] width 371 height 243
click at [238, 187] on div "<!-- Waveform Player --> < div style = "display:flex; align-items:center; gap:1…" at bounding box center [360, 169] width 371 height 243
click at [547, 31] on icon "button" at bounding box center [547, 28] width 7 height 7
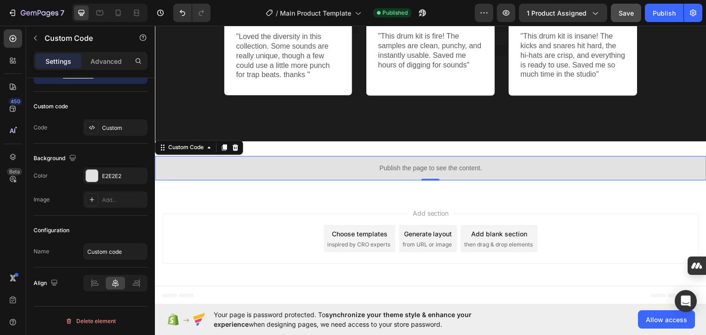
click at [164, 173] on div "Publish the page to see the content." at bounding box center [430, 168] width 551 height 24
click at [188, 143] on div "Custom Code" at bounding box center [185, 147] width 39 height 8
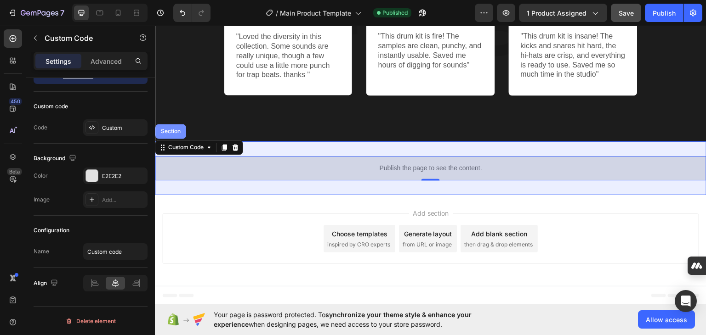
click at [171, 135] on div "Section" at bounding box center [170, 131] width 31 height 15
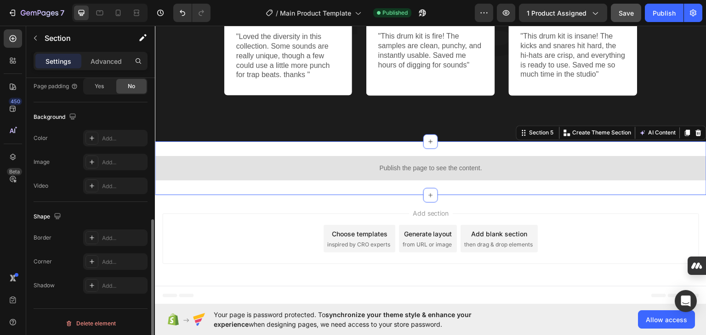
scroll to position [276, 0]
click at [117, 137] on div "Add..." at bounding box center [123, 137] width 43 height 8
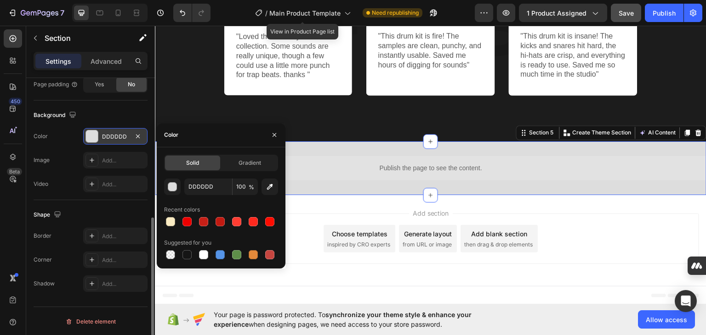
click at [94, 136] on div at bounding box center [92, 137] width 12 height 12
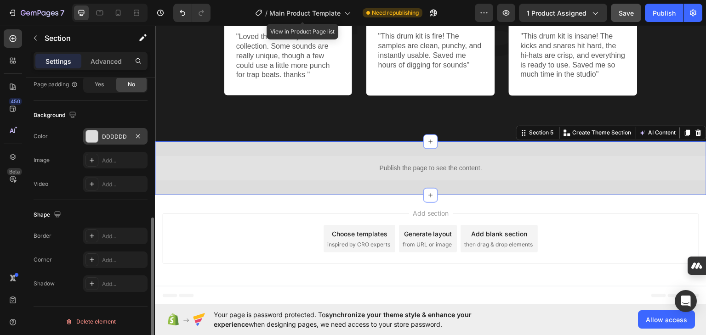
click at [97, 141] on div at bounding box center [91, 136] width 13 height 13
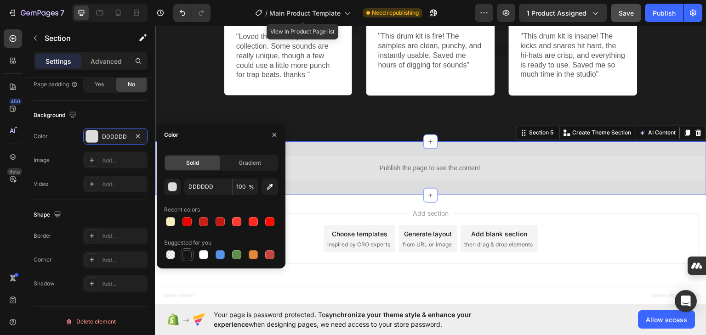
click at [184, 254] on div at bounding box center [186, 254] width 9 height 9
type input "151515"
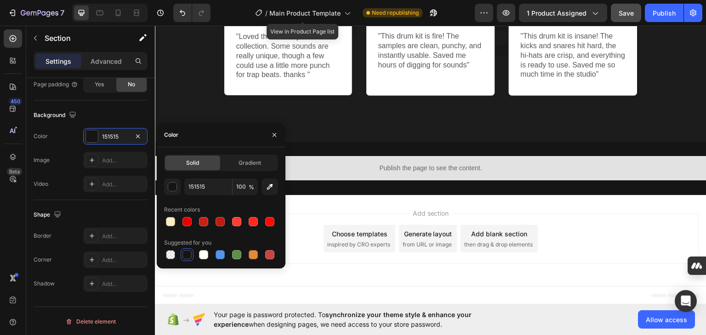
click at [306, 217] on div "Add section Choose templates inspired by CRO experts Generate layout from URL o…" at bounding box center [430, 238] width 537 height 51
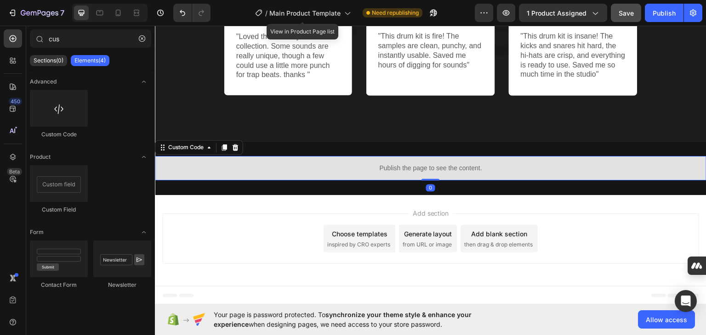
click at [176, 164] on p "Publish the page to see the content." at bounding box center [430, 168] width 551 height 10
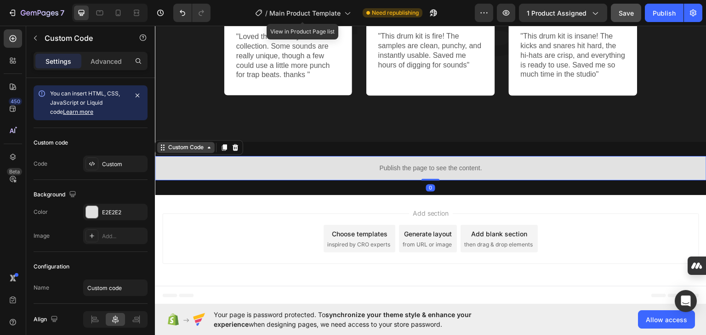
click at [161, 149] on icon at bounding box center [161, 149] width 1 height 1
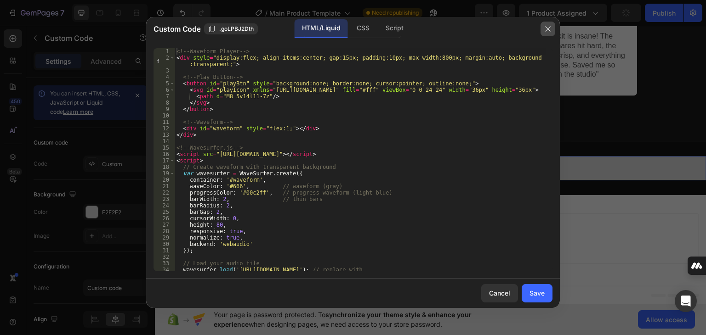
click at [541, 27] on button "button" at bounding box center [547, 29] width 15 height 15
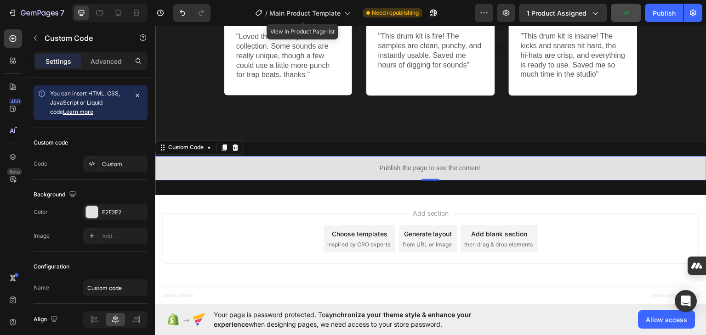
click at [170, 207] on div "Add section Choose templates inspired by CRO experts Generate layout from URL o…" at bounding box center [430, 240] width 551 height 91
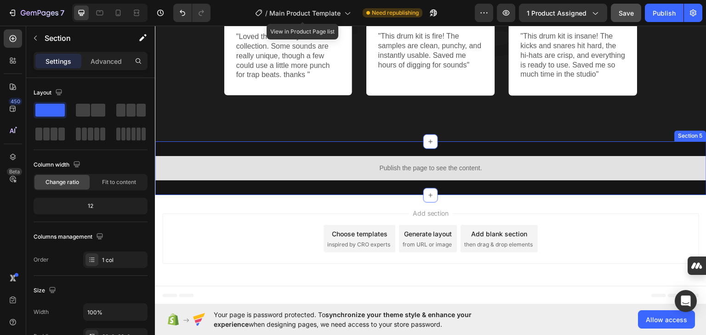
click at [213, 151] on div "Publish the page to see the content. Custom Code Section 5" at bounding box center [430, 168] width 551 height 54
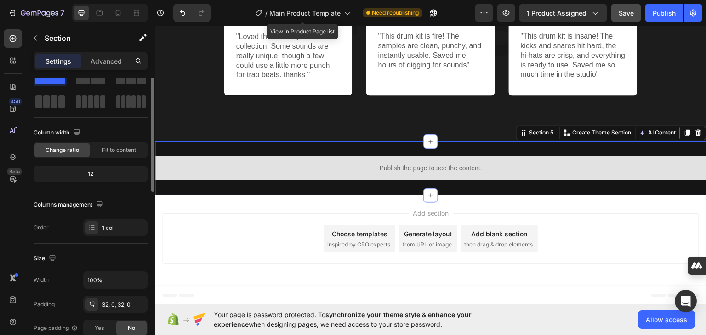
scroll to position [2, 0]
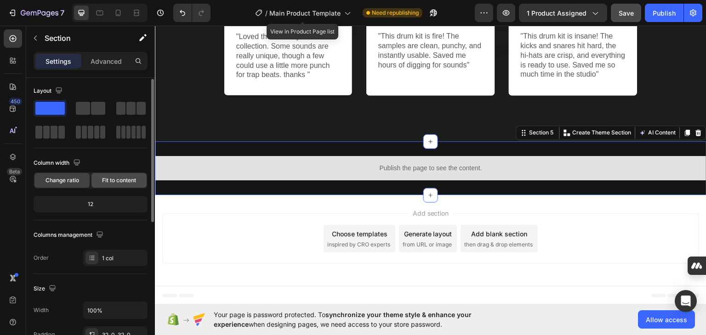
click at [117, 183] on span "Fit to content" at bounding box center [119, 180] width 34 height 8
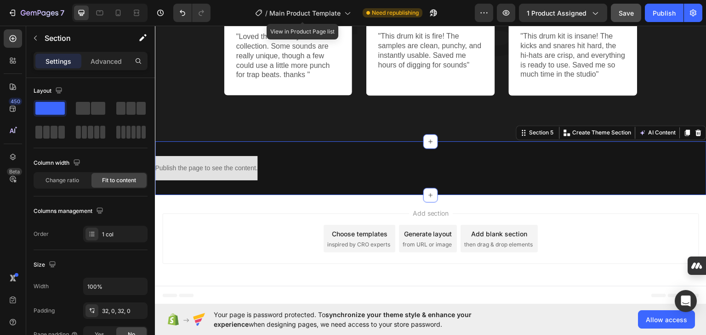
click at [368, 162] on div "Publish the page to see the content. Custom Code Section 5 You can create reusa…" at bounding box center [430, 168] width 551 height 54
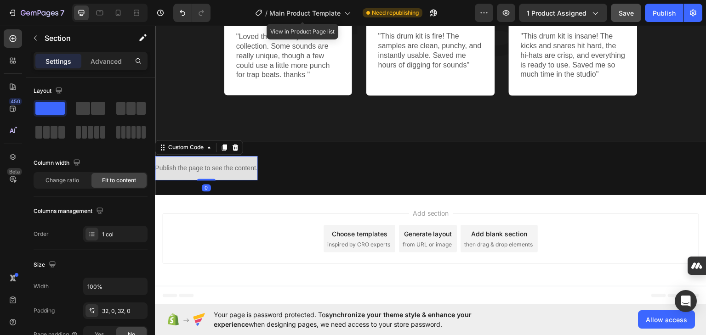
click at [196, 166] on p "Publish the page to see the content." at bounding box center [206, 168] width 102 height 10
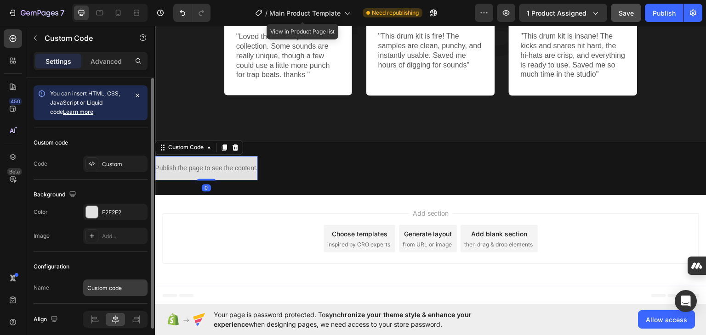
scroll to position [36, 0]
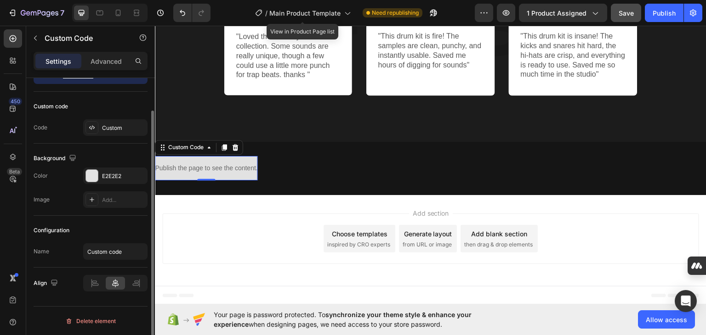
click at [114, 285] on icon at bounding box center [115, 283] width 9 height 9
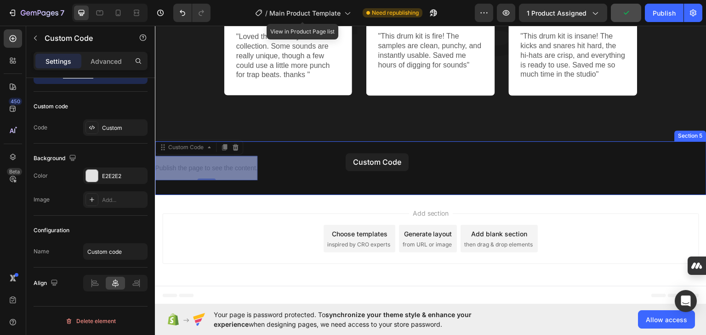
drag, startPoint x: 185, startPoint y: 149, endPoint x: 346, endPoint y: 153, distance: 161.4
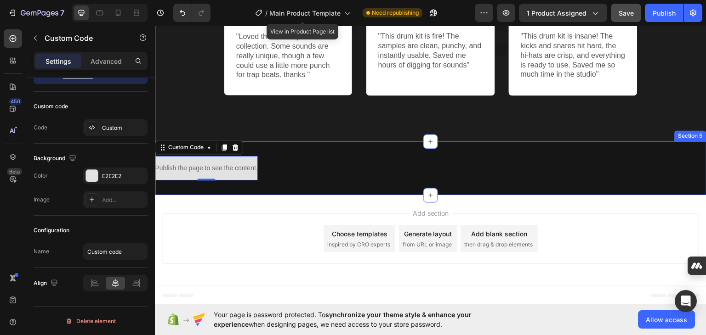
click at [299, 149] on div "Publish the page to see the content. Custom Code 0 Section 5" at bounding box center [430, 168] width 551 height 54
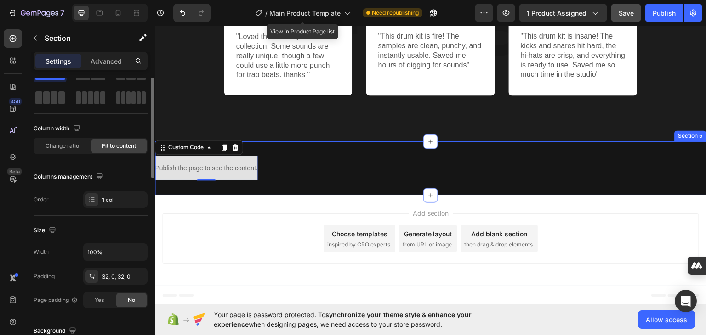
scroll to position [0, 0]
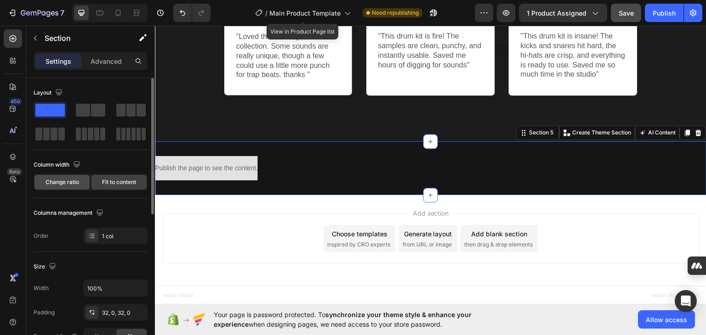
click at [59, 180] on span "Change ratio" at bounding box center [62, 182] width 34 height 8
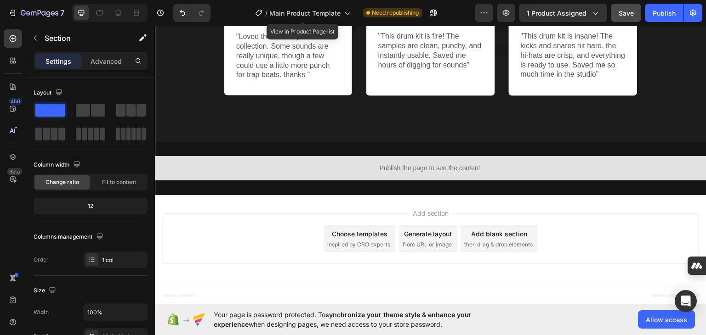
click at [249, 204] on div "Add section Choose templates inspired by CRO experts Generate layout from URL o…" at bounding box center [430, 240] width 551 height 91
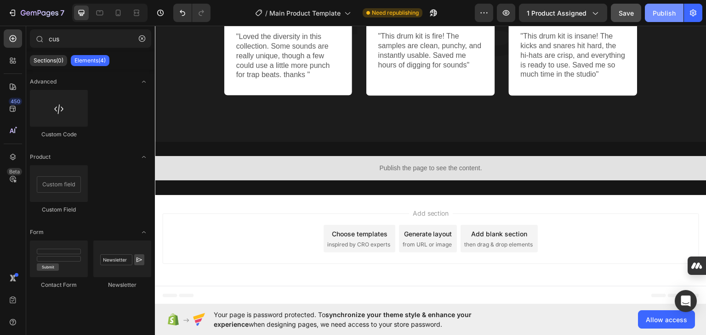
click at [664, 9] on div "Publish" at bounding box center [664, 13] width 23 height 10
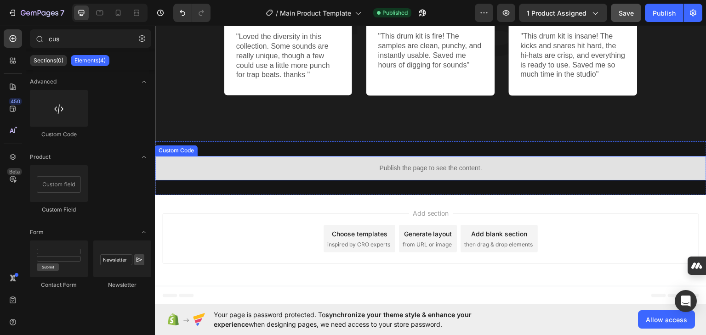
click at [310, 166] on p "Publish the page to see the content." at bounding box center [430, 168] width 551 height 10
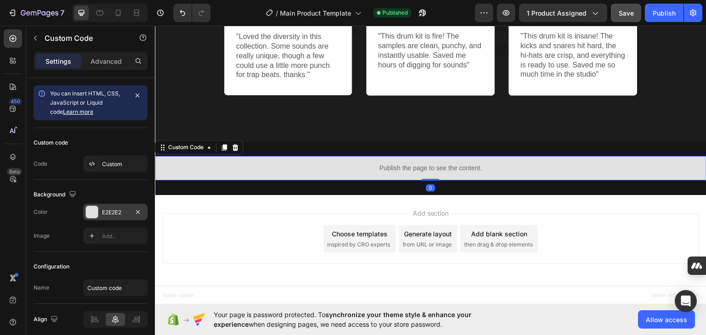
click at [91, 216] on div at bounding box center [92, 212] width 12 height 12
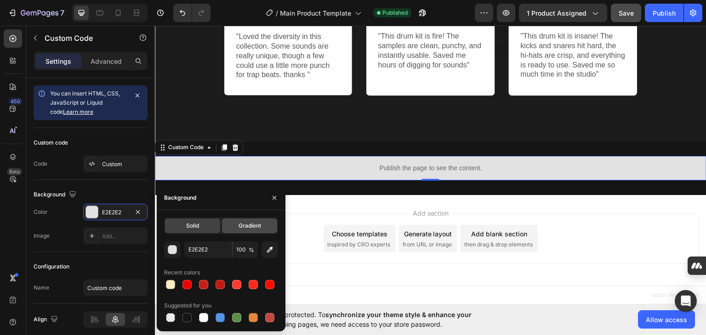
click at [256, 230] on span "Gradient" at bounding box center [250, 226] width 23 height 8
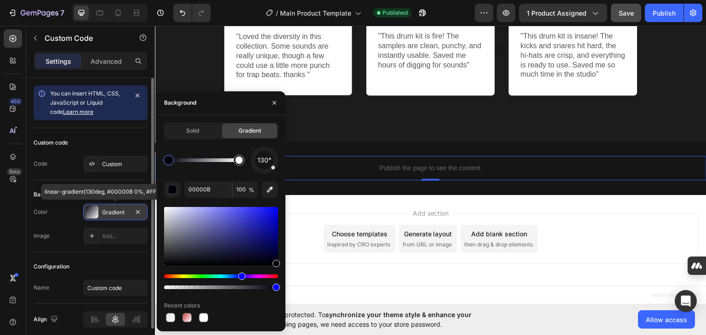
click at [108, 216] on div "Gradient" at bounding box center [115, 213] width 27 height 8
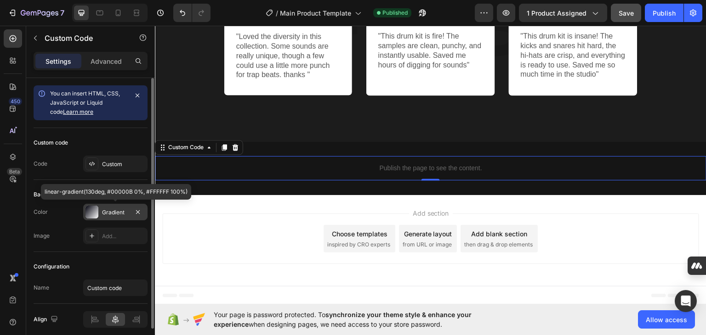
click at [96, 212] on div at bounding box center [91, 212] width 13 height 13
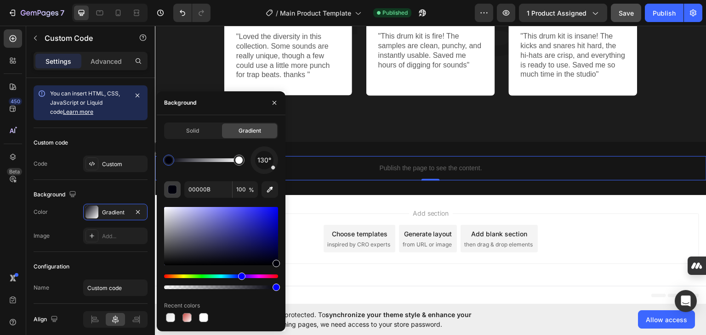
click at [174, 193] on div "button" at bounding box center [172, 190] width 9 height 9
click at [193, 136] on div "Solid" at bounding box center [192, 131] width 55 height 15
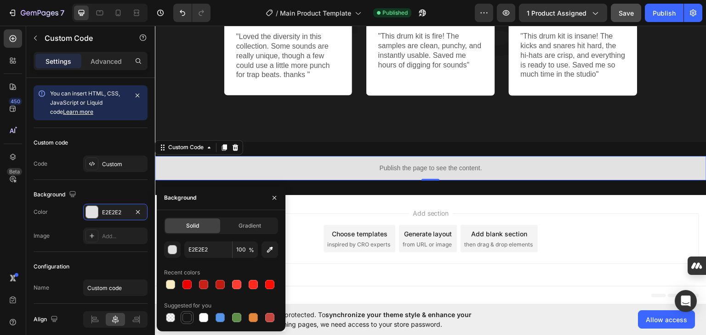
click at [188, 318] on div at bounding box center [186, 317] width 9 height 9
type input "151515"
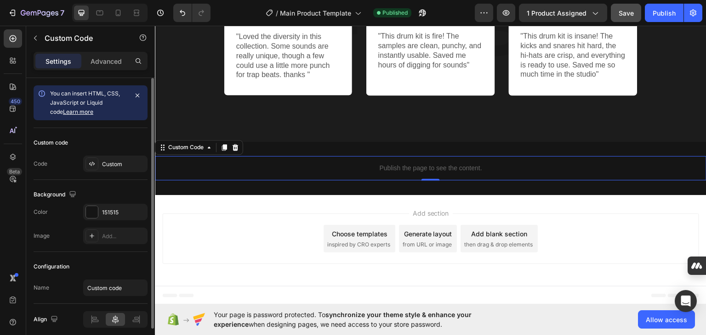
click at [121, 188] on div "Background" at bounding box center [91, 195] width 114 height 15
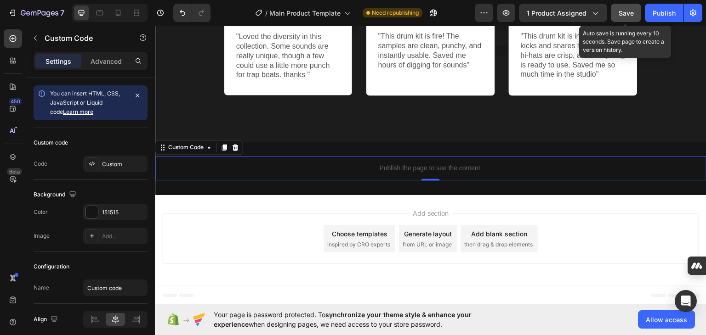
click at [625, 14] on span "Save" at bounding box center [626, 13] width 15 height 8
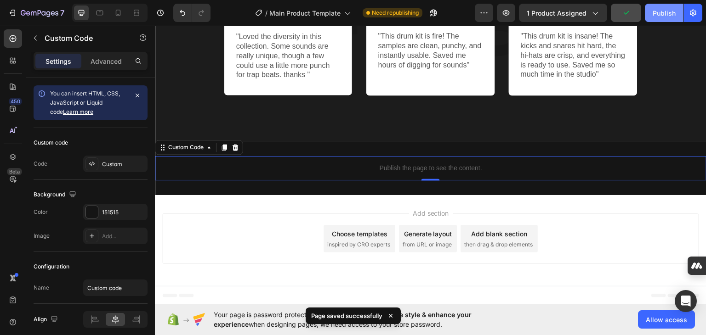
click at [672, 13] on div "Publish" at bounding box center [664, 13] width 23 height 10
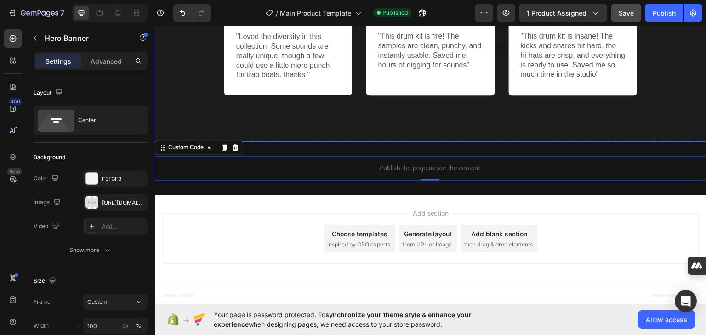
click at [169, 119] on div "Producers All Over The World Trust loopgem For Their Sounds 🔥 Heading Image [PE…" at bounding box center [430, 0] width 551 height 282
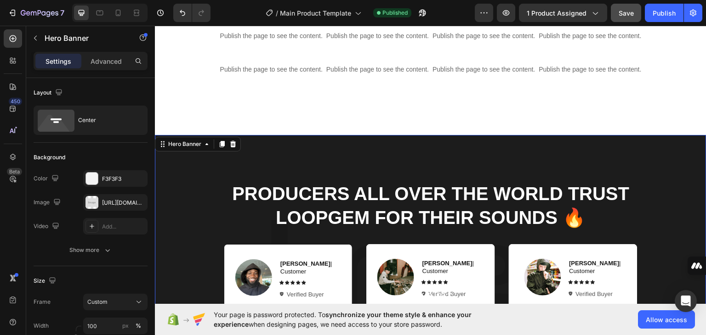
scroll to position [450, 0]
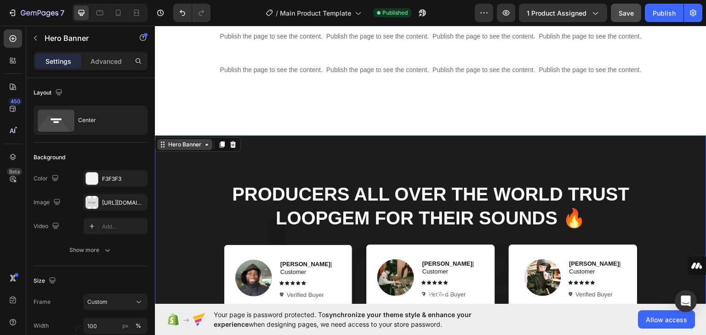
click at [186, 148] on div "Hero Banner" at bounding box center [184, 144] width 55 height 11
click at [189, 149] on div "Hero Banner" at bounding box center [184, 144] width 55 height 11
click at [164, 141] on icon at bounding box center [163, 141] width 1 height 1
click at [162, 143] on icon at bounding box center [162, 144] width 7 height 7
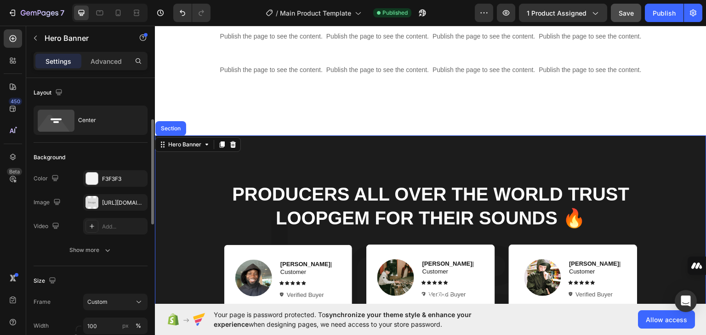
scroll to position [61, 0]
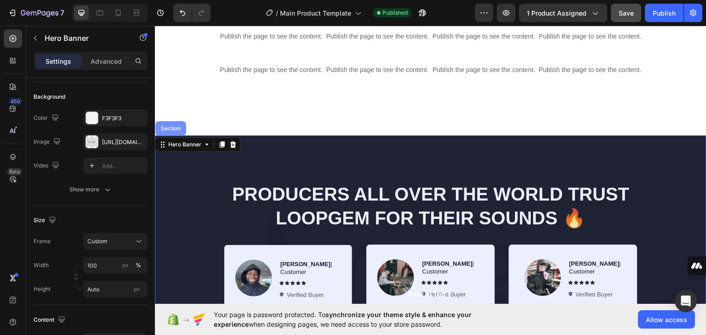
click at [175, 122] on div "Section" at bounding box center [170, 128] width 31 height 15
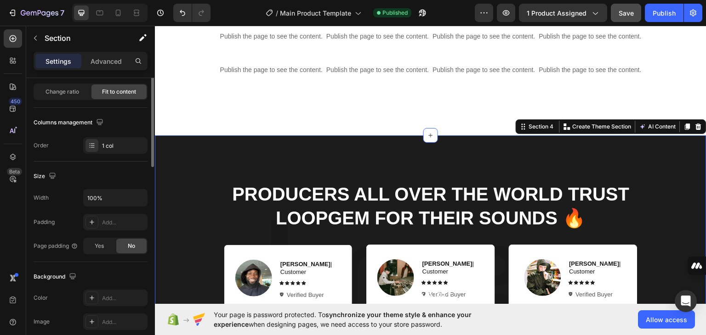
scroll to position [29, 0]
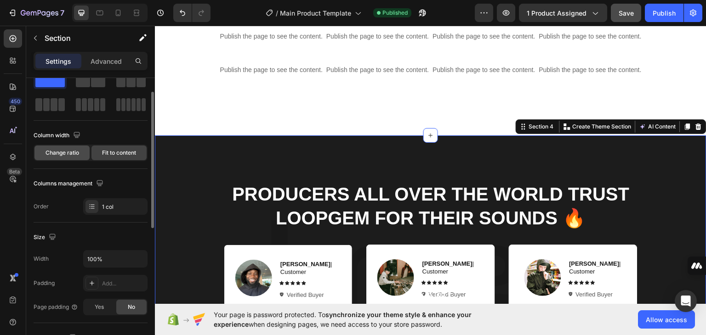
click at [68, 151] on span "Change ratio" at bounding box center [62, 153] width 34 height 8
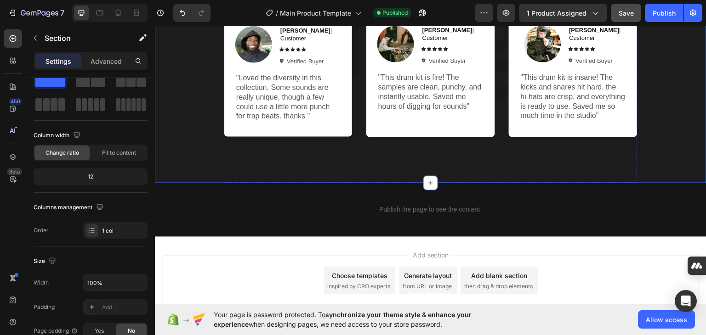
scroll to position [696, 0]
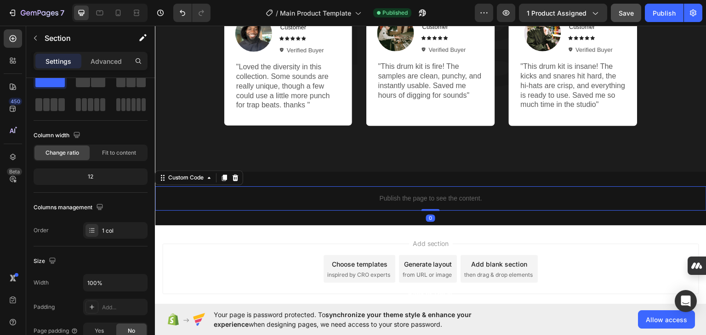
click at [264, 197] on p "Publish the page to see the content." at bounding box center [430, 198] width 551 height 10
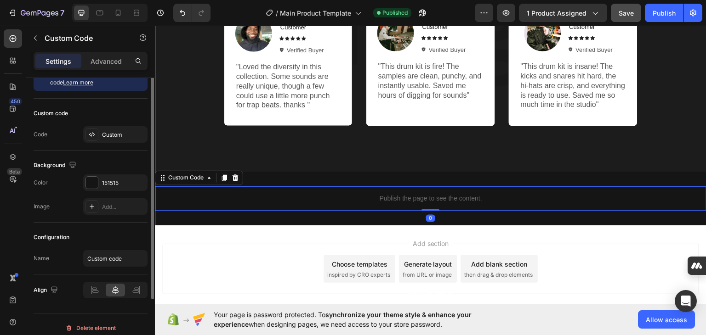
scroll to position [0, 0]
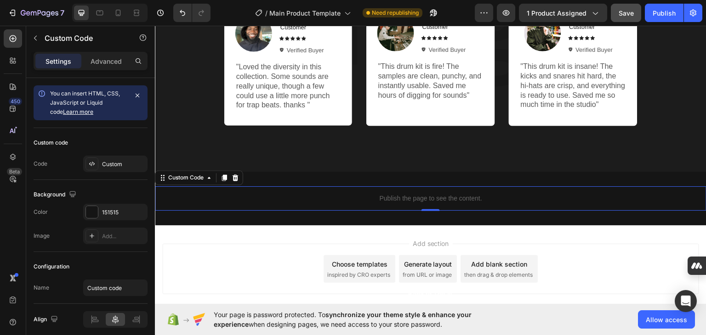
click at [222, 199] on p "Publish the page to see the content." at bounding box center [430, 198] width 551 height 10
click at [87, 208] on div at bounding box center [92, 212] width 12 height 12
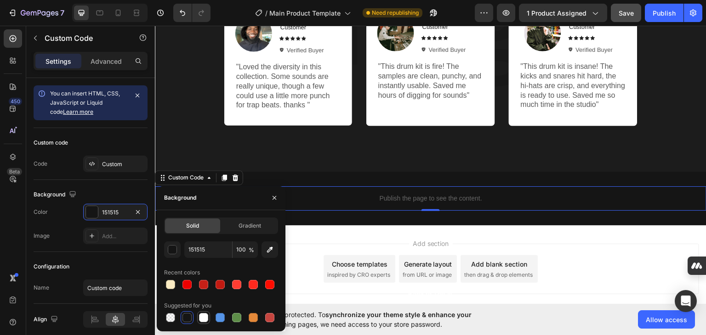
click at [206, 318] on div at bounding box center [203, 317] width 9 height 9
type input "FFFFFF"
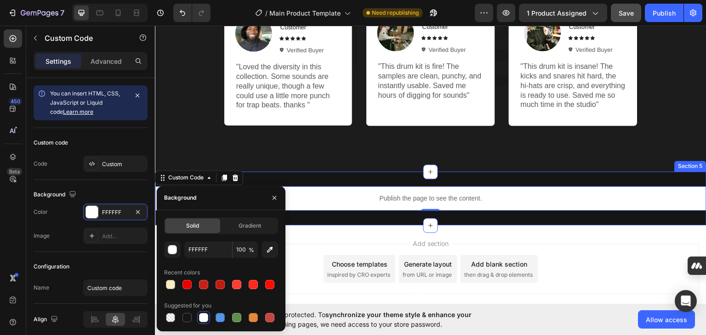
click at [324, 222] on div "Publish the page to see the content. Custom Code 0 Section 5" at bounding box center [430, 198] width 551 height 54
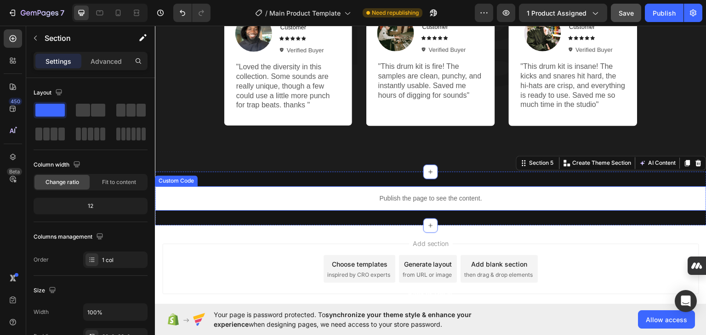
click at [280, 193] on p "Publish the page to see the content." at bounding box center [430, 198] width 551 height 10
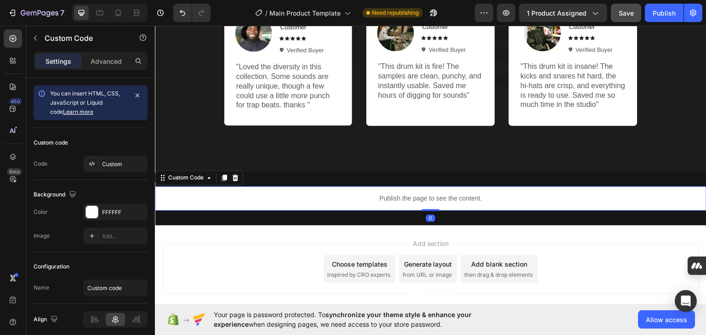
click at [280, 193] on p "Publish the page to see the content." at bounding box center [430, 198] width 551 height 10
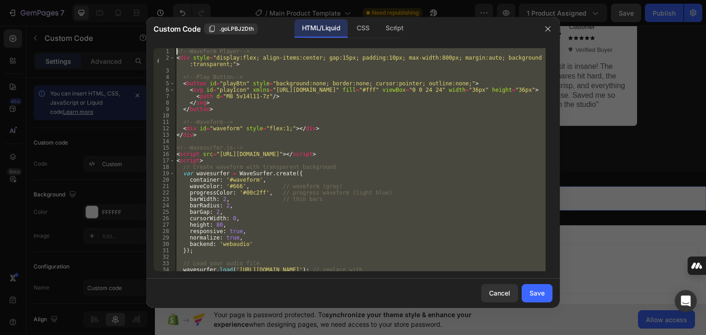
drag, startPoint x: 210, startPoint y: 260, endPoint x: 195, endPoint y: -31, distance: 290.8
click at [195, 0] on html "7 / Main Product Template Need republishing Preview 1 product assigned Save Pub…" at bounding box center [353, 0] width 706 height 0
type textarea "<!-- Waveform Player --> <div style="display:flex; align-items:center; gap:15px…"
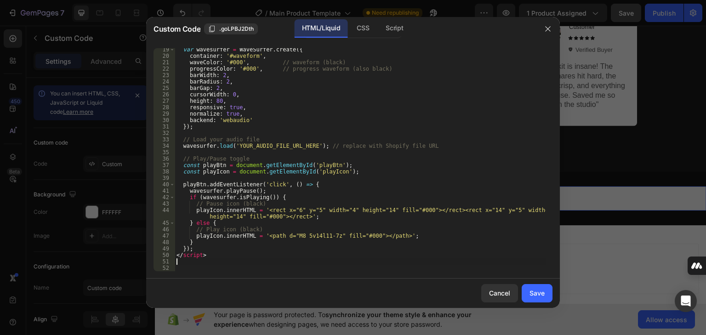
scroll to position [124, 0]
click at [306, 142] on div "var wavesurfer = WaveSurfer . create ({ container : '#waveform' , waveColor : '…" at bounding box center [360, 164] width 371 height 236
click at [306, 146] on div "var wavesurfer = WaveSurfer . create ({ container : '#waveform' , waveColor : '…" at bounding box center [360, 164] width 371 height 236
paste textarea "[URL][DOMAIN_NAME]"
type textarea "wavesurfer.load('[URL][DOMAIN_NAME]); // replace with Shopify file URL"
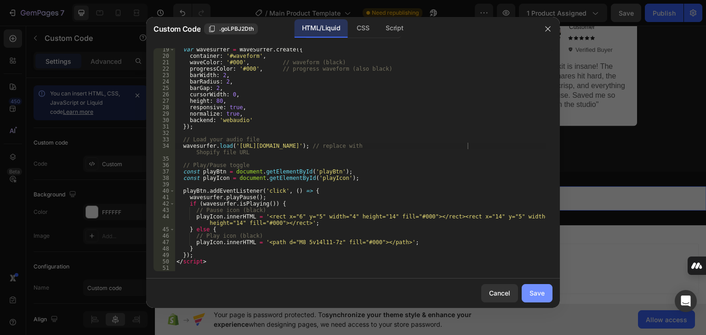
click at [536, 291] on div "Save" at bounding box center [536, 294] width 15 height 10
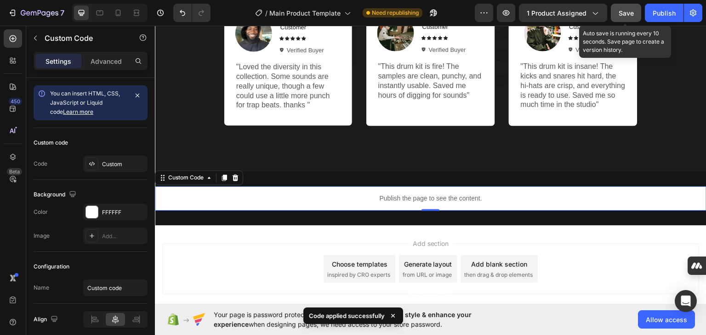
click at [614, 11] on button "Save" at bounding box center [626, 13] width 30 height 18
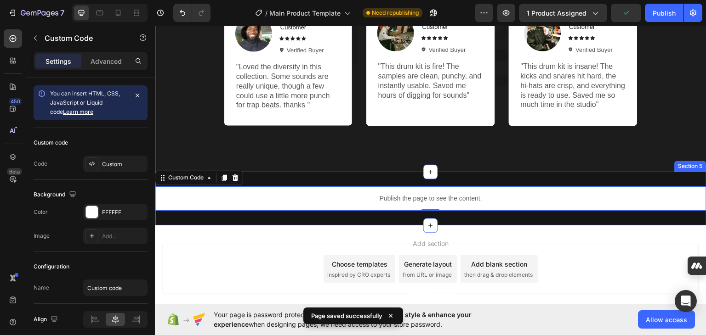
click at [255, 219] on div "Publish the page to see the content. Custom Code 0 Section 5" at bounding box center [430, 198] width 551 height 54
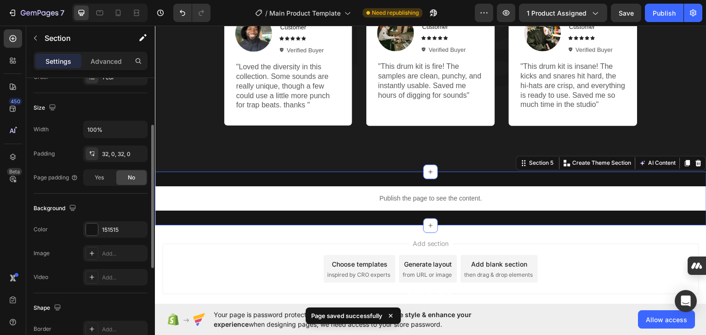
scroll to position [213, 0]
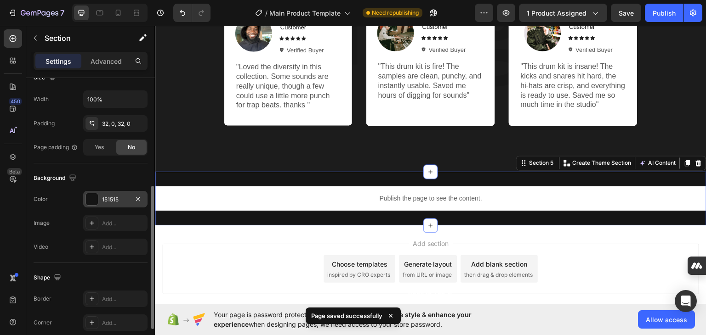
click at [94, 199] on div at bounding box center [92, 199] width 12 height 12
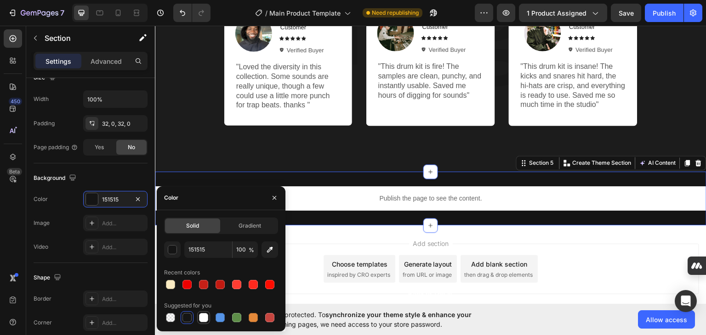
click at [206, 314] on div at bounding box center [203, 317] width 9 height 9
type input "FFFFFF"
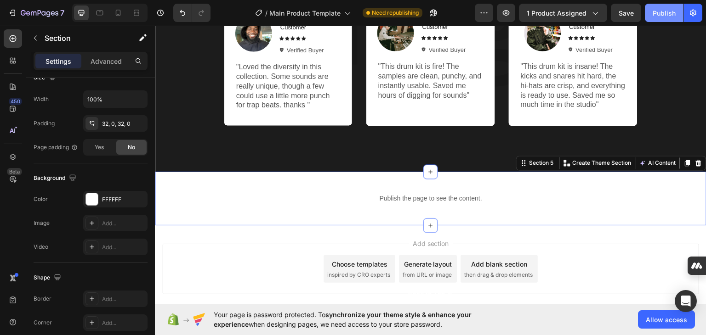
click at [659, 10] on div "Publish" at bounding box center [664, 13] width 23 height 10
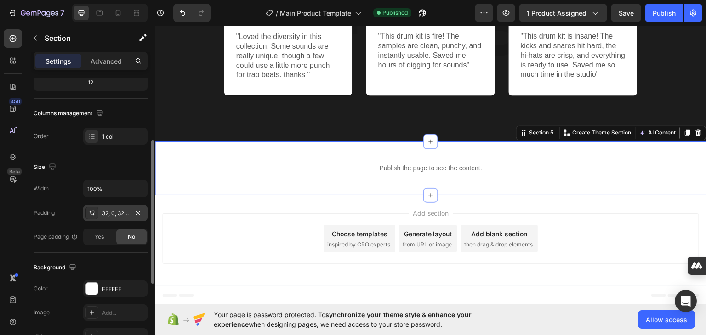
scroll to position [93, 0]
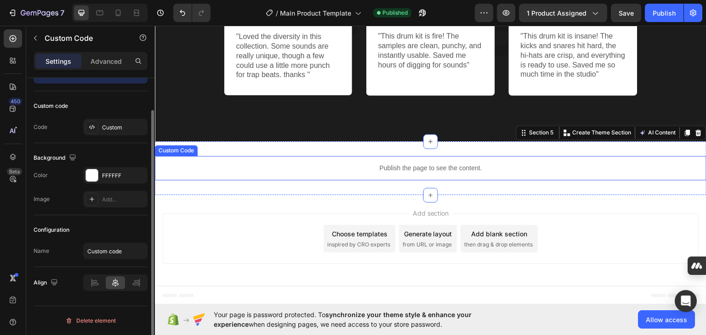
click at [414, 170] on p "Publish the page to see the content." at bounding box center [430, 168] width 551 height 10
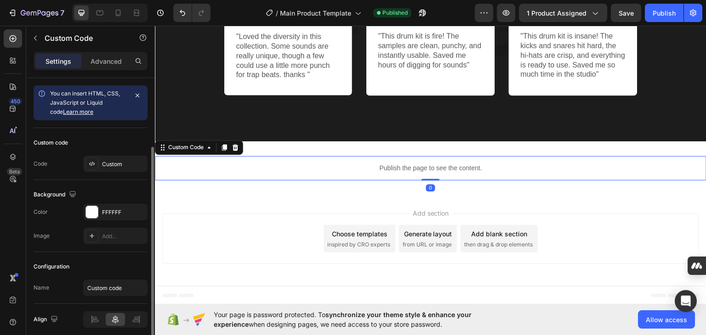
click at [414, 170] on p "Publish the page to see the content." at bounding box center [430, 168] width 551 height 10
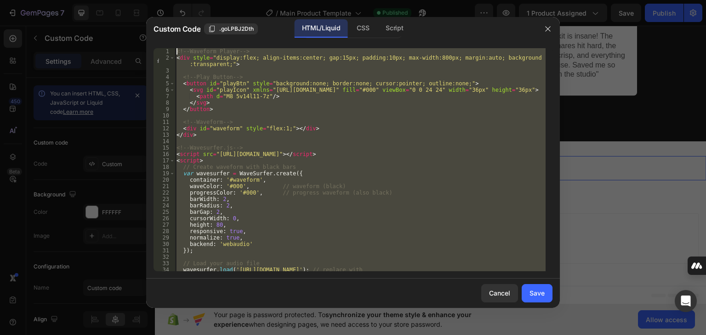
drag, startPoint x: 222, startPoint y: 258, endPoint x: 122, endPoint y: -40, distance: 314.5
click at [122, 0] on html "7 / Main Product Template Published Preview 1 product assigned Save Publish 450…" at bounding box center [353, 0] width 706 height 0
type textarea "<!-- Waveform Player --> <div style="display:flex; align-items:center; gap:15px…"
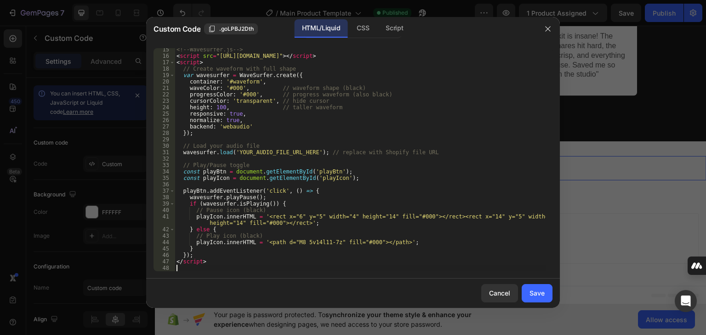
scroll to position [98, 0]
click at [305, 155] on div "<!-- Wavesurfer.js --> < script src = "[URL][DOMAIN_NAME]" > </ script > < scri…" at bounding box center [360, 164] width 371 height 236
paste textarea "[URL][DOMAIN_NAME]"
type textarea "wavesurfer.load('[URL][DOMAIN_NAME]); // replace with Shopify file URL"
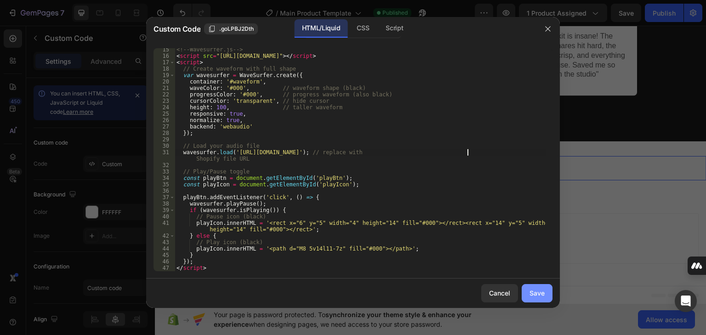
click at [545, 293] on button "Save" at bounding box center [537, 293] width 31 height 18
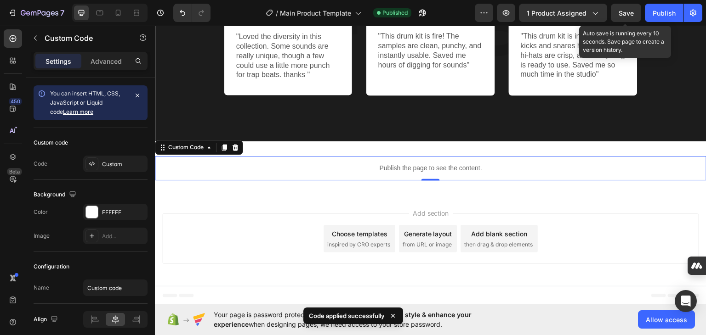
click at [632, 14] on span "Save" at bounding box center [626, 13] width 15 height 8
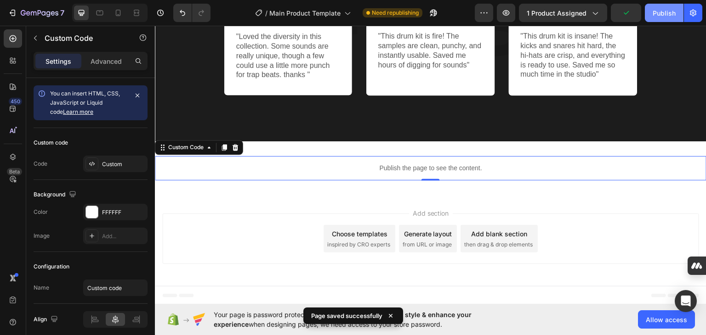
click at [666, 13] on div "Publish" at bounding box center [664, 13] width 23 height 10
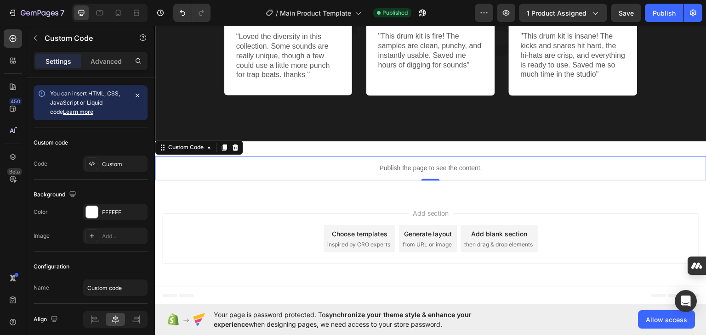
click at [240, 245] on div "Add section Choose templates inspired by CRO experts Generate layout from URL o…" at bounding box center [430, 238] width 537 height 51
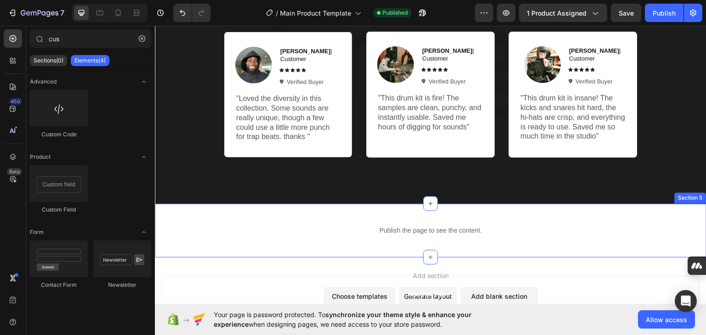
scroll to position [726, 0]
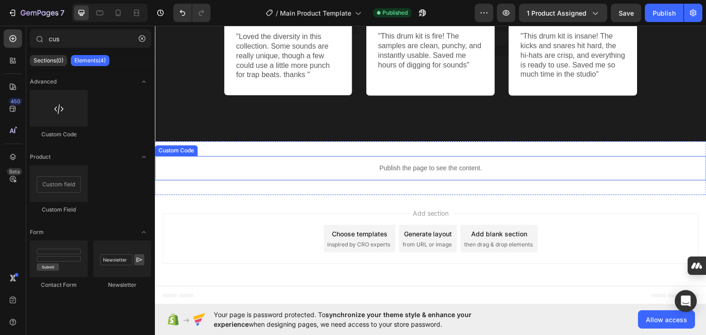
click at [404, 165] on p "Publish the page to see the content." at bounding box center [430, 168] width 551 height 10
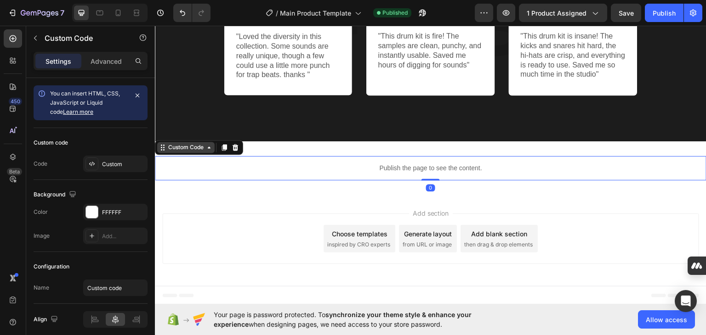
click at [201, 148] on div "Custom Code" at bounding box center [185, 147] width 39 height 8
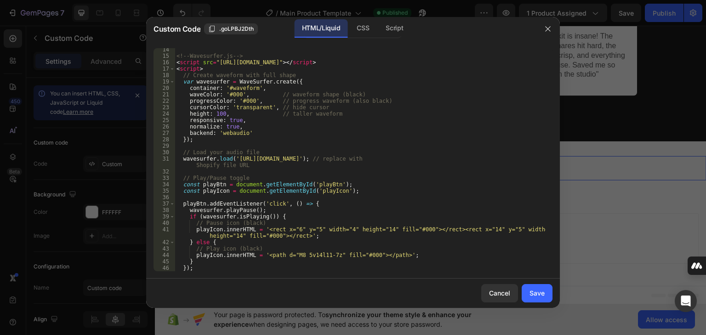
scroll to position [74, 0]
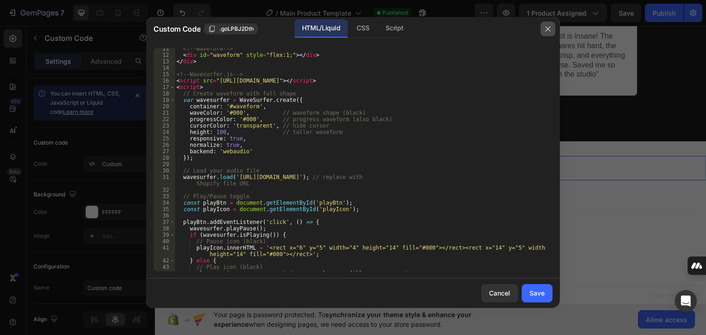
click at [549, 26] on icon "button" at bounding box center [547, 28] width 7 height 7
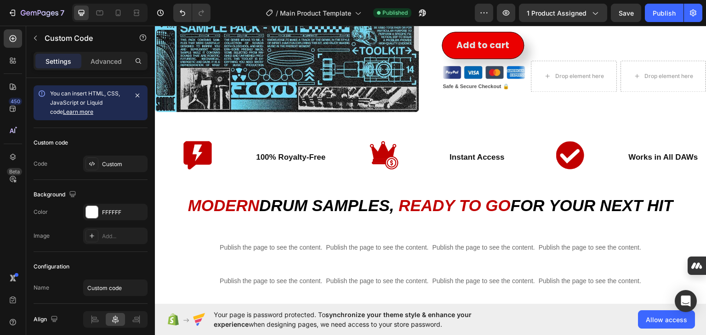
scroll to position [236, 0]
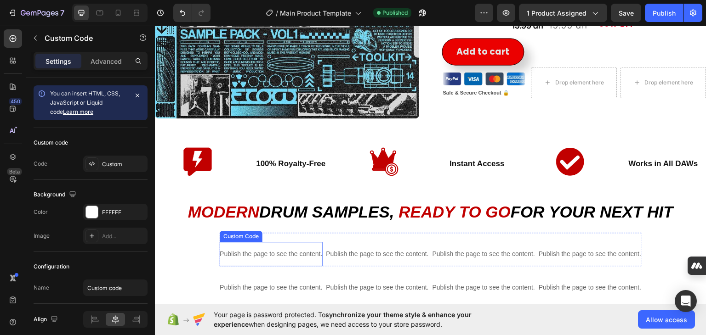
click at [260, 249] on p "Publish the page to see the content." at bounding box center [271, 254] width 102 height 10
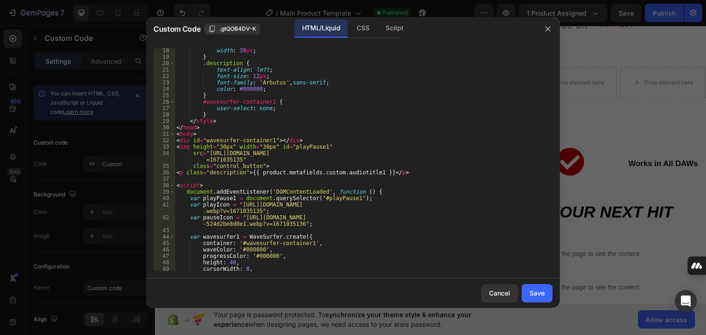
scroll to position [147, 0]
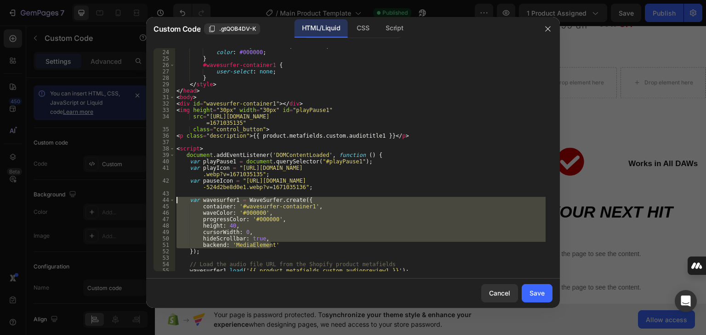
drag, startPoint x: 282, startPoint y: 245, endPoint x: 177, endPoint y: 199, distance: 114.6
click at [177, 199] on div "font-family : ' Arbutus ' , sans-serif ; color : #000000 ; } #wavesurfer-contai…" at bounding box center [360, 161] width 371 height 236
type textarea "var wavesurfer1 = WaveSurfer.create({ container: '#wavesurfer-container1',"
click at [548, 32] on icon "button" at bounding box center [547, 28] width 7 height 7
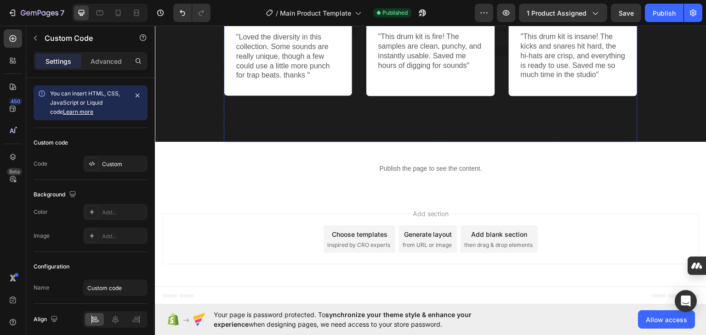
scroll to position [726, 0]
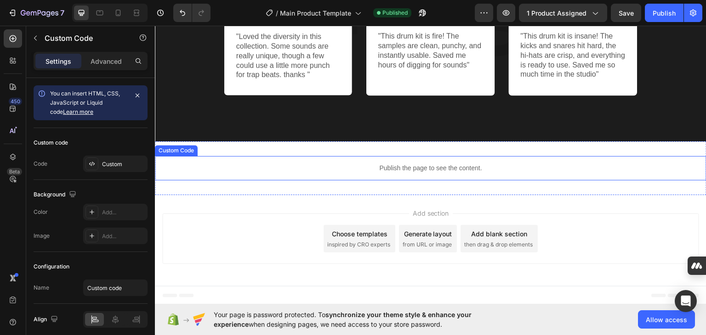
click at [383, 170] on p "Publish the page to see the content." at bounding box center [430, 168] width 551 height 10
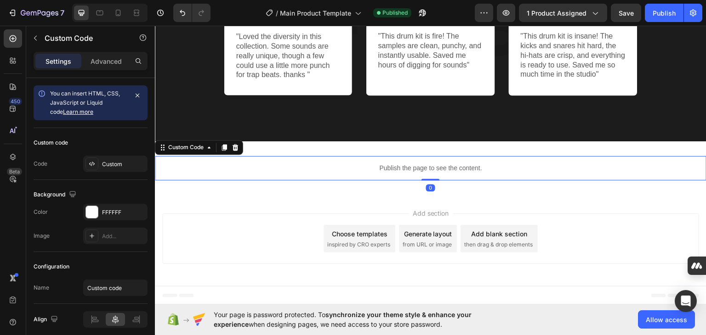
click at [383, 170] on p "Publish the page to see the content." at bounding box center [430, 168] width 551 height 10
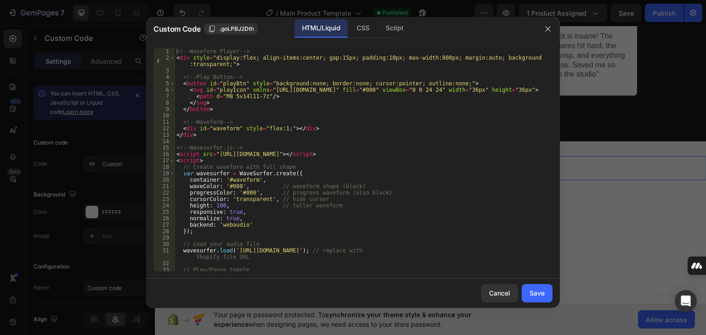
scroll to position [37, 0]
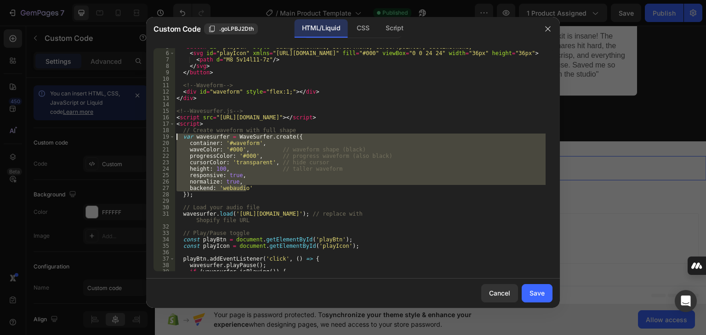
drag, startPoint x: 244, startPoint y: 191, endPoint x: 176, endPoint y: 139, distance: 85.9
click at [176, 139] on div "< button id = "playBtn" style = "background:none; border:none; cursor:pointer; …" at bounding box center [360, 162] width 371 height 236
type textarea "var wavesurfer = WaveSurfer.create({ container: '#waveform',"
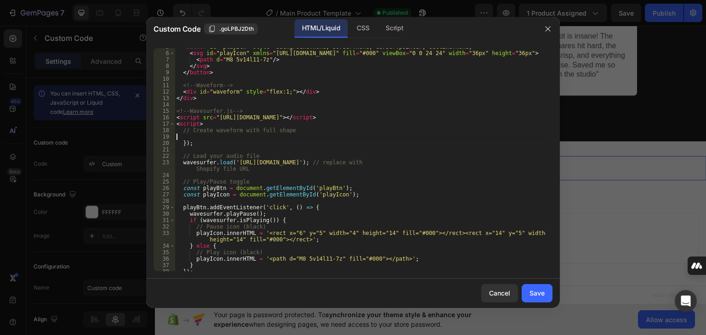
paste textarea "backend: 'MediaElement'"
type textarea "backend: 'MediaElement'"
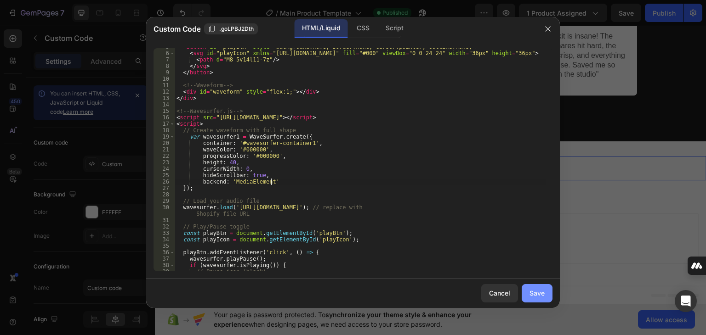
click at [539, 296] on div "Save" at bounding box center [536, 294] width 15 height 10
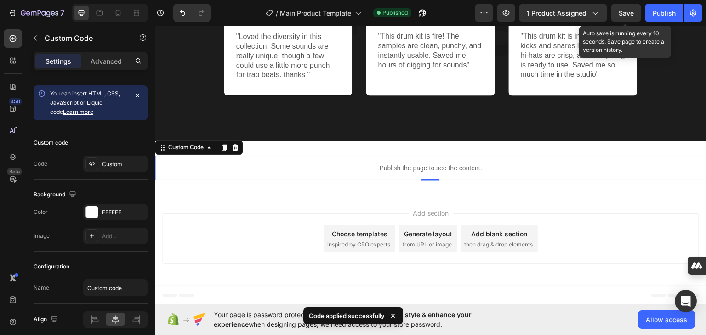
click at [630, 12] on span "Save" at bounding box center [626, 13] width 15 height 8
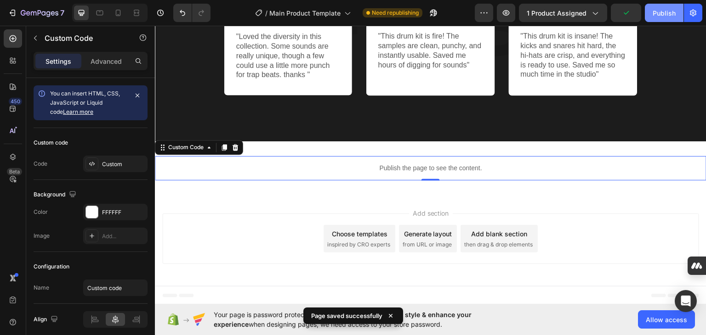
click at [671, 11] on div "Publish" at bounding box center [664, 13] width 23 height 10
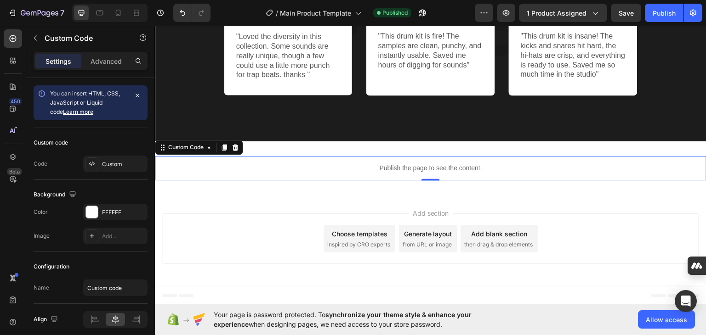
click at [378, 173] on div "Publish the page to see the content." at bounding box center [430, 168] width 551 height 24
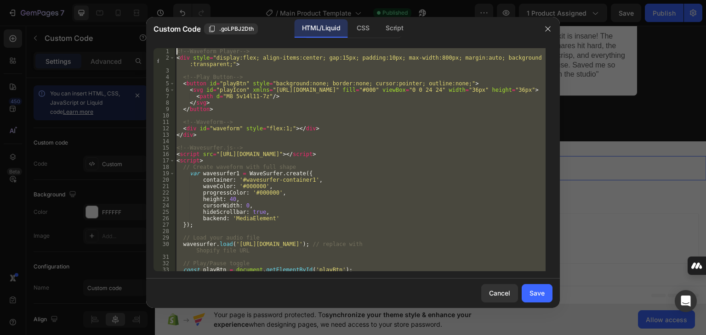
scroll to position [0, 0]
drag, startPoint x: 182, startPoint y: 208, endPoint x: 152, endPoint y: -33, distance: 242.7
click at [152, 0] on html "7 / Main Product Template Published Preview 1 product assigned Save Publish 450…" at bounding box center [353, 0] width 706 height 0
type textarea "<!-- Waveform Player --> <div style="display:flex; align-items:center; gap:15px…"
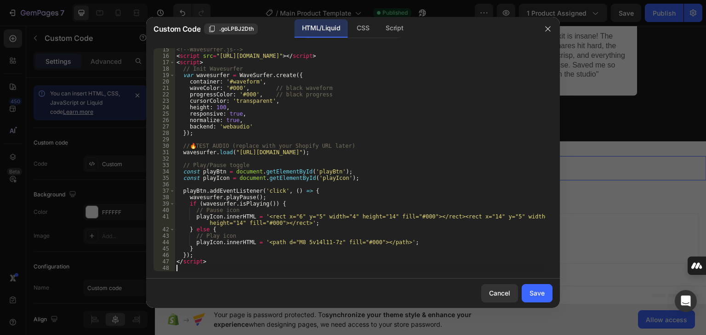
scroll to position [111, 0]
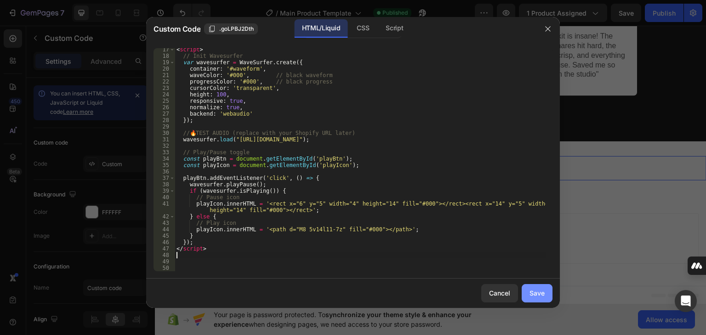
click at [537, 291] on div "Save" at bounding box center [536, 294] width 15 height 10
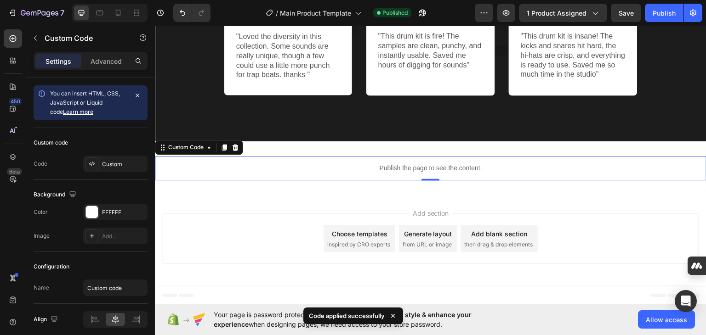
click at [413, 167] on p "Publish the page to see the content." at bounding box center [430, 168] width 551 height 10
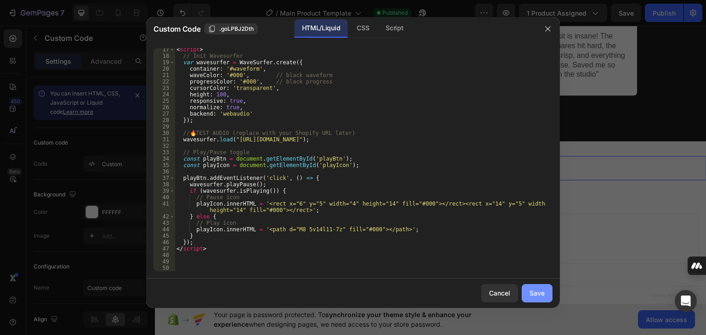
click at [540, 291] on div "Save" at bounding box center [536, 294] width 15 height 10
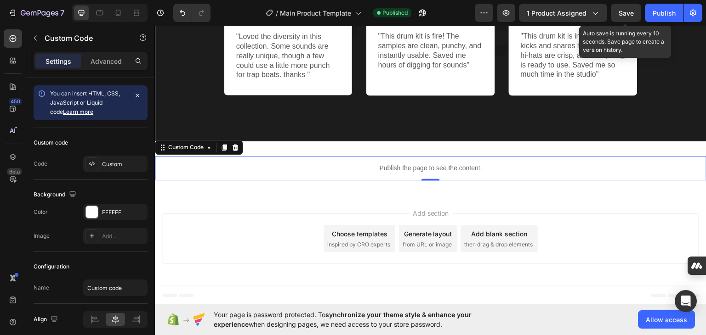
click at [632, 12] on span "Save" at bounding box center [626, 13] width 15 height 8
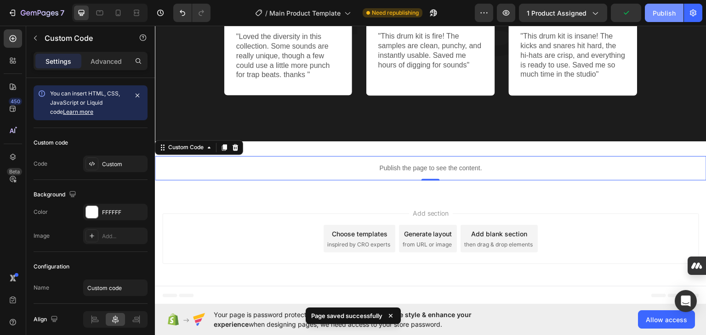
click at [669, 17] on div "Publish" at bounding box center [664, 13] width 23 height 10
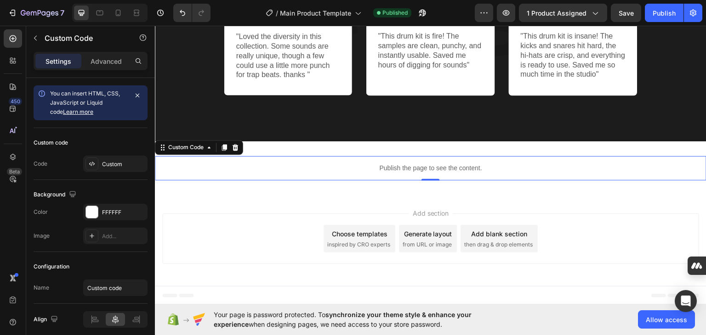
click at [337, 164] on p "Publish the page to see the content." at bounding box center [430, 168] width 551 height 10
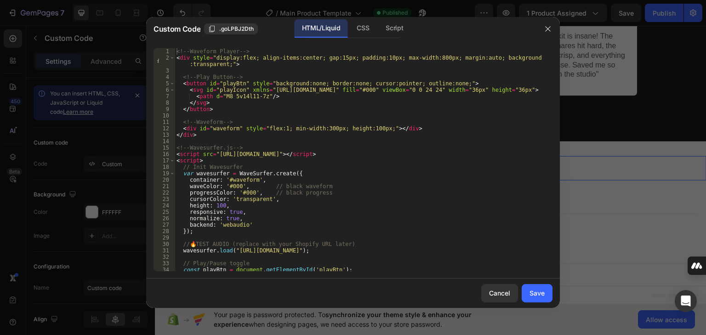
scroll to position [37, 0]
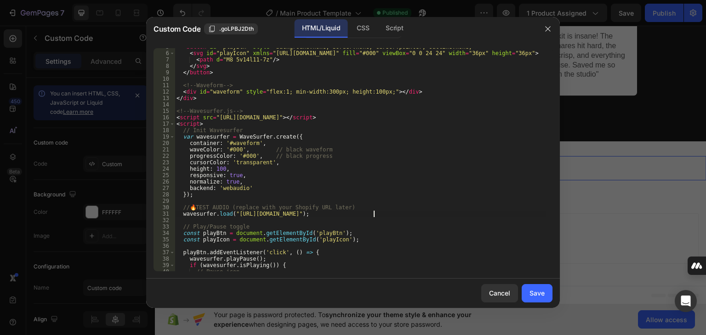
click at [373, 213] on div "< button id = "playBtn" style = "background:none; border:none; cursor:pointer; …" at bounding box center [360, 162] width 371 height 236
paste textarea "[URL][DOMAIN_NAME]"
type textarea "wavesurfer.load("[URL][DOMAIN_NAME]");"
click at [543, 300] on button "Save" at bounding box center [537, 293] width 31 height 18
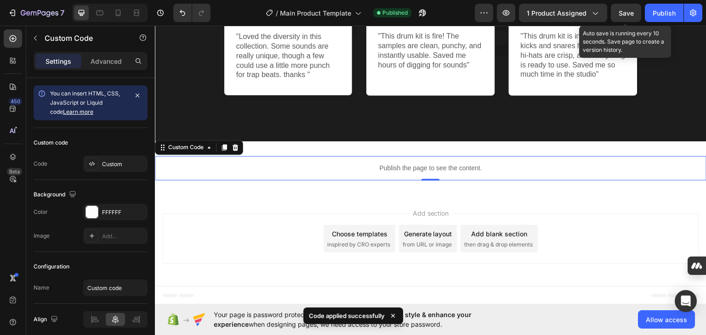
click at [629, 8] on div "Save" at bounding box center [626, 13] width 15 height 10
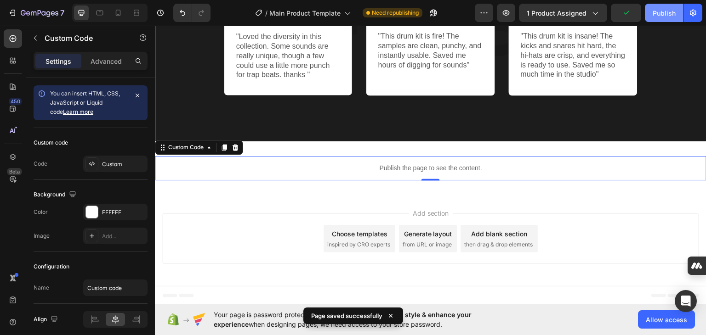
click at [666, 11] on div "Publish" at bounding box center [664, 13] width 23 height 10
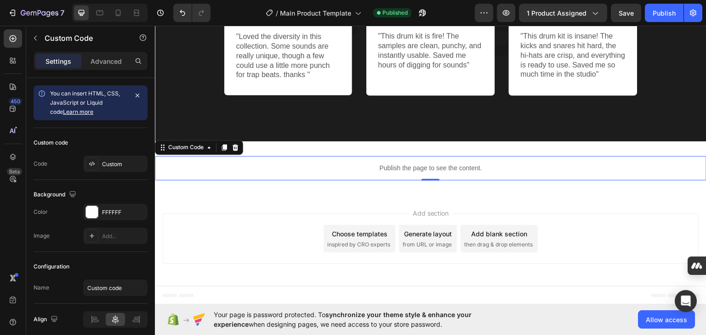
click at [383, 166] on p "Publish the page to see the content." at bounding box center [430, 168] width 551 height 10
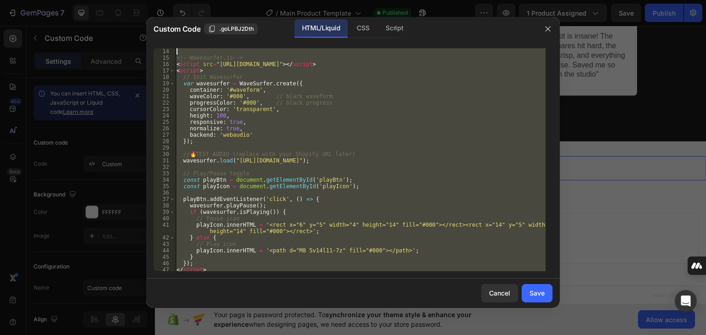
scroll to position [0, 0]
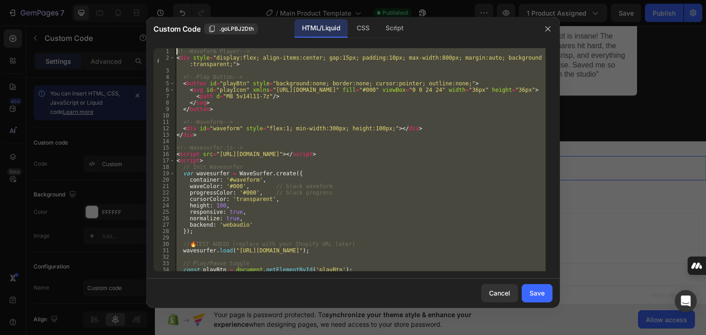
drag, startPoint x: 213, startPoint y: 256, endPoint x: 157, endPoint y: -16, distance: 277.9
click at [157, 0] on html "7 / Main Product Template Published Preview 1 product assigned Save Publish 450…" at bounding box center [353, 0] width 706 height 0
type textarea "<!-- Waveform Player --> <div style="display:flex; align-items:center; gap:15px…"
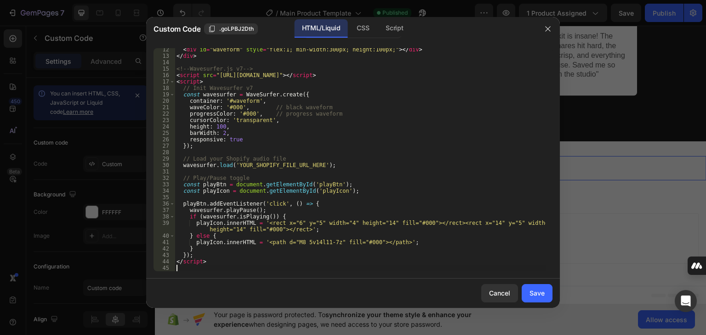
scroll to position [92, 0]
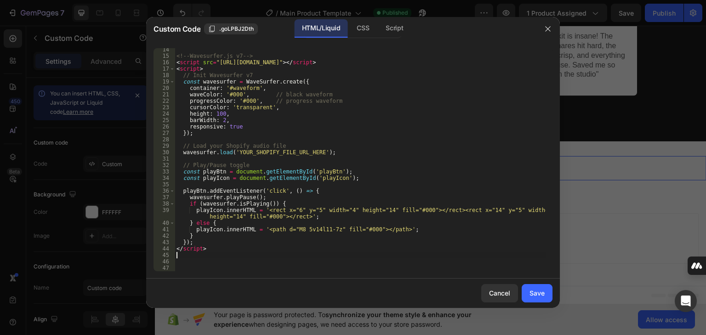
click at [314, 153] on div "<!-- Wavesurfer.js v7 --> < script src = "[URL][DOMAIN_NAME]" > </ script > < s…" at bounding box center [360, 164] width 371 height 236
paste textarea "[URL][DOMAIN_NAME]"
type textarea "wavesurfer.load('[URL][DOMAIN_NAME]);"
click at [541, 292] on div "Save" at bounding box center [536, 294] width 15 height 10
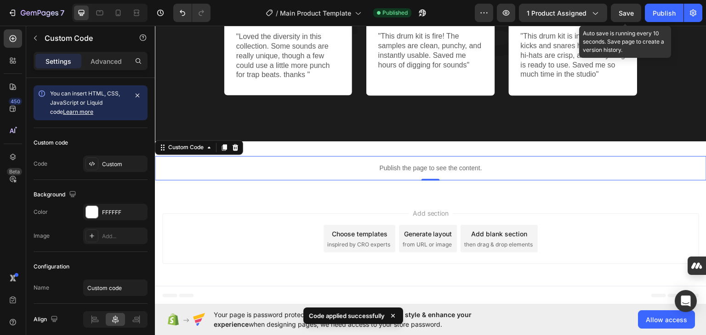
click at [633, 10] on span "Save" at bounding box center [626, 13] width 15 height 8
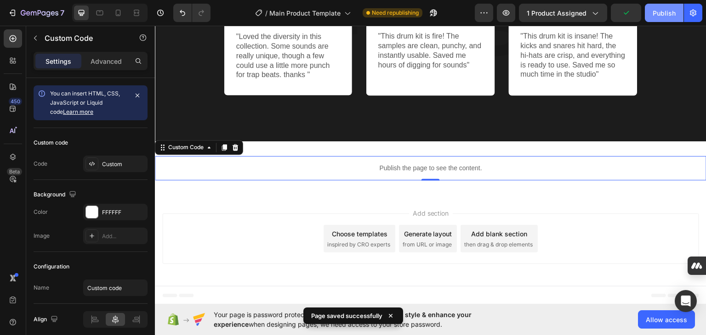
click at [666, 12] on div "Publish" at bounding box center [664, 13] width 23 height 10
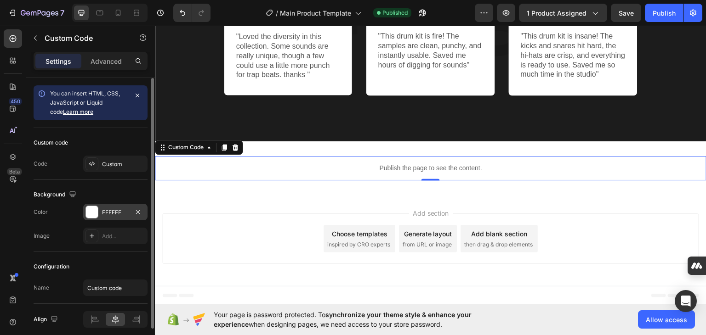
click at [93, 209] on div at bounding box center [92, 212] width 12 height 12
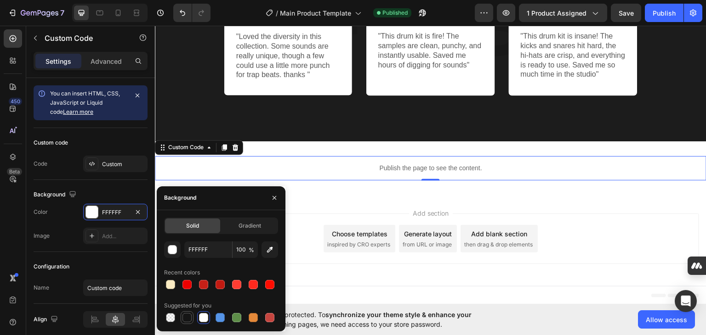
click at [189, 320] on div at bounding box center [186, 317] width 9 height 9
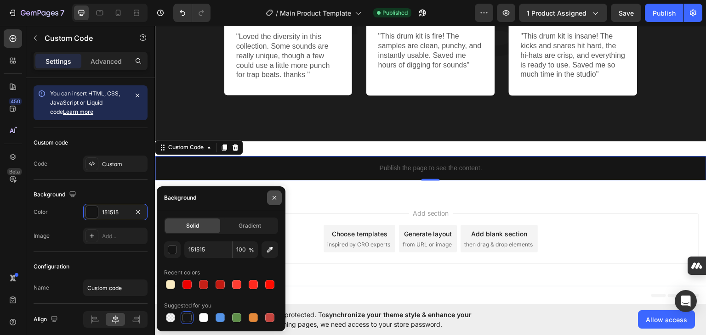
click at [276, 197] on icon "button" at bounding box center [274, 197] width 7 height 7
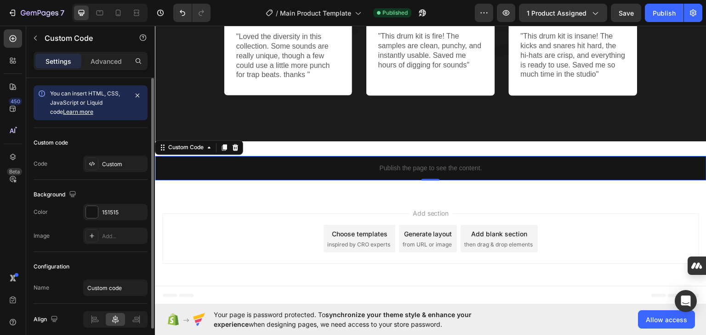
scroll to position [36, 0]
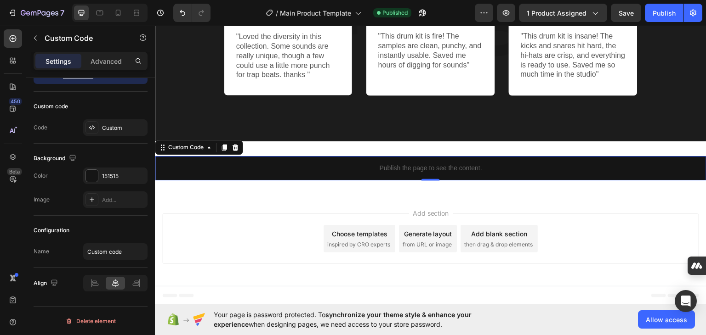
click at [197, 165] on p "Publish the page to see the content." at bounding box center [430, 168] width 551 height 10
click at [660, 15] on div "Publish" at bounding box center [664, 13] width 23 height 10
click at [98, 175] on div "151515" at bounding box center [115, 176] width 64 height 17
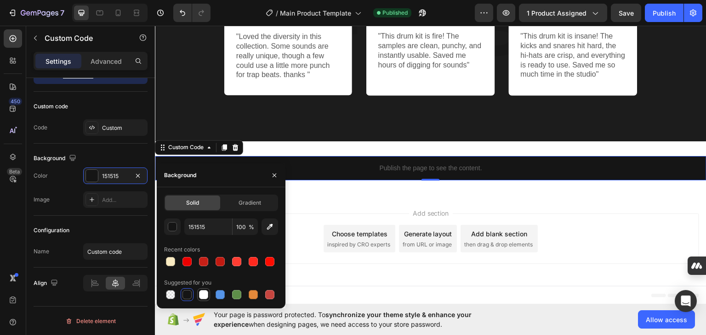
click at [203, 297] on div at bounding box center [203, 294] width 9 height 9
type input "FFFFFF"
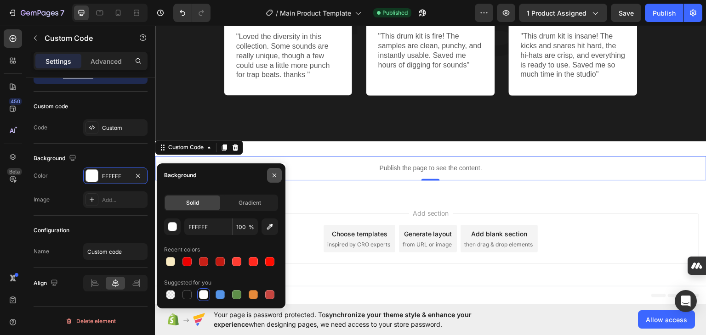
click at [275, 180] on button "button" at bounding box center [274, 175] width 15 height 15
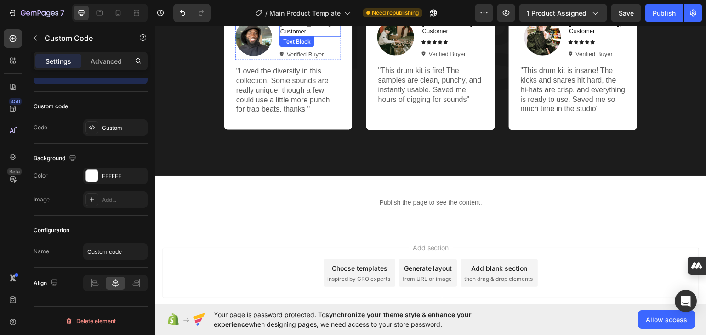
scroll to position [726, 0]
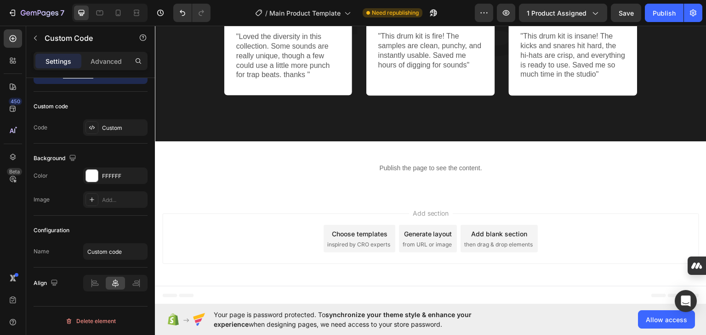
click at [412, 170] on p "Publish the page to see the content." at bounding box center [430, 168] width 551 height 10
click at [391, 169] on p "Publish the page to see the content." at bounding box center [430, 168] width 551 height 10
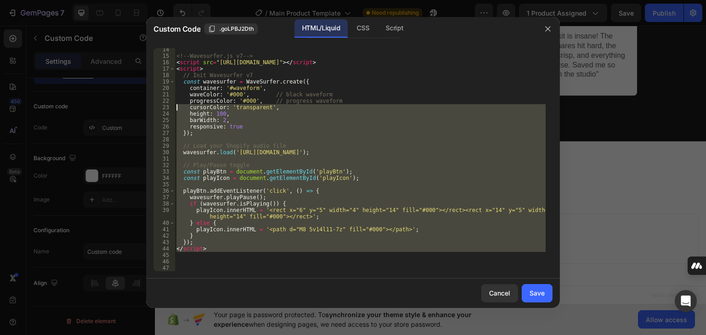
scroll to position [0, 0]
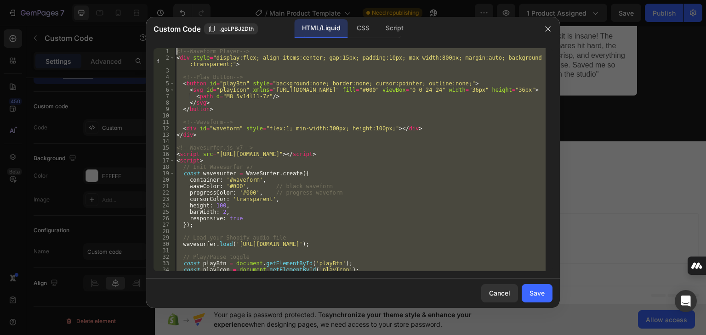
drag, startPoint x: 217, startPoint y: 247, endPoint x: 160, endPoint y: 6, distance: 247.5
click at [160, 6] on div "Custom Code .goLPBJ2Dth HTML/Liquid CSS Script 1 2 3 4 5 6 7 8 9 10 11 12 13 14…" at bounding box center [353, 167] width 706 height 335
type textarea "<!-- Waveform Player --> <div style="display:flex; align-items:center; gap:15px…"
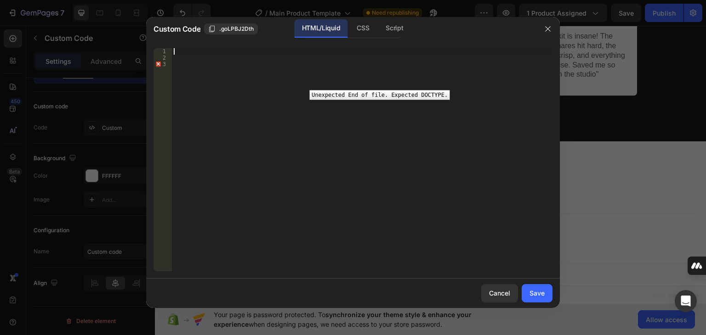
click at [156, 66] on div "3" at bounding box center [162, 64] width 18 height 6
click at [175, 54] on div at bounding box center [362, 166] width 381 height 236
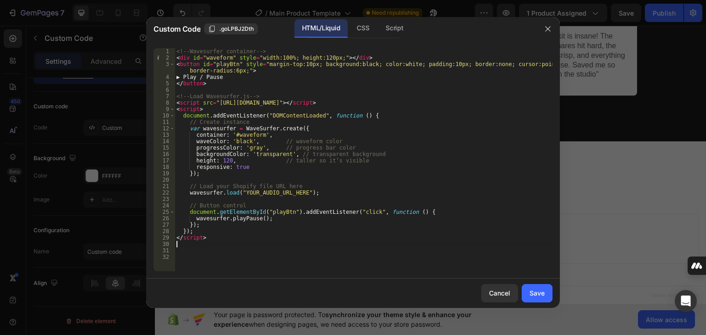
click at [297, 195] on div "<!-- Wavesurfer container --> < div id = "waveform" style = "width:100%; height…" at bounding box center [364, 166] width 378 height 236
paste textarea "[URL][DOMAIN_NAME]"
type textarea "wavesurfer.load("[URL][DOMAIN_NAME]");"
click at [537, 293] on div "Save" at bounding box center [536, 294] width 15 height 10
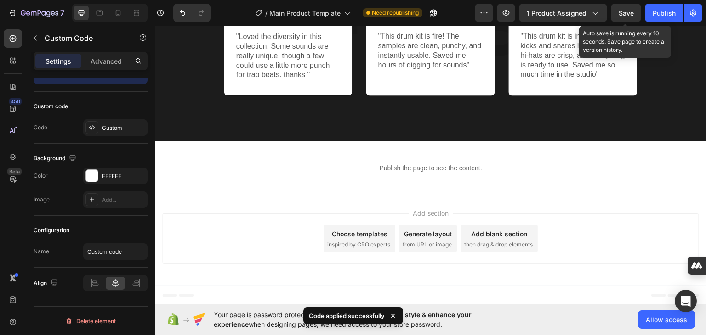
click at [621, 12] on span "Save" at bounding box center [626, 13] width 15 height 8
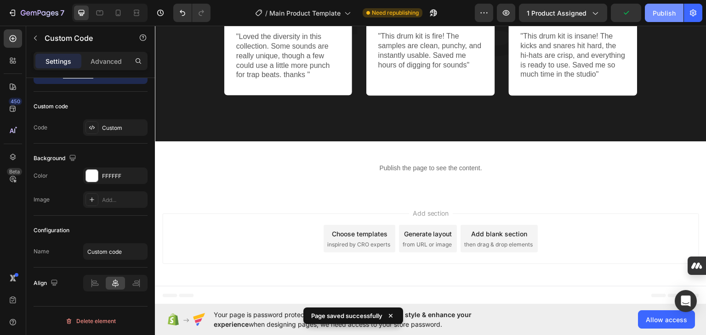
click at [669, 17] on div "Publish" at bounding box center [664, 13] width 23 height 10
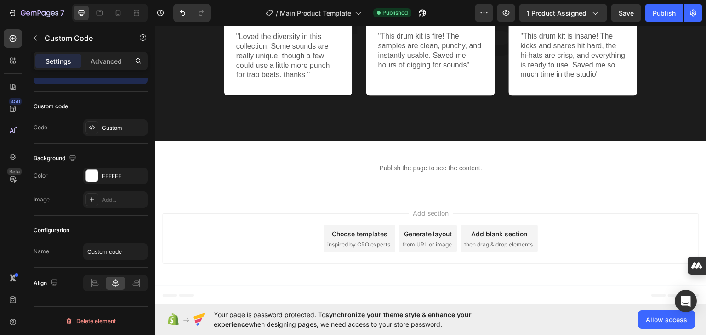
click at [440, 173] on div "Publish the page to see the content." at bounding box center [430, 168] width 551 height 24
click at [406, 166] on p "Publish the page to see the content." at bounding box center [430, 168] width 551 height 10
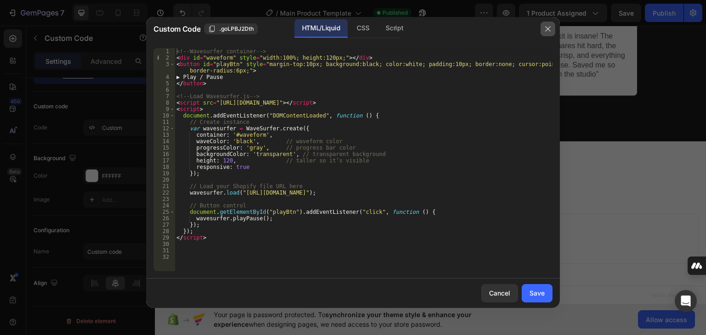
click at [542, 30] on button "button" at bounding box center [547, 29] width 15 height 15
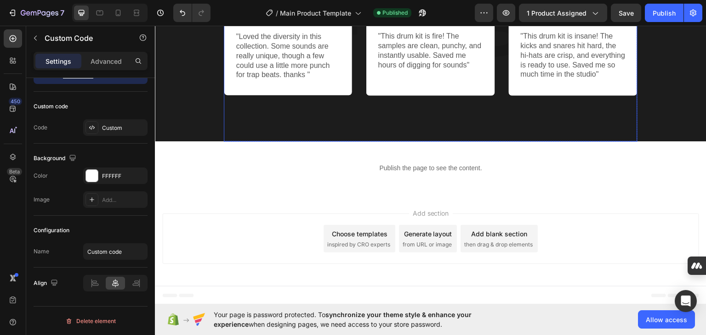
scroll to position [542, 0]
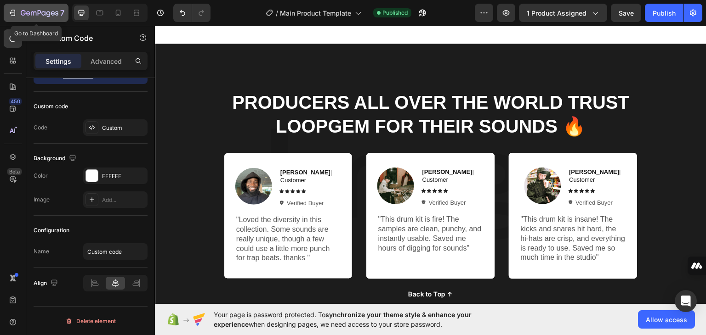
click at [28, 9] on div "7" at bounding box center [43, 12] width 44 height 11
